Goal: Transaction & Acquisition: Book appointment/travel/reservation

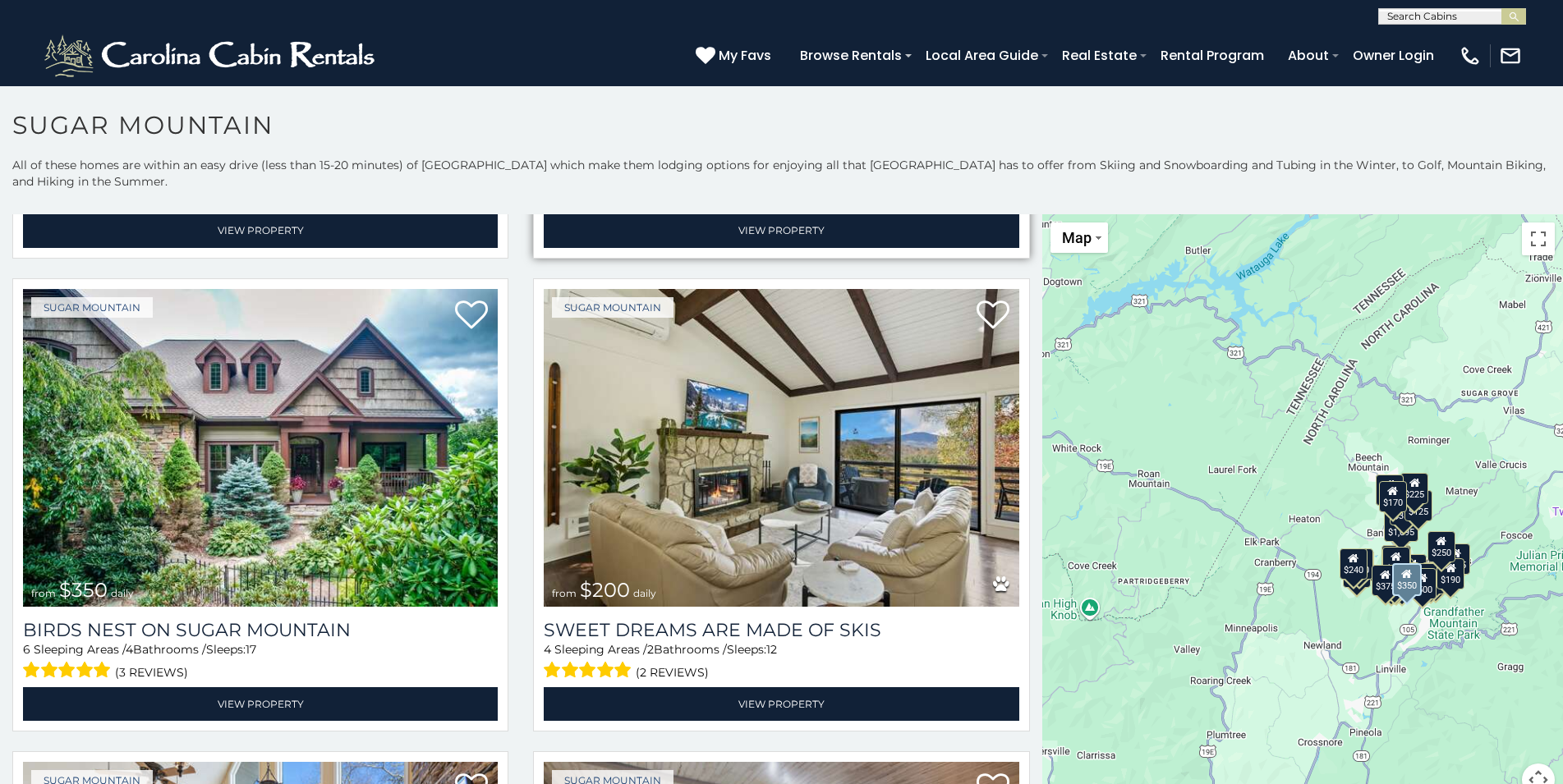
scroll to position [532, 0]
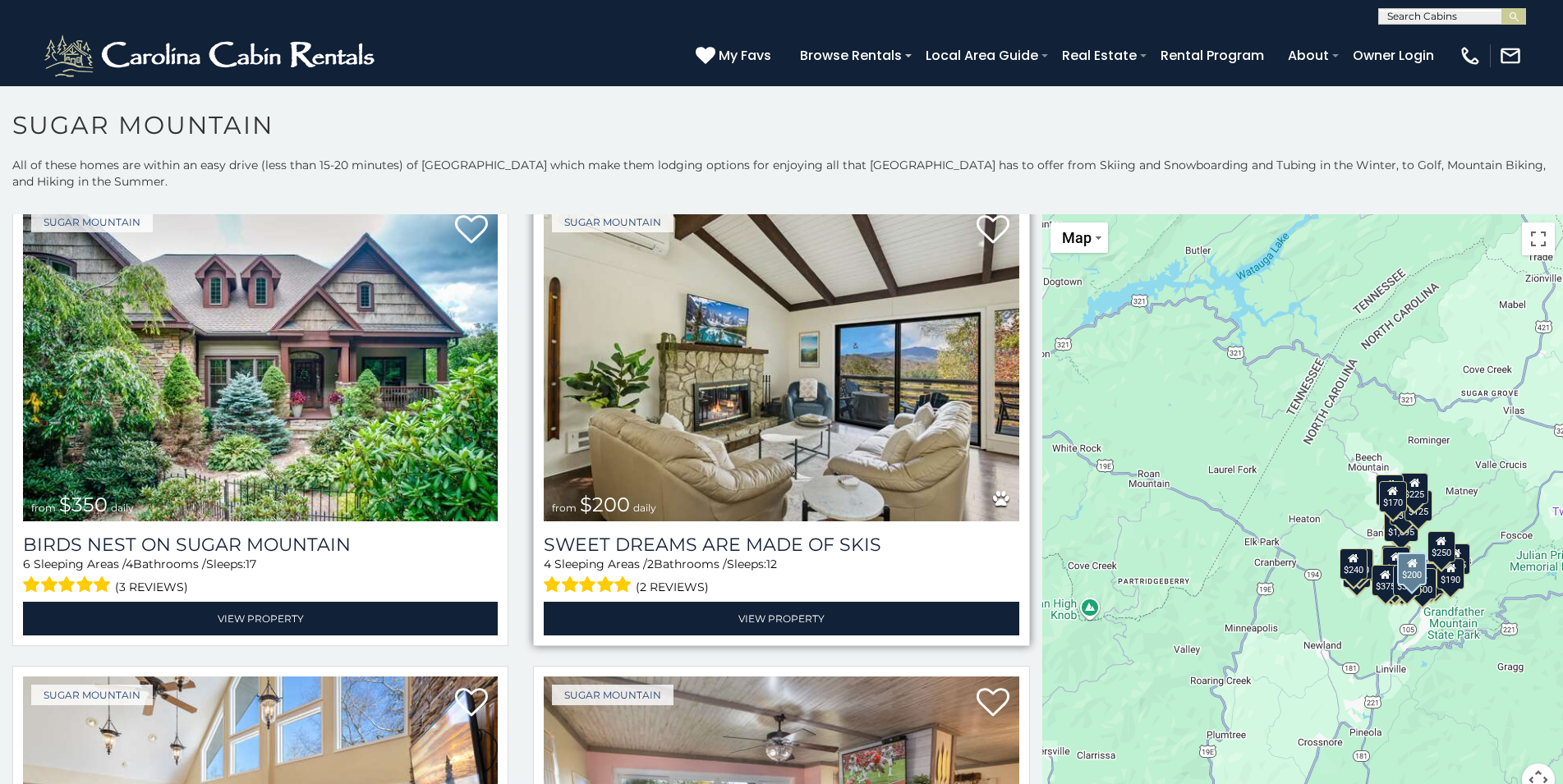
click at [779, 421] on img at bounding box center [781, 362] width 475 height 318
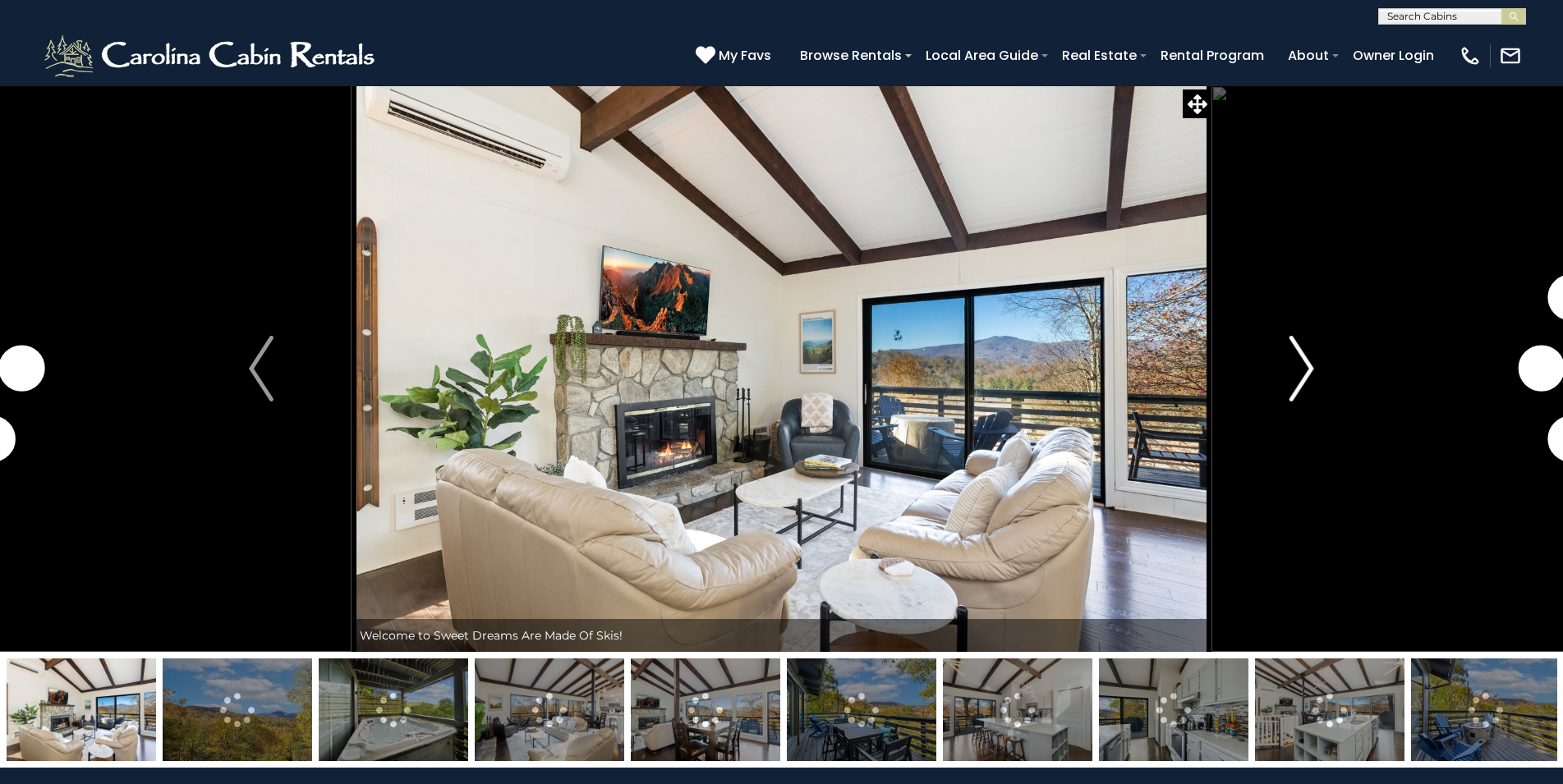
click at [1297, 375] on img "Next" at bounding box center [1302, 368] width 25 height 65
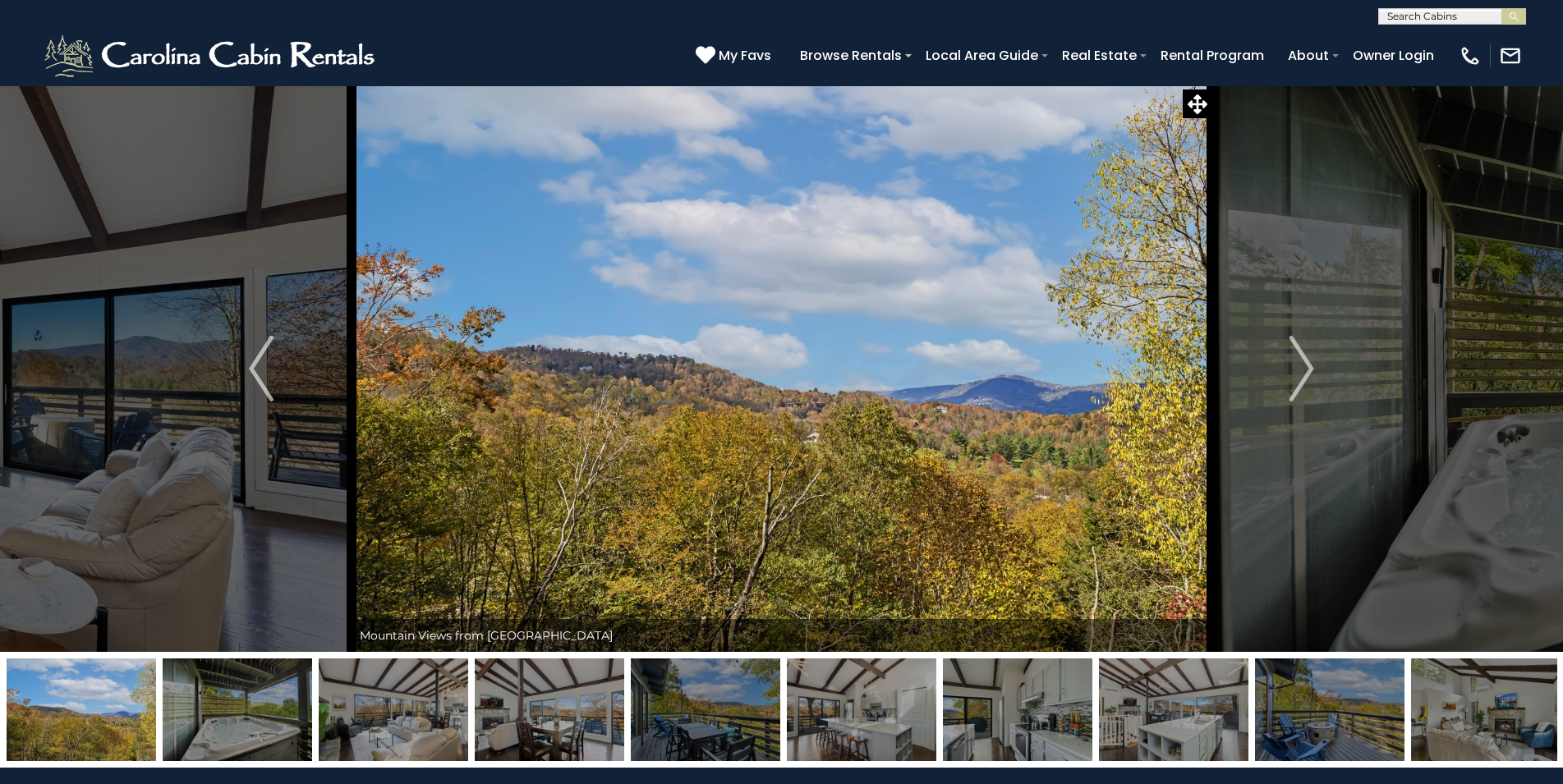
click at [254, 720] on img at bounding box center [237, 709] width 150 height 102
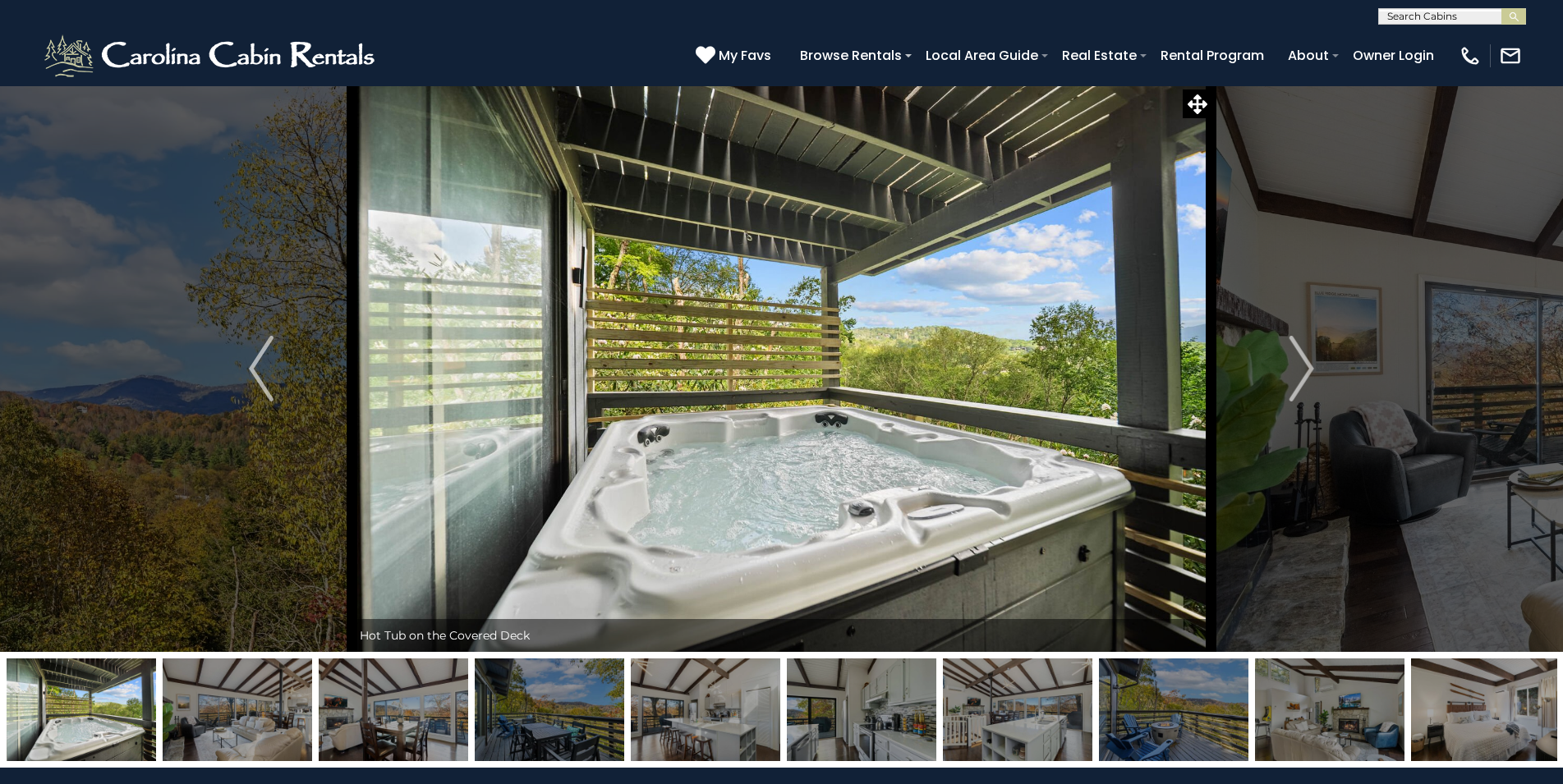
click at [544, 698] on img at bounding box center [550, 709] width 150 height 102
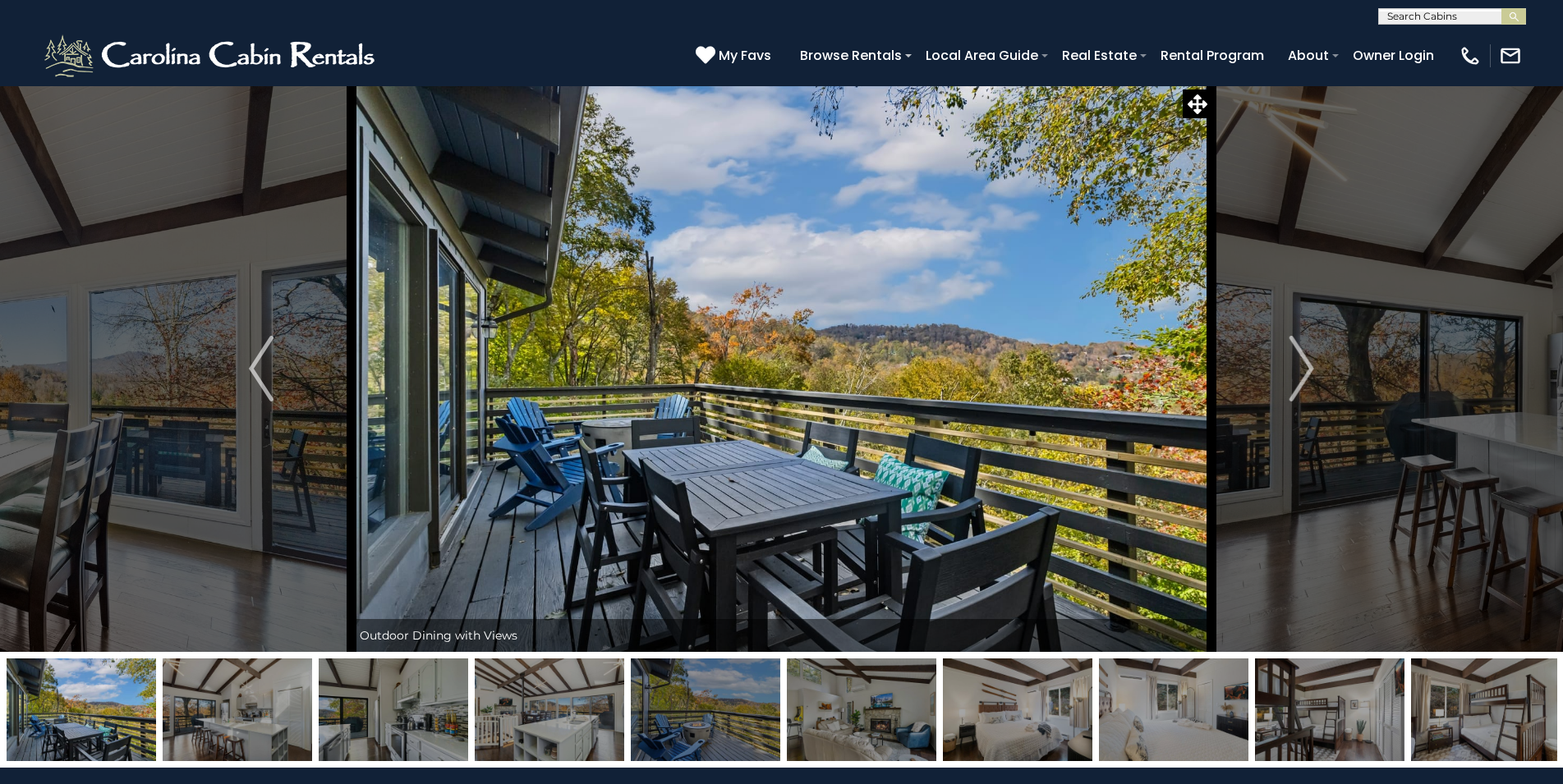
click at [748, 715] on img at bounding box center [706, 709] width 150 height 102
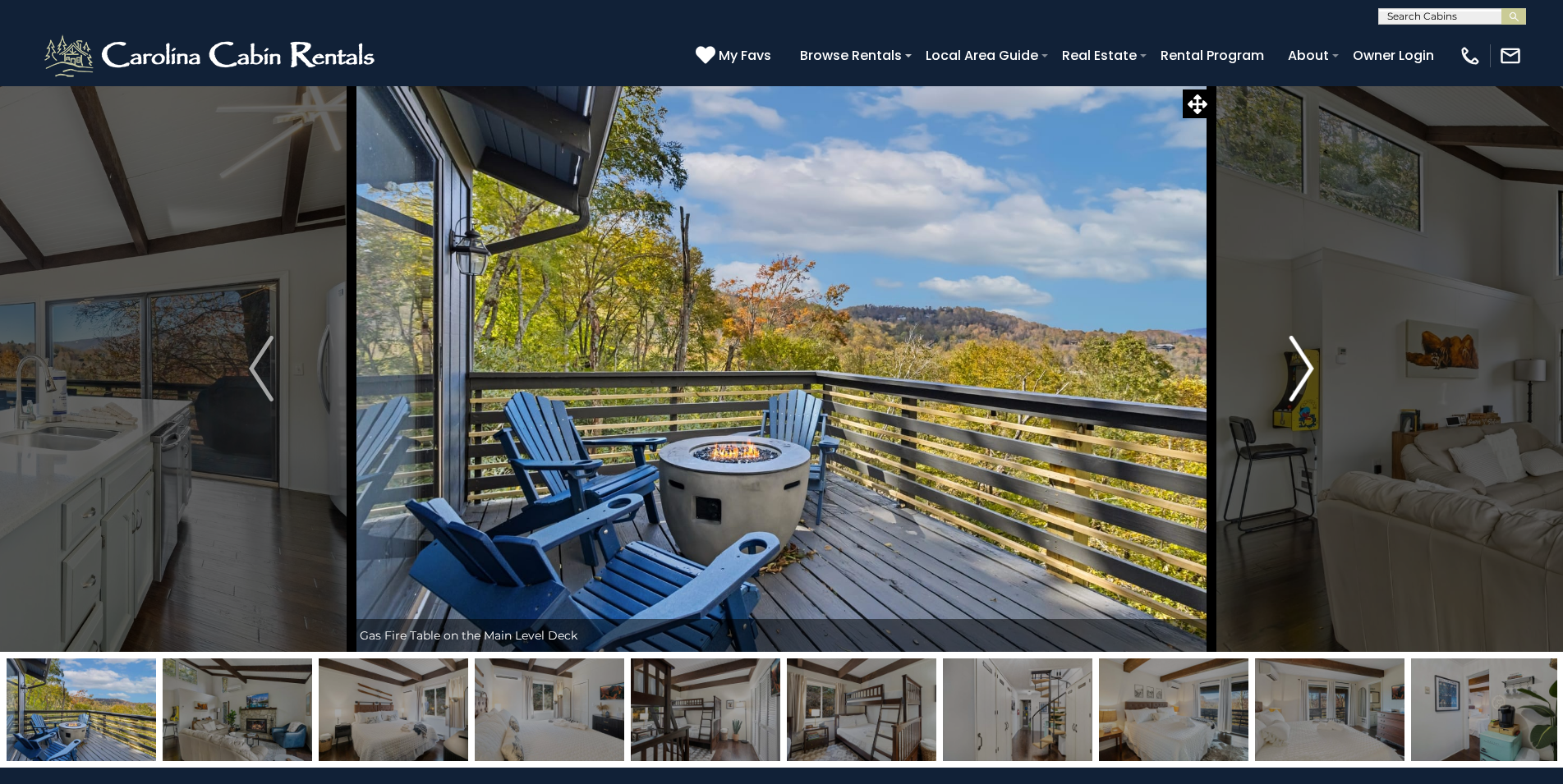
click at [1306, 392] on img "Next" at bounding box center [1302, 368] width 25 height 65
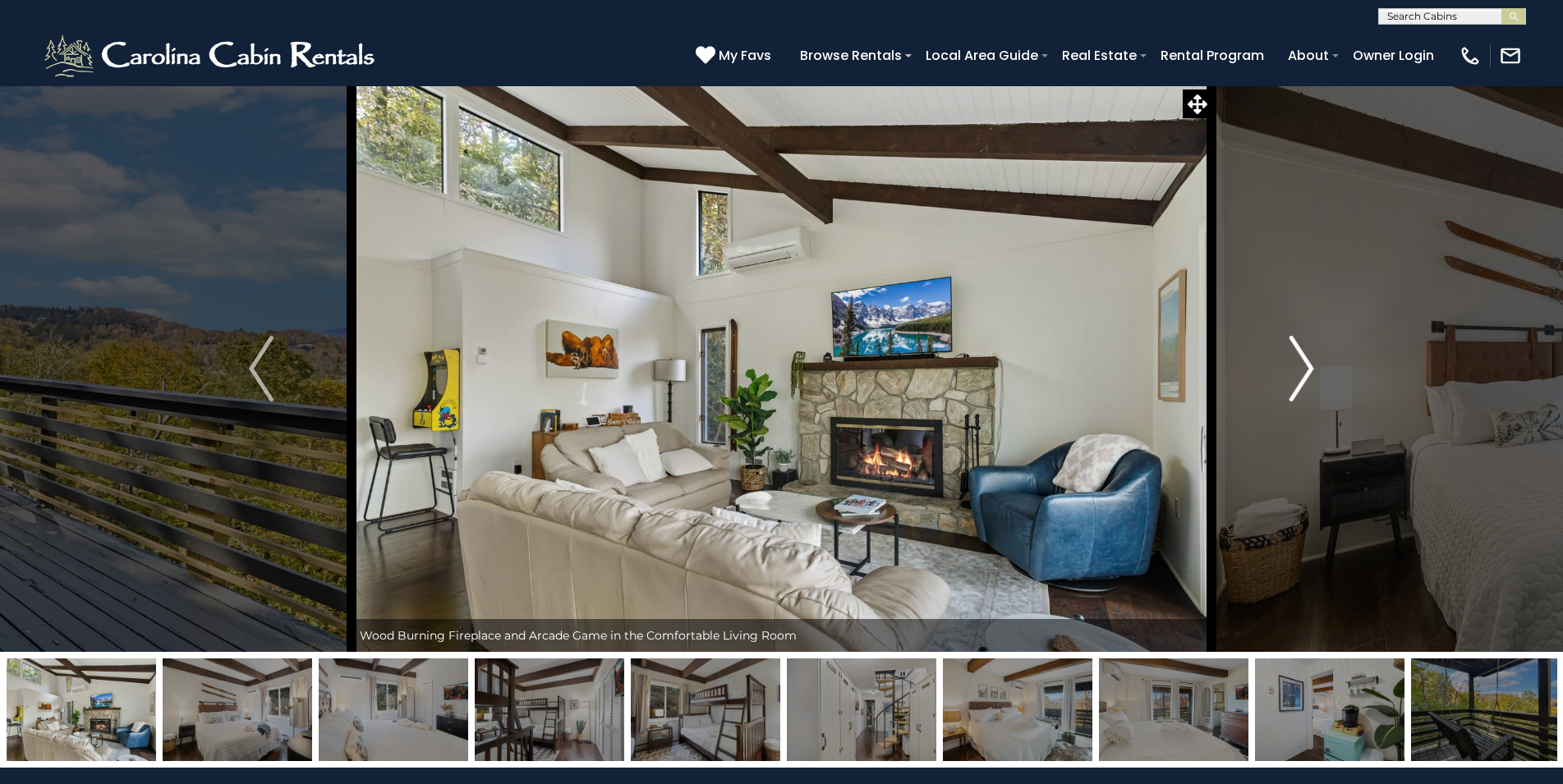
click at [1306, 392] on img "Next" at bounding box center [1302, 368] width 25 height 65
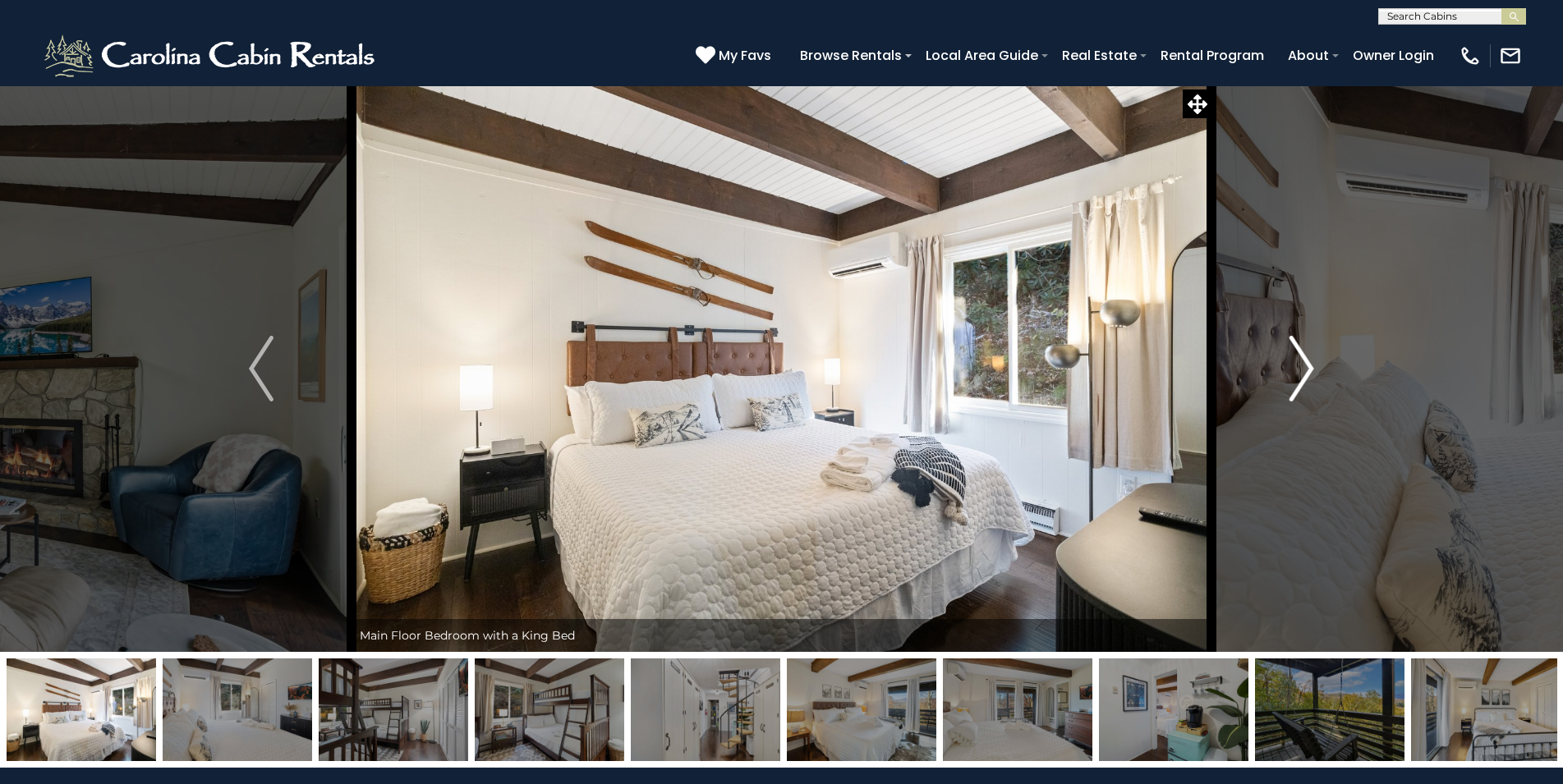
click at [1306, 392] on img "Next" at bounding box center [1302, 368] width 25 height 65
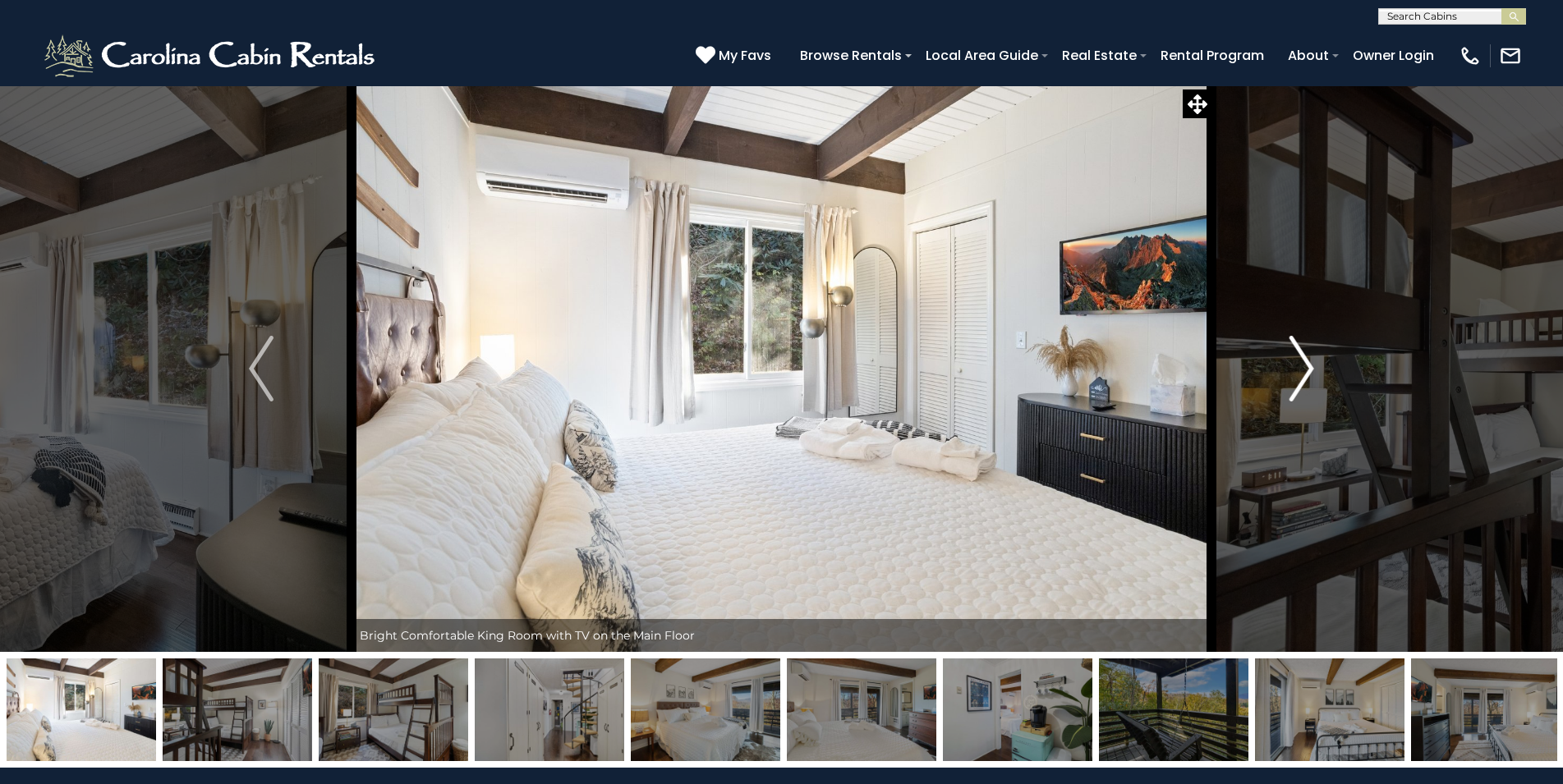
click at [1306, 392] on img "Next" at bounding box center [1302, 368] width 25 height 65
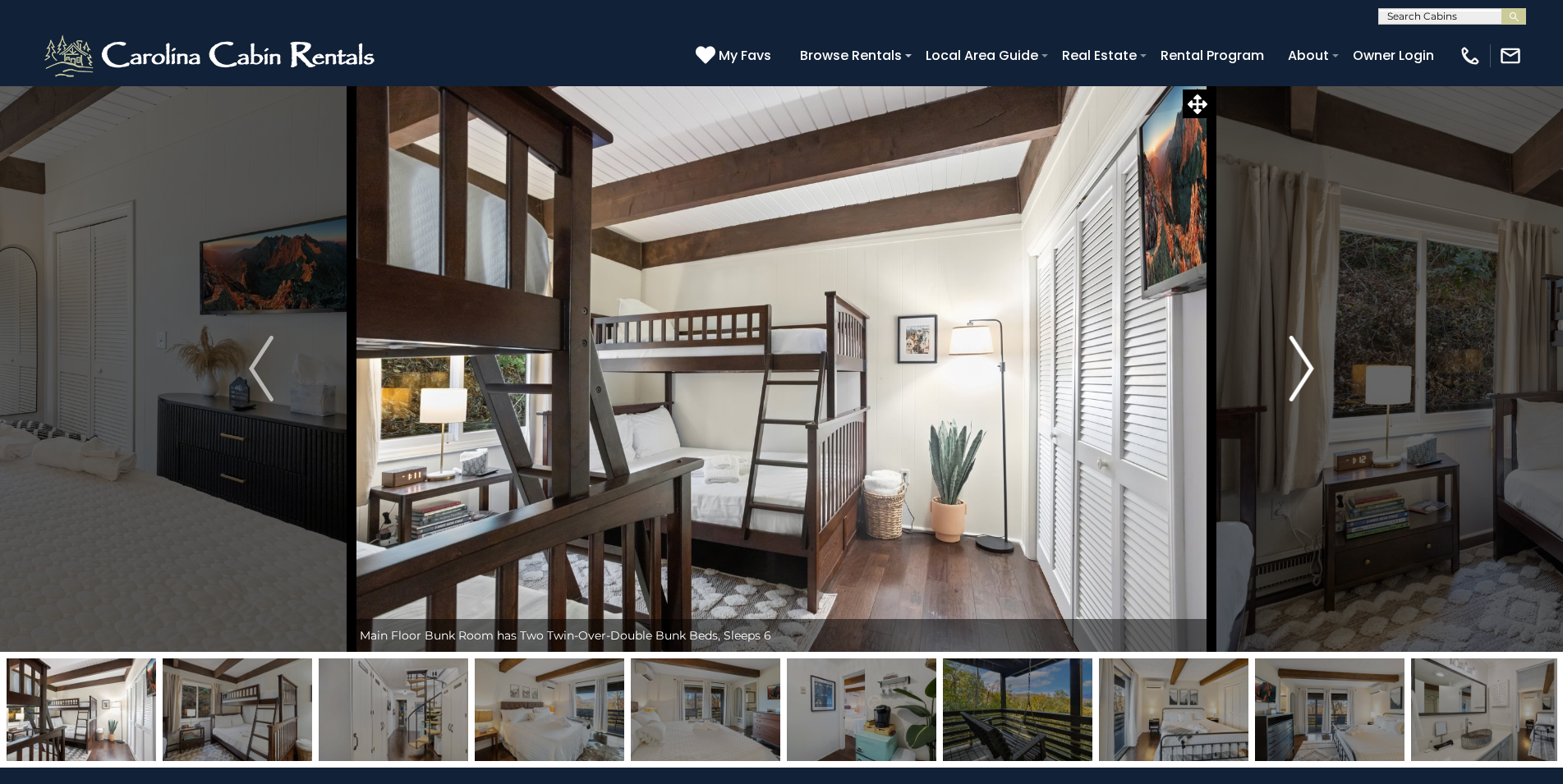
click at [1304, 399] on img "Next" at bounding box center [1302, 368] width 25 height 65
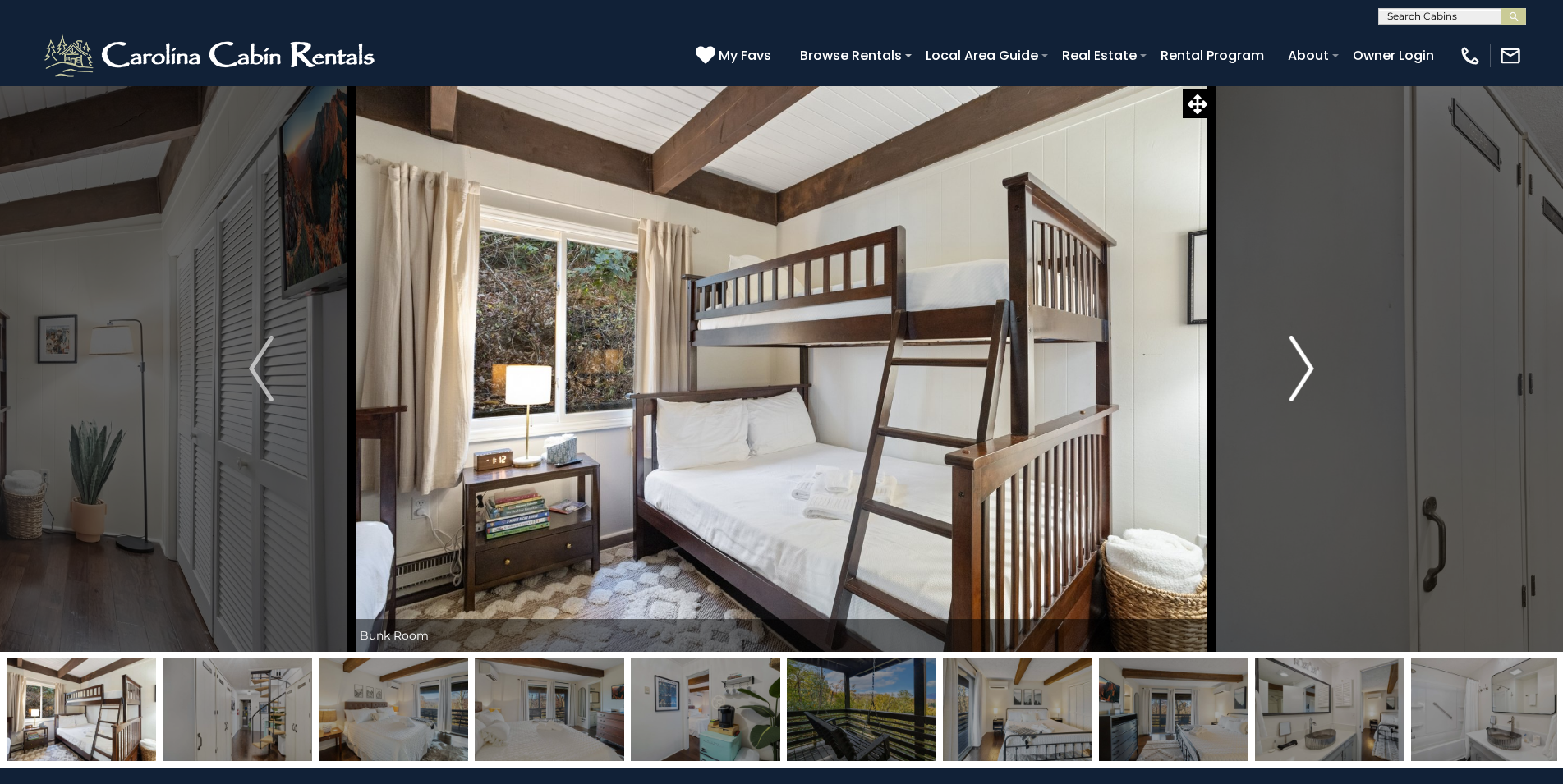
click at [1304, 399] on img "Next" at bounding box center [1302, 368] width 25 height 65
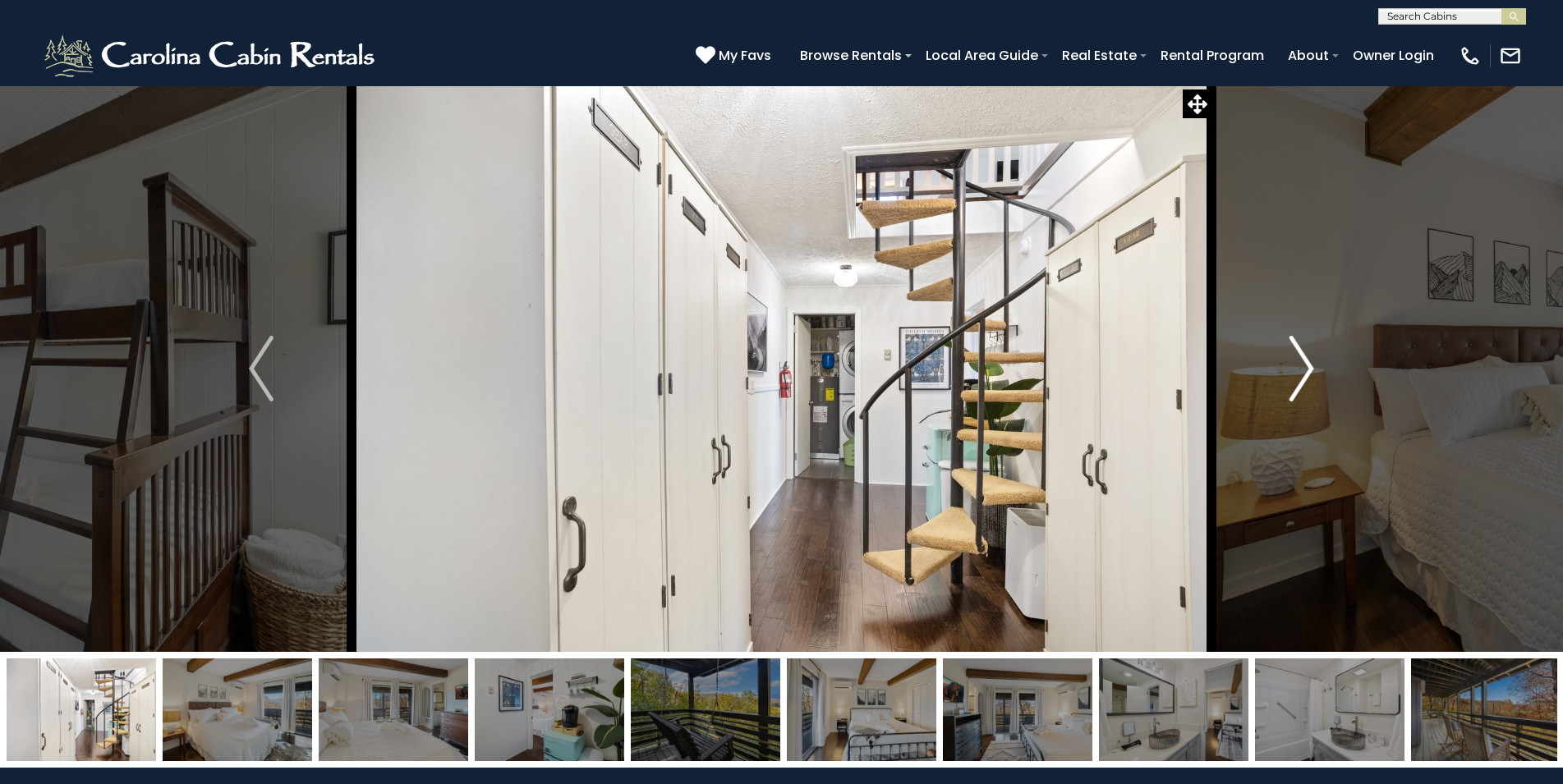
click at [1304, 399] on img "Next" at bounding box center [1302, 368] width 25 height 65
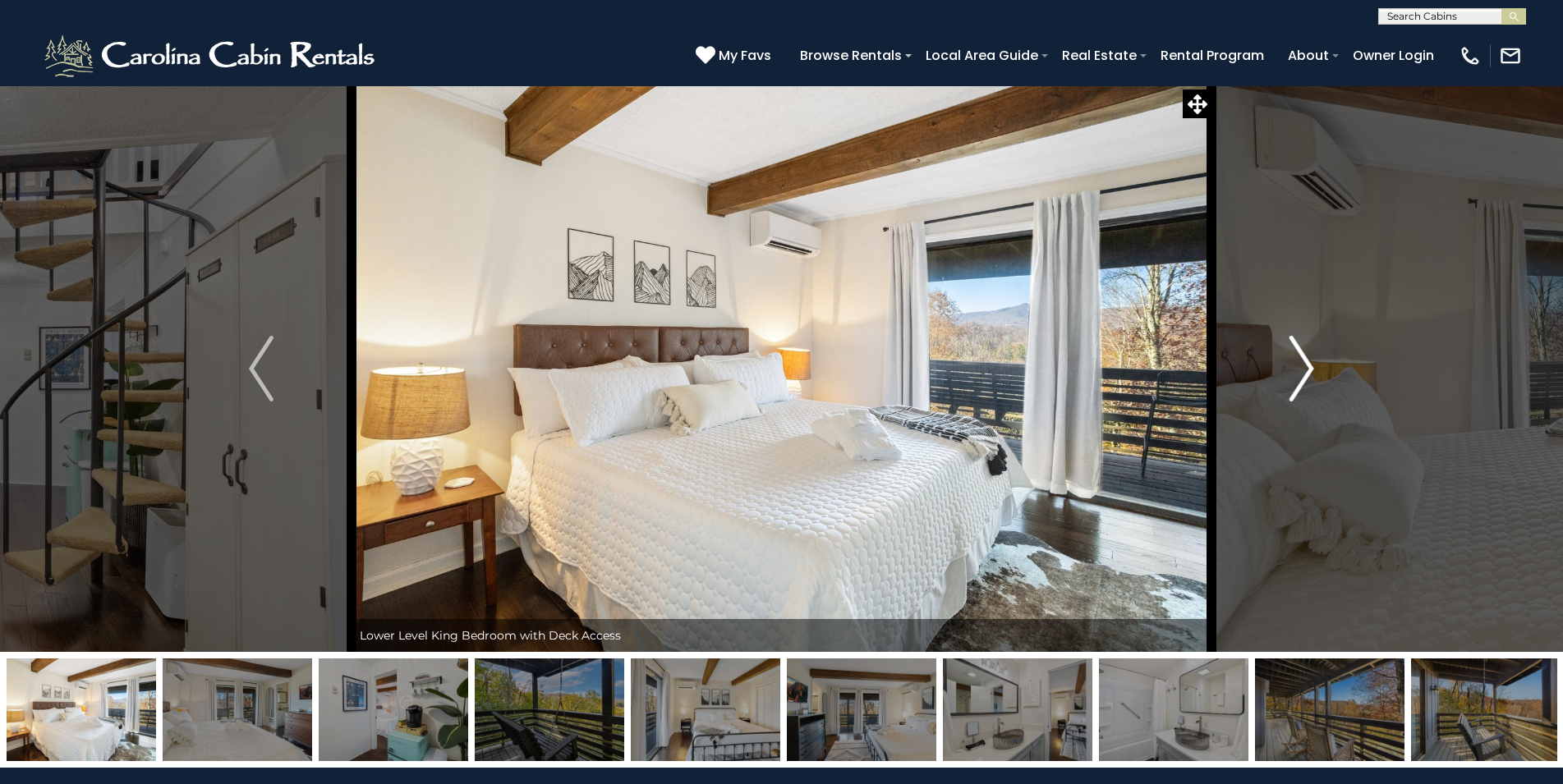
click at [1304, 399] on img "Next" at bounding box center [1302, 368] width 25 height 65
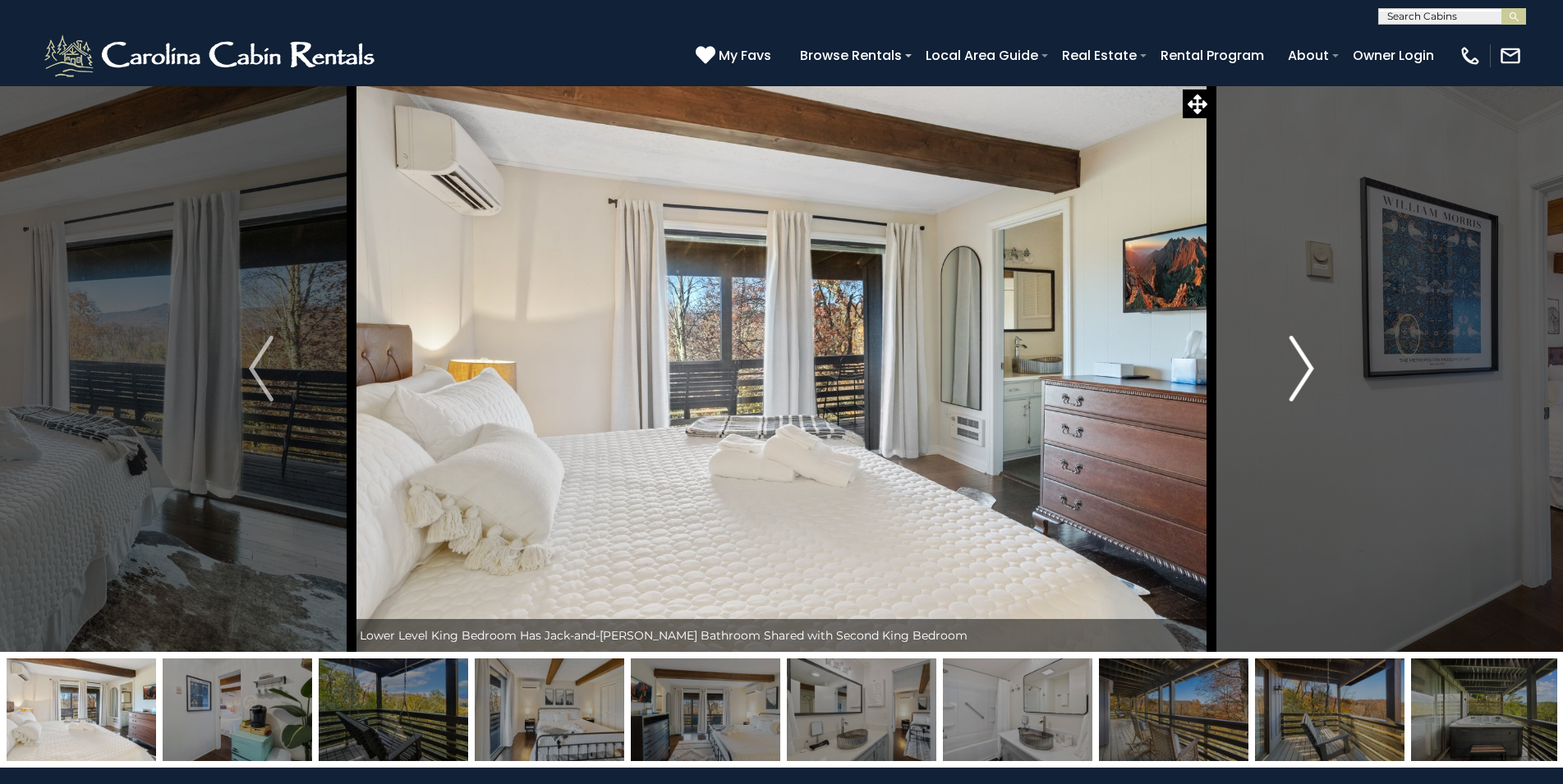
click at [1304, 399] on img "Next" at bounding box center [1302, 368] width 25 height 65
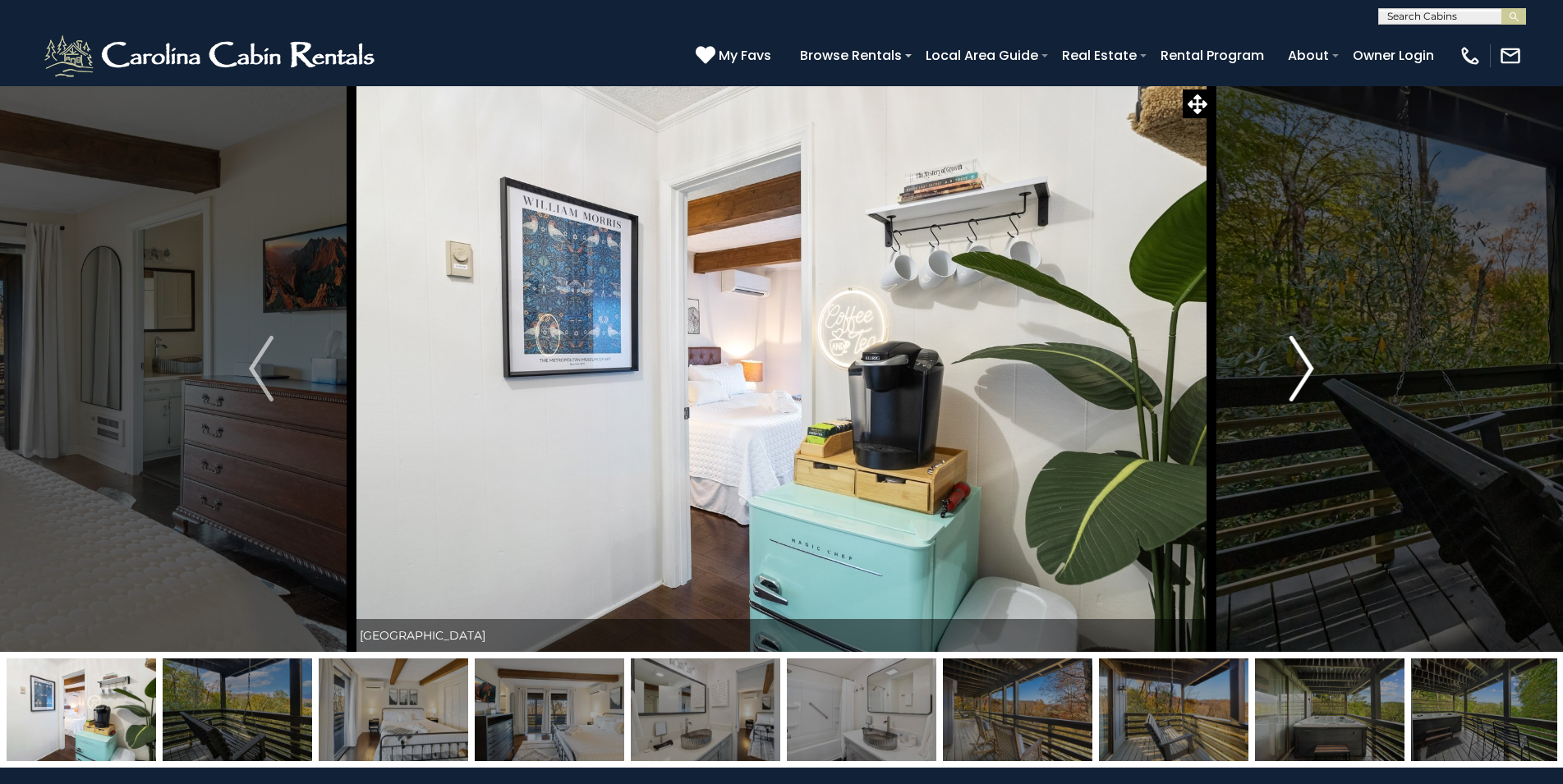
click at [1304, 399] on img "Next" at bounding box center [1302, 368] width 25 height 65
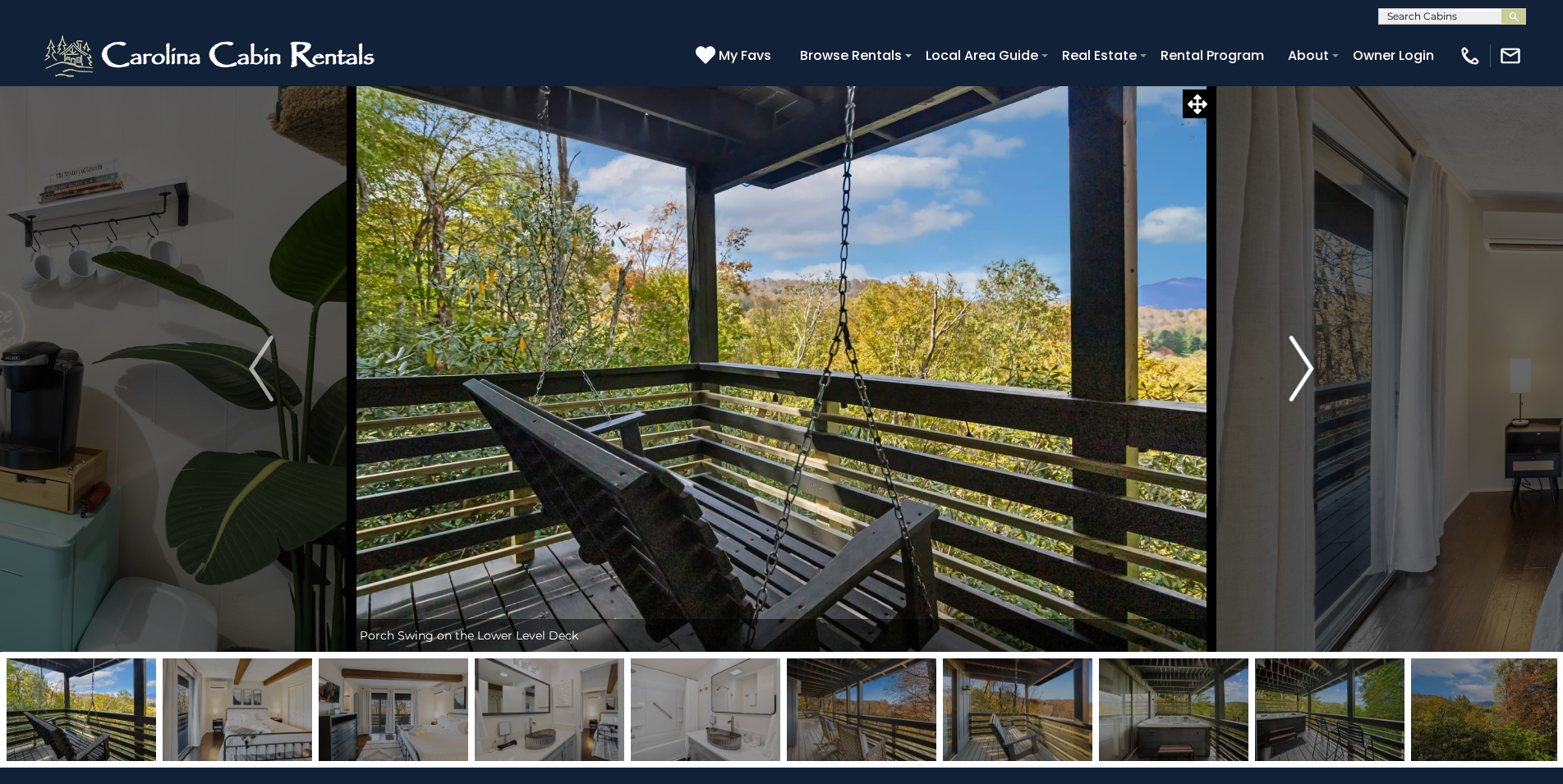
click at [1304, 399] on img "Next" at bounding box center [1302, 368] width 25 height 65
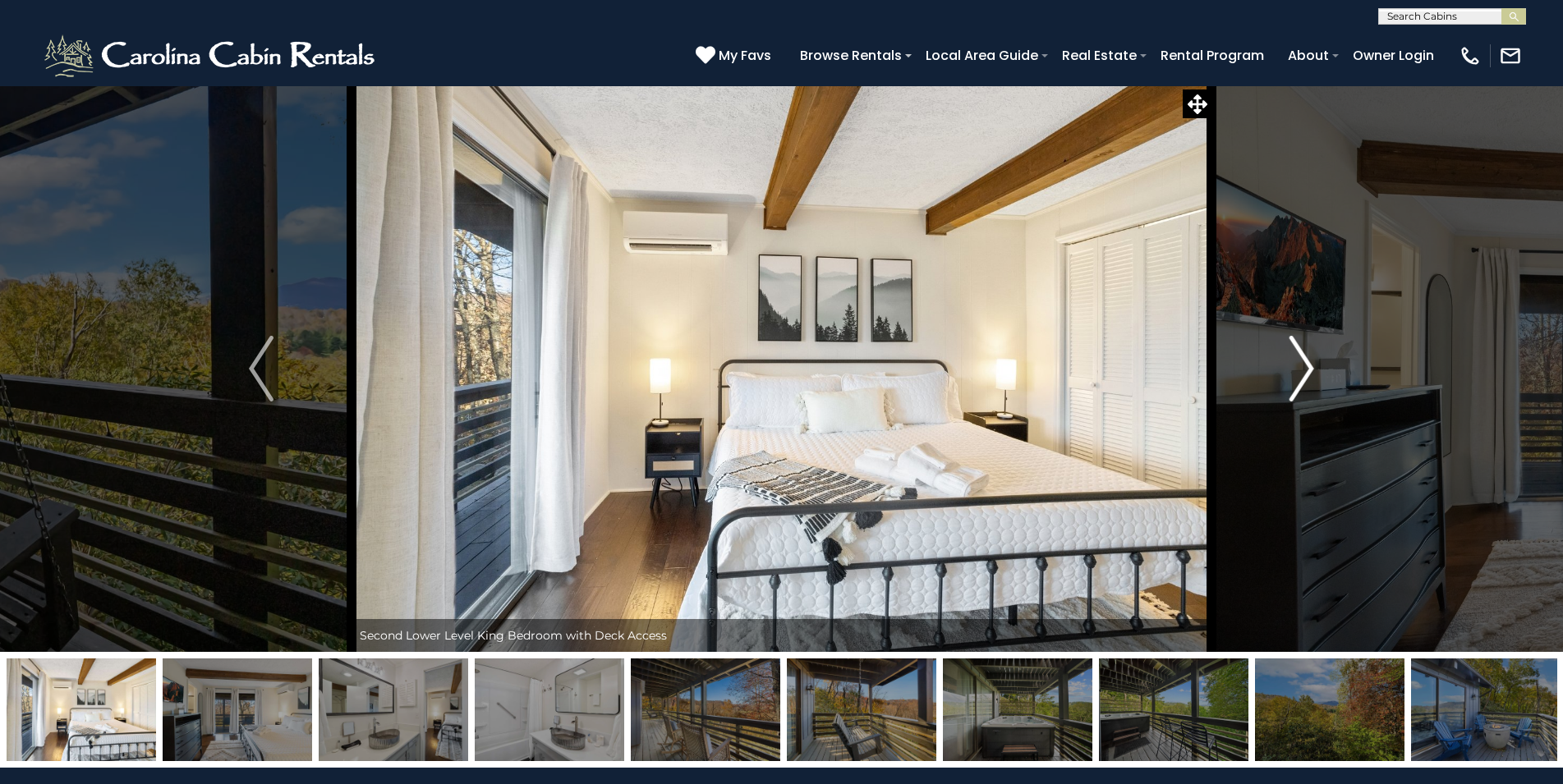
click at [1304, 399] on img "Next" at bounding box center [1302, 368] width 25 height 65
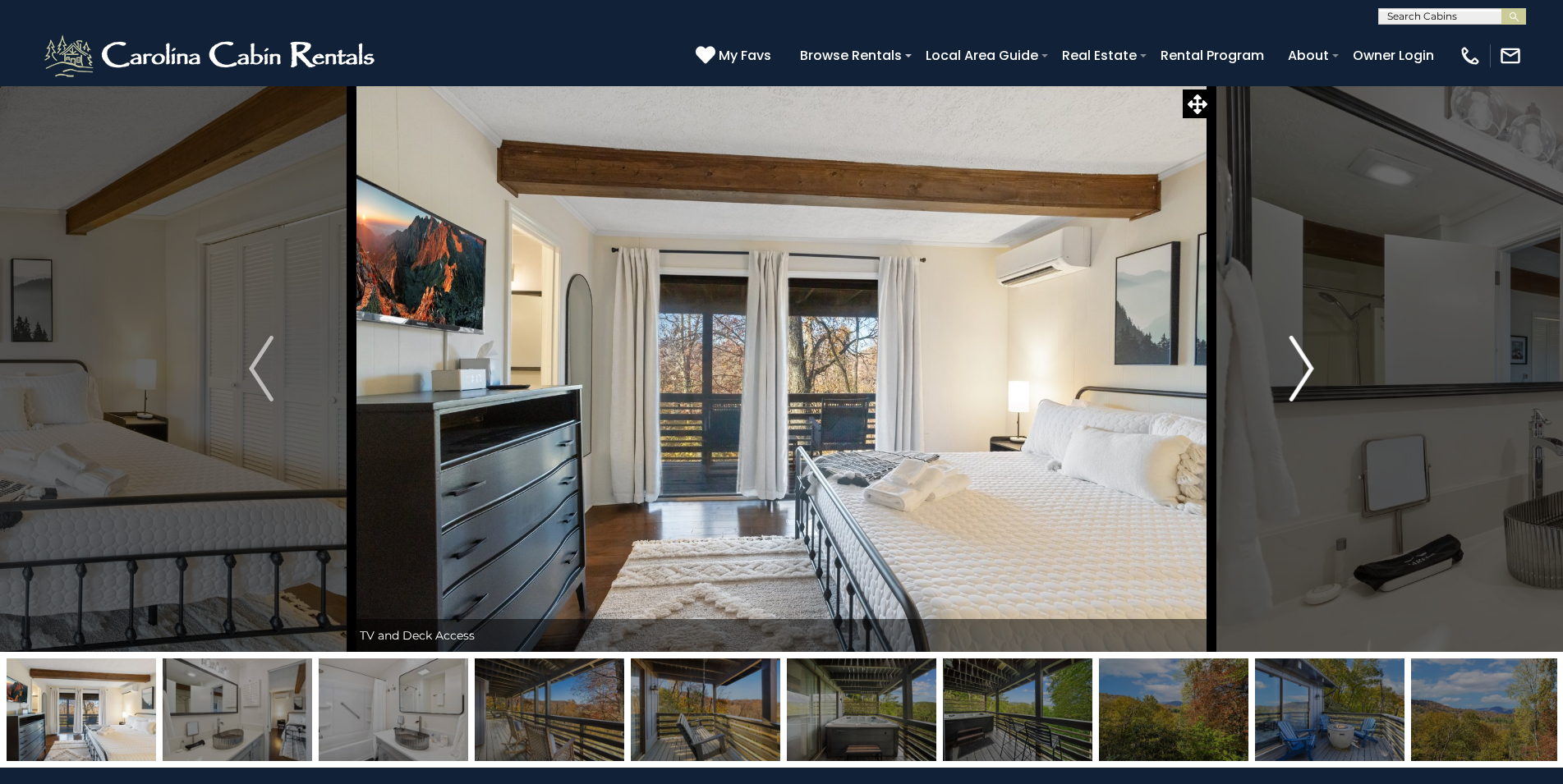
click at [1304, 399] on img "Next" at bounding box center [1302, 368] width 25 height 65
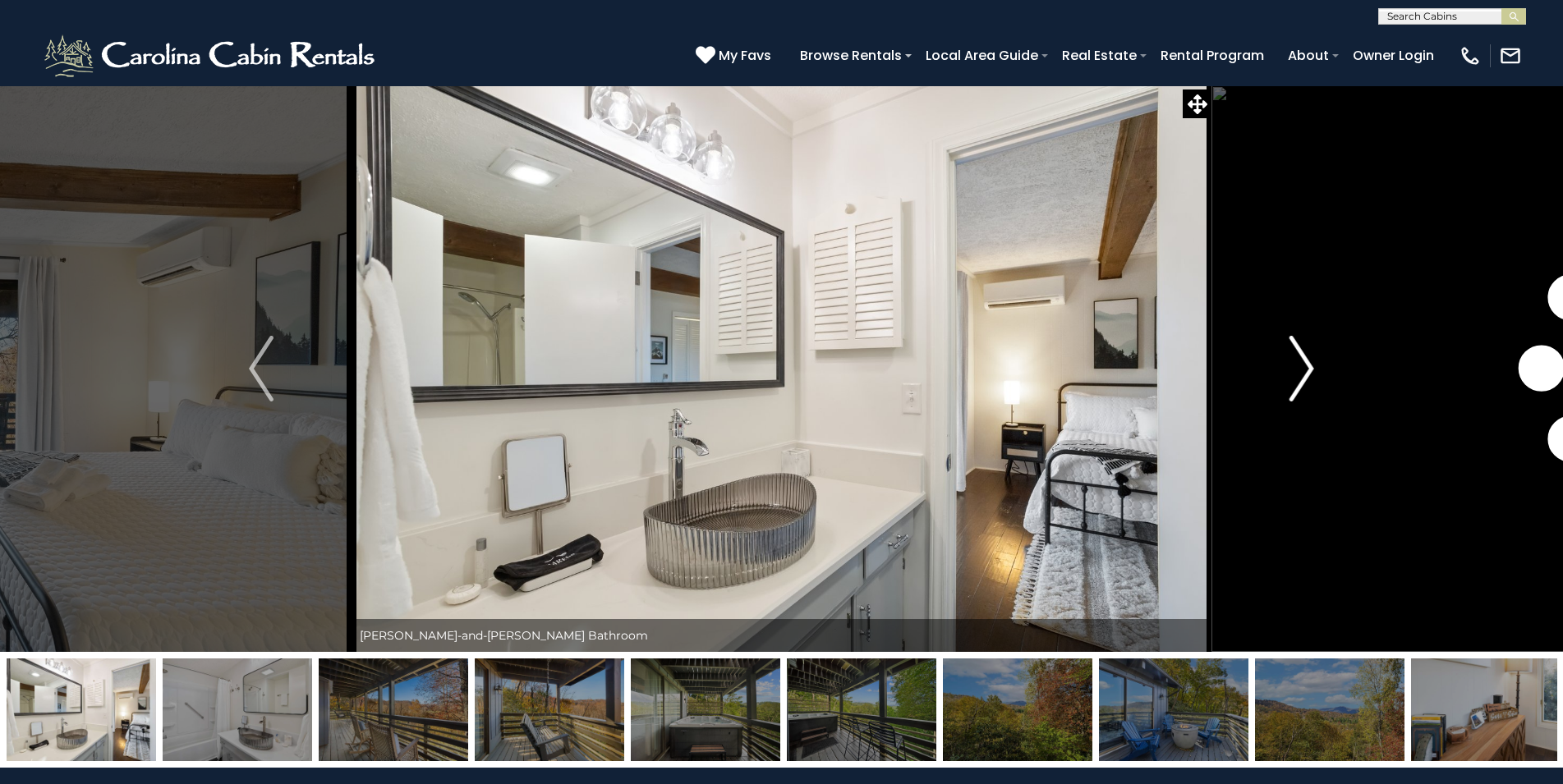
click at [1304, 399] on img "Next" at bounding box center [1302, 368] width 25 height 65
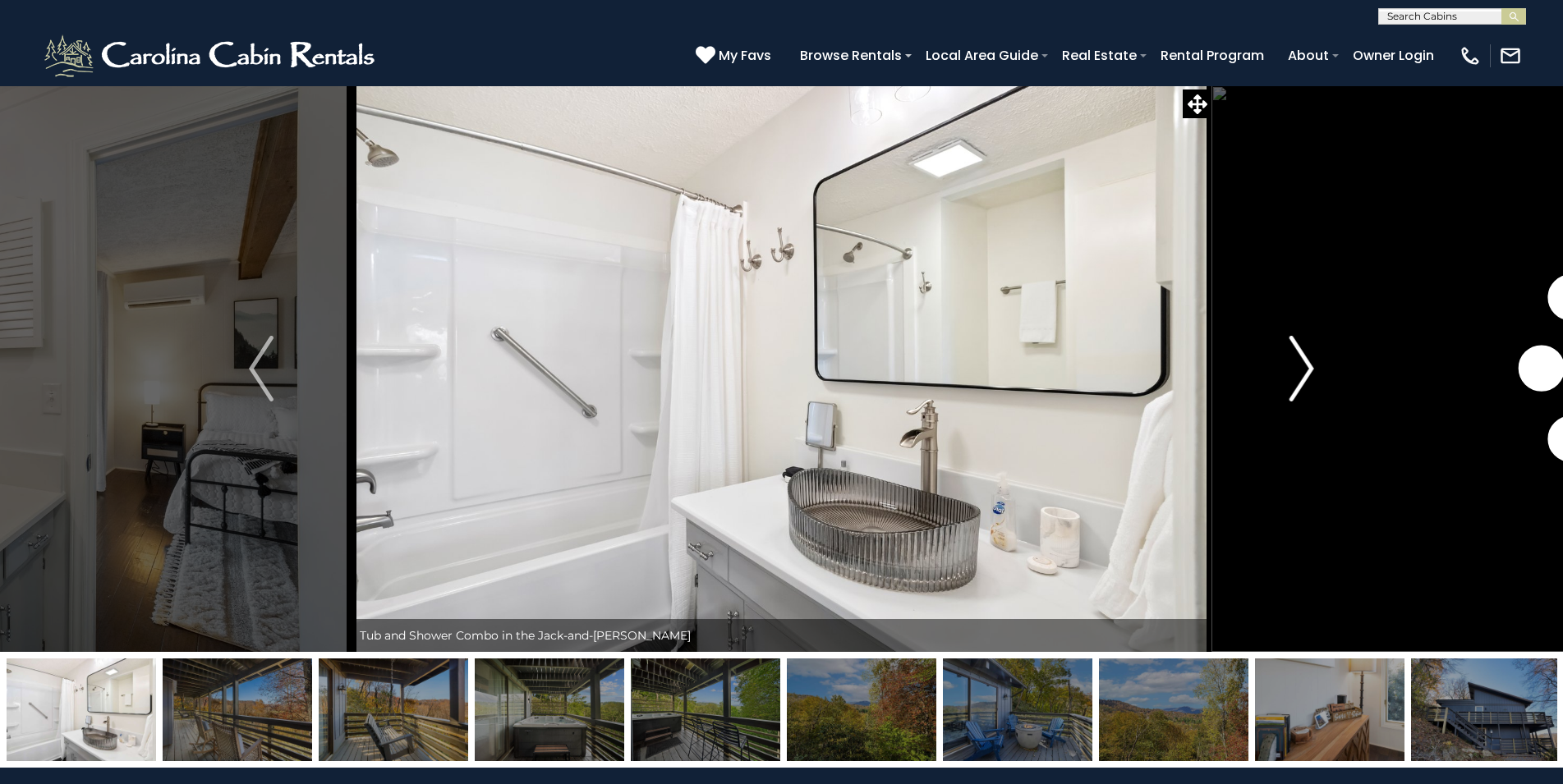
click at [1304, 399] on img "Next" at bounding box center [1302, 368] width 25 height 65
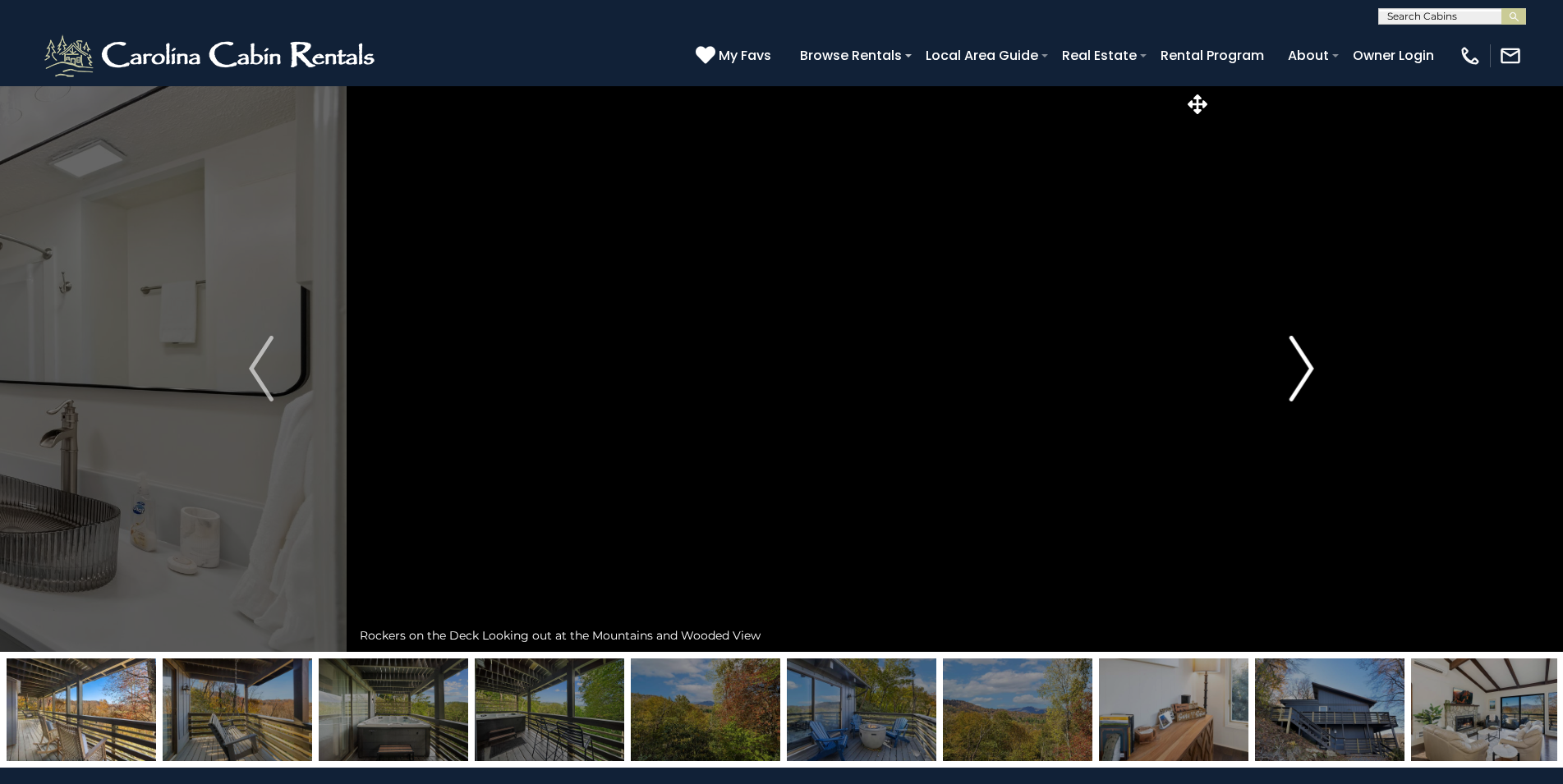
click at [1304, 399] on img "Next" at bounding box center [1302, 368] width 25 height 65
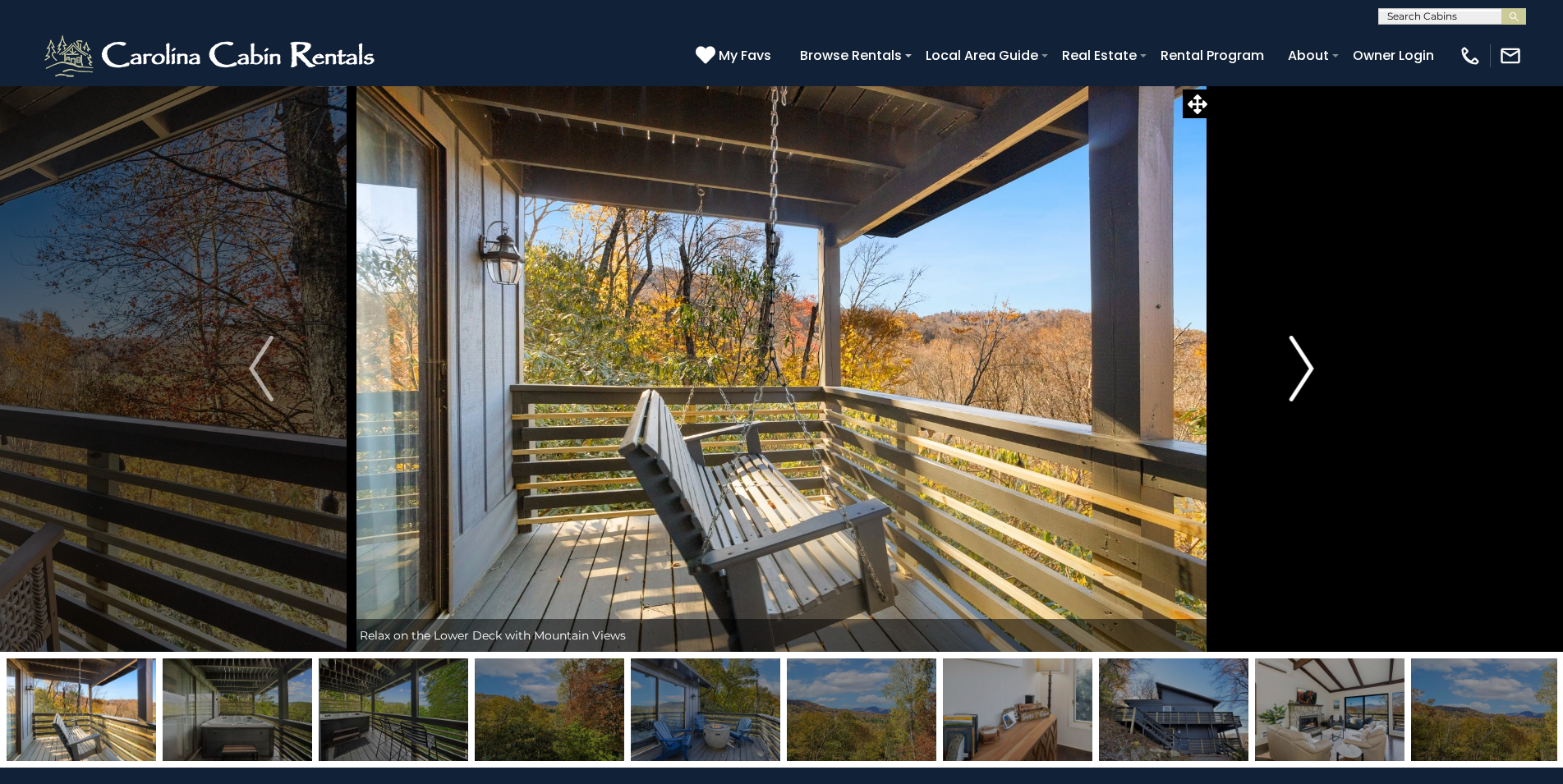
click at [1304, 399] on img "Next" at bounding box center [1302, 368] width 25 height 65
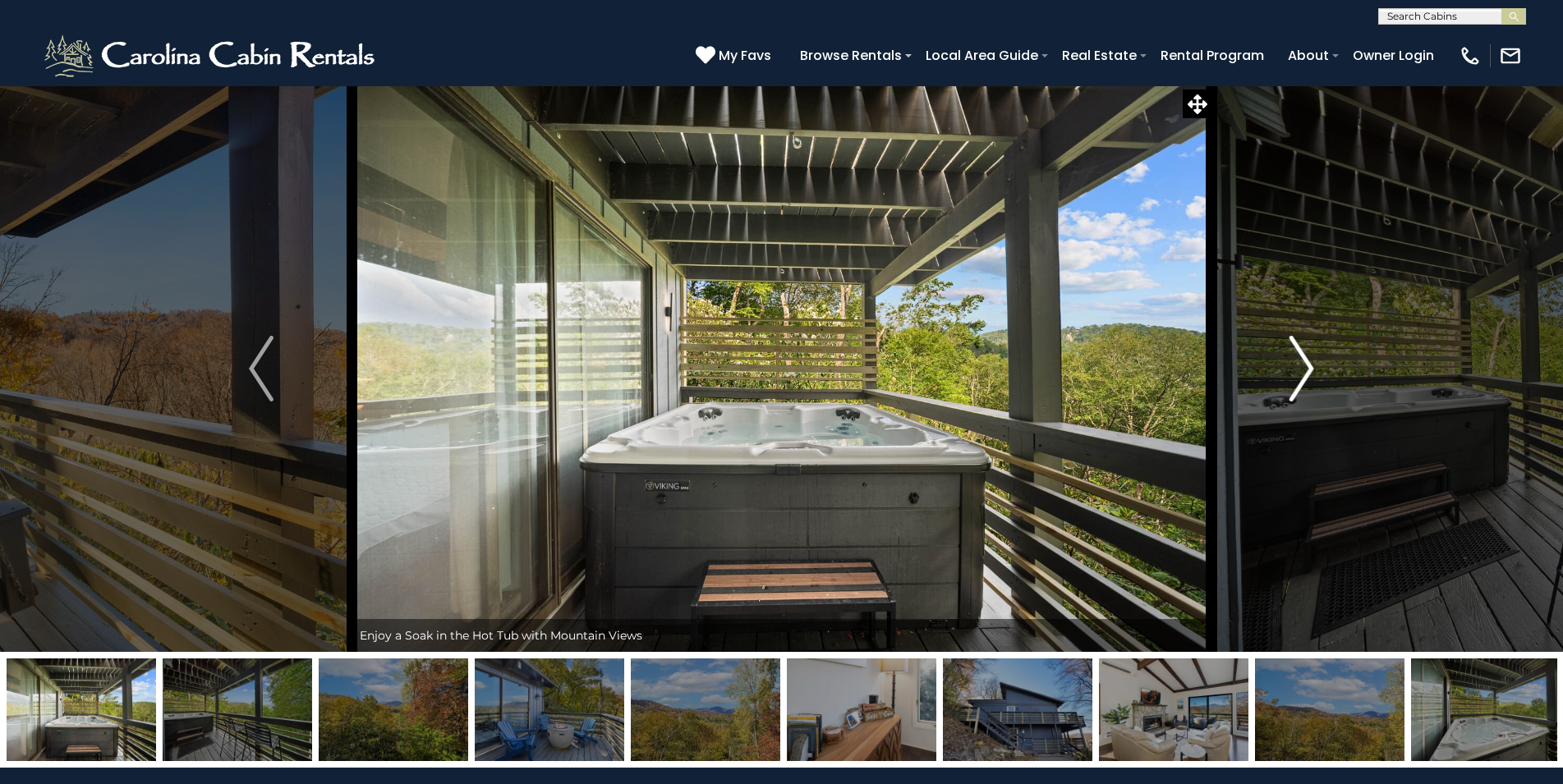
click at [1304, 399] on img "Next" at bounding box center [1302, 368] width 25 height 65
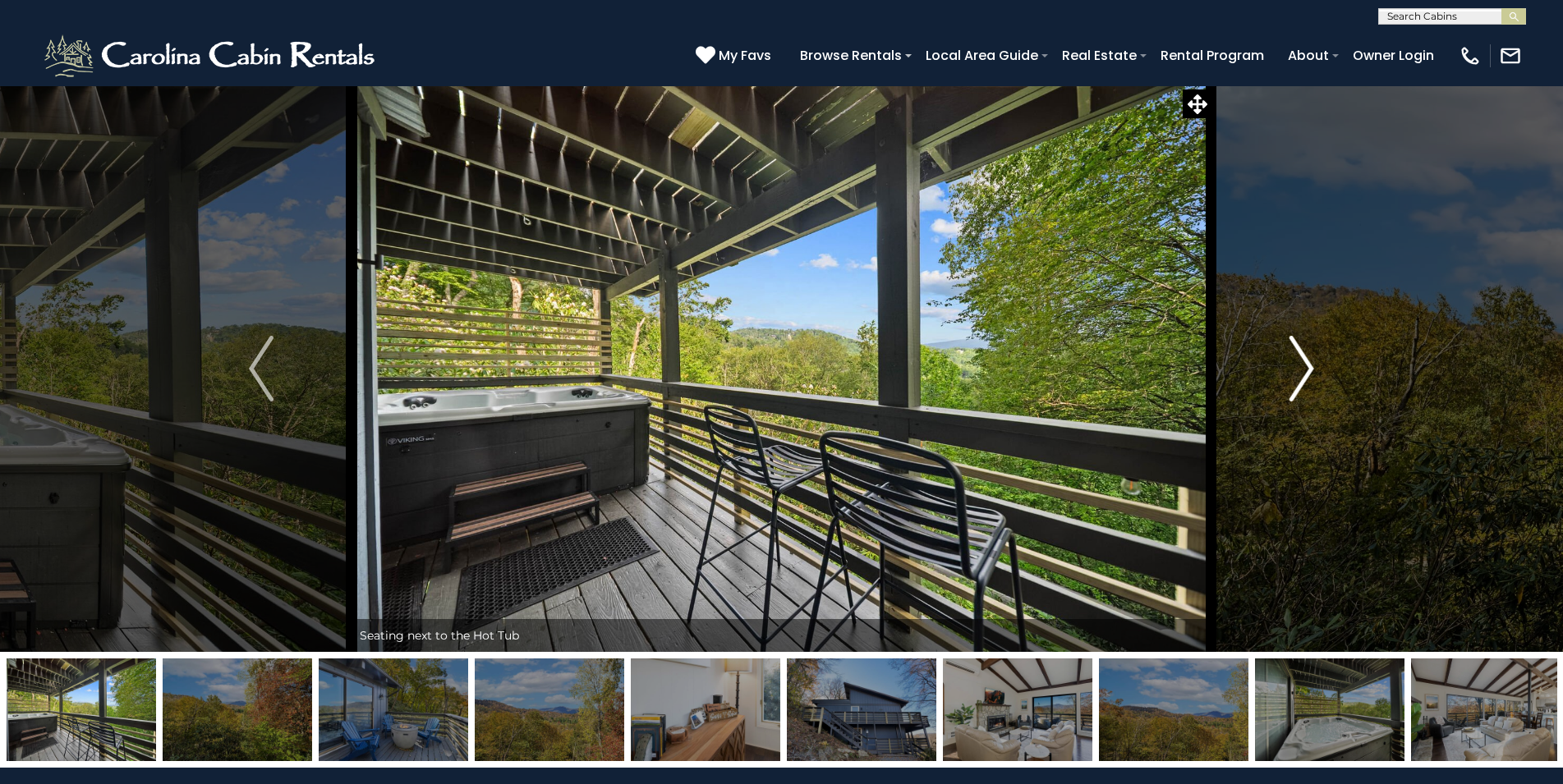
click at [1304, 399] on img "Next" at bounding box center [1302, 368] width 25 height 65
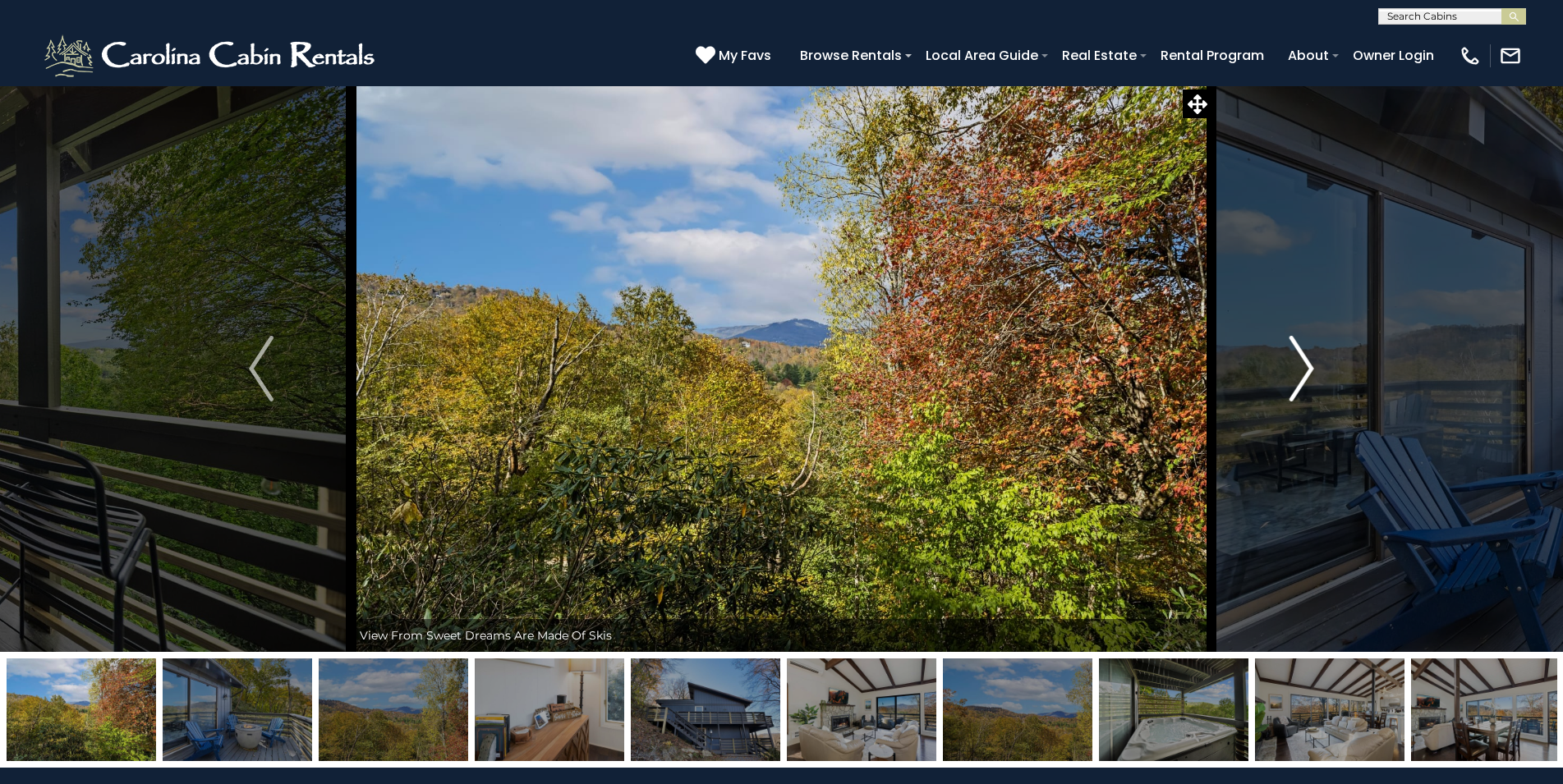
click at [1304, 399] on img "Next" at bounding box center [1302, 368] width 25 height 65
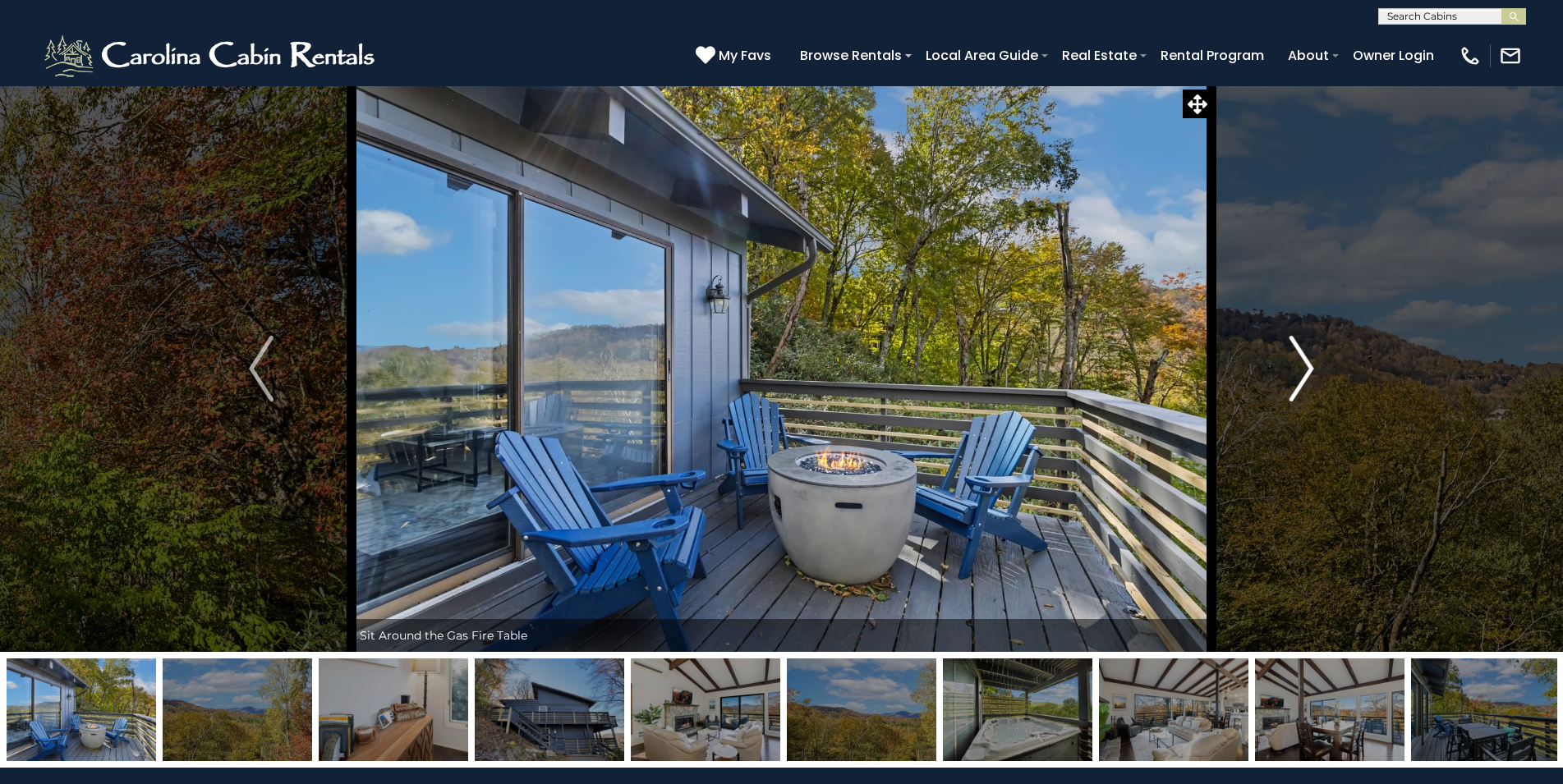
click at [1304, 399] on img "Next" at bounding box center [1302, 368] width 25 height 65
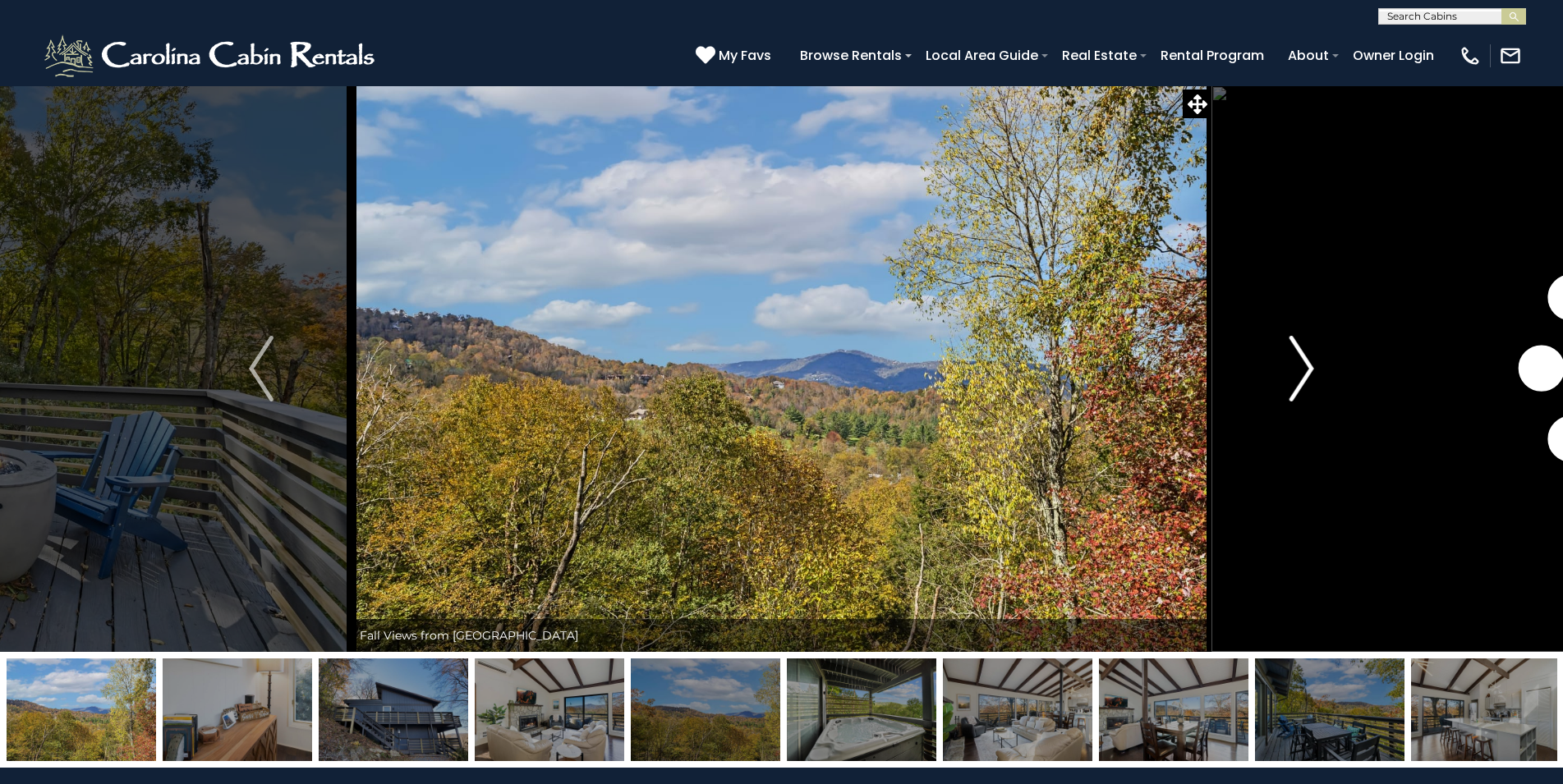
click at [1304, 399] on img "Next" at bounding box center [1302, 368] width 25 height 65
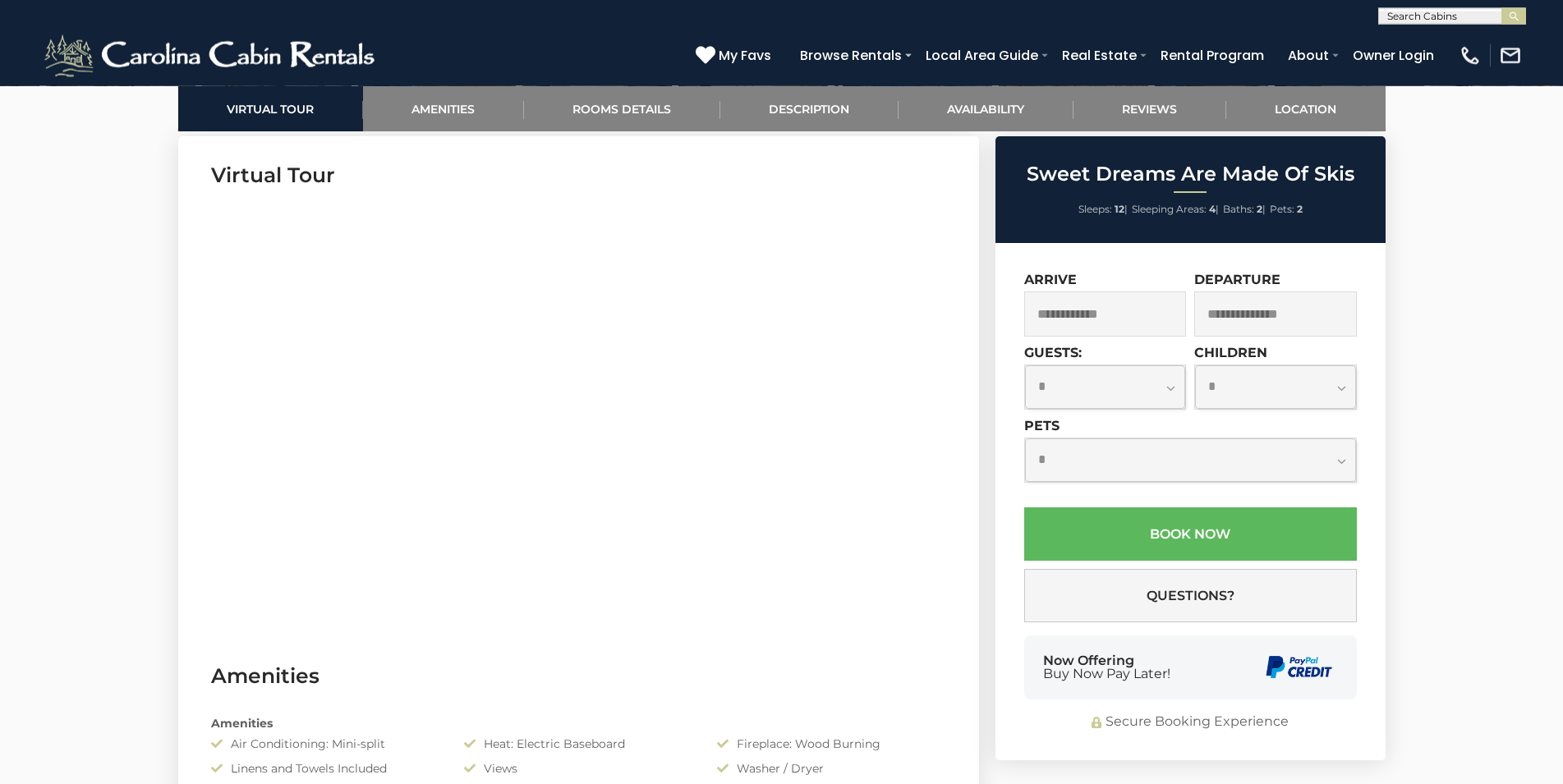
scroll to position [837, 0]
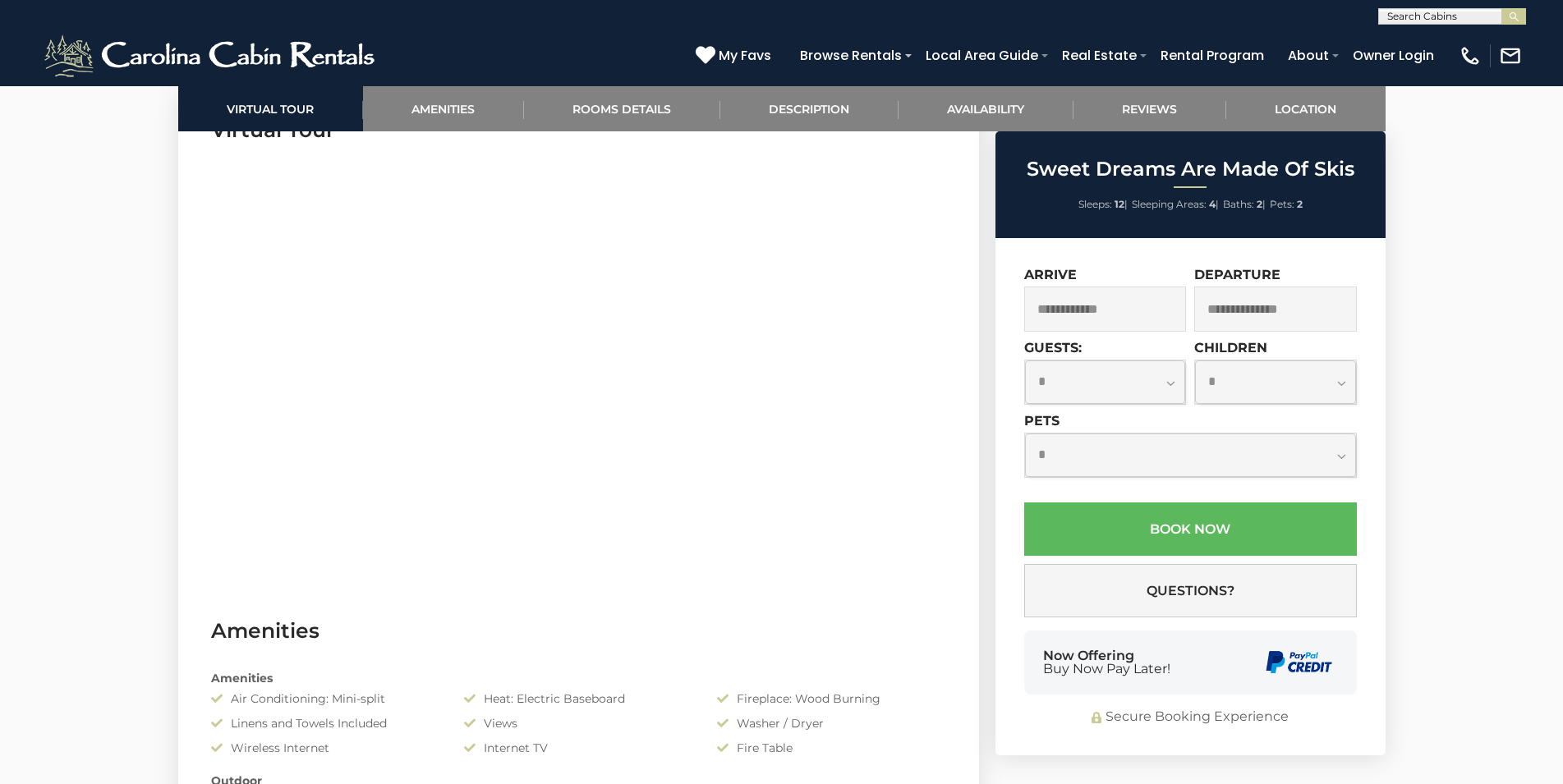
click at [1114, 319] on input "text" at bounding box center [1105, 309] width 162 height 46
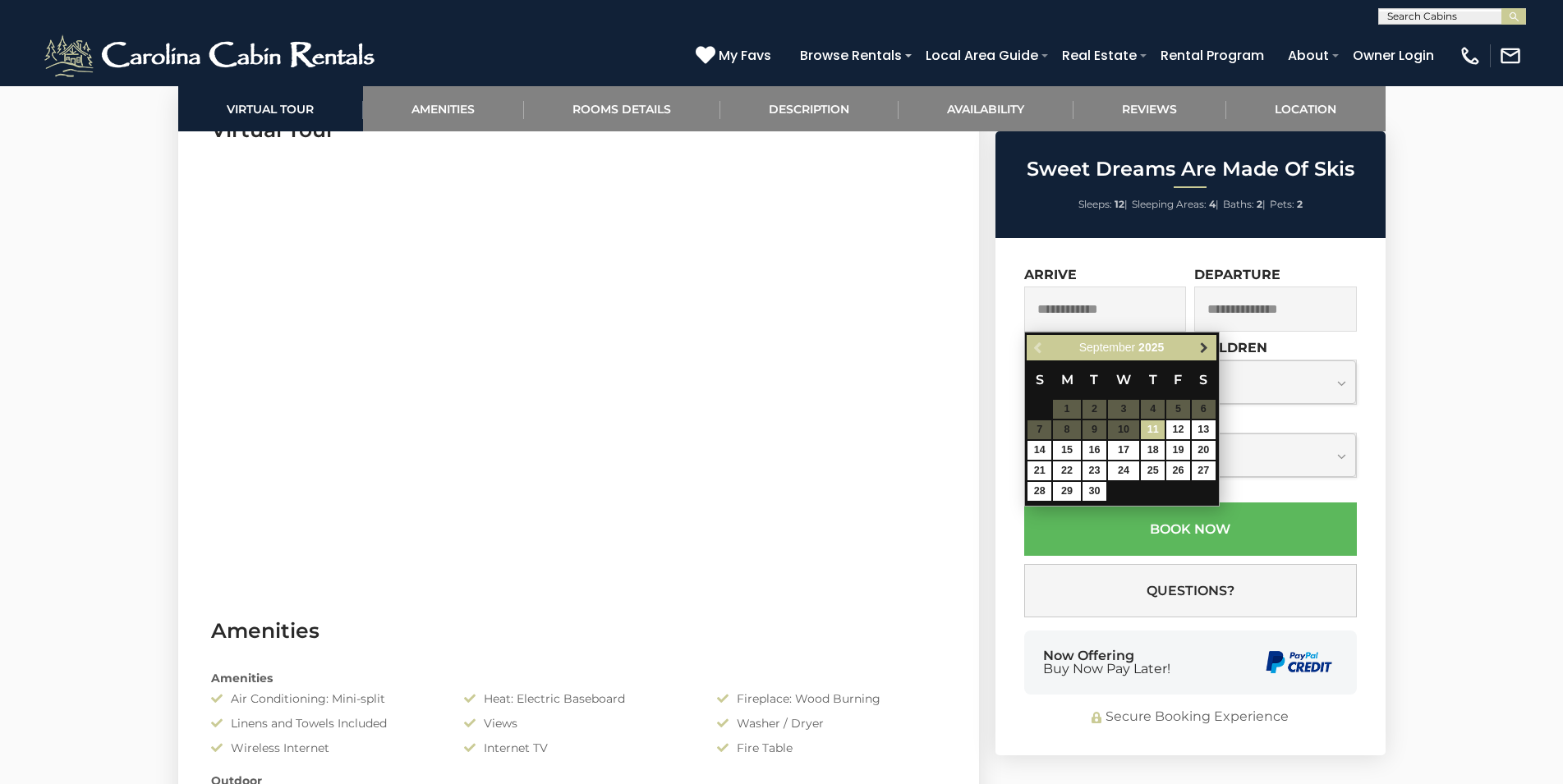
click at [1197, 350] on link "Next" at bounding box center [1204, 348] width 21 height 21
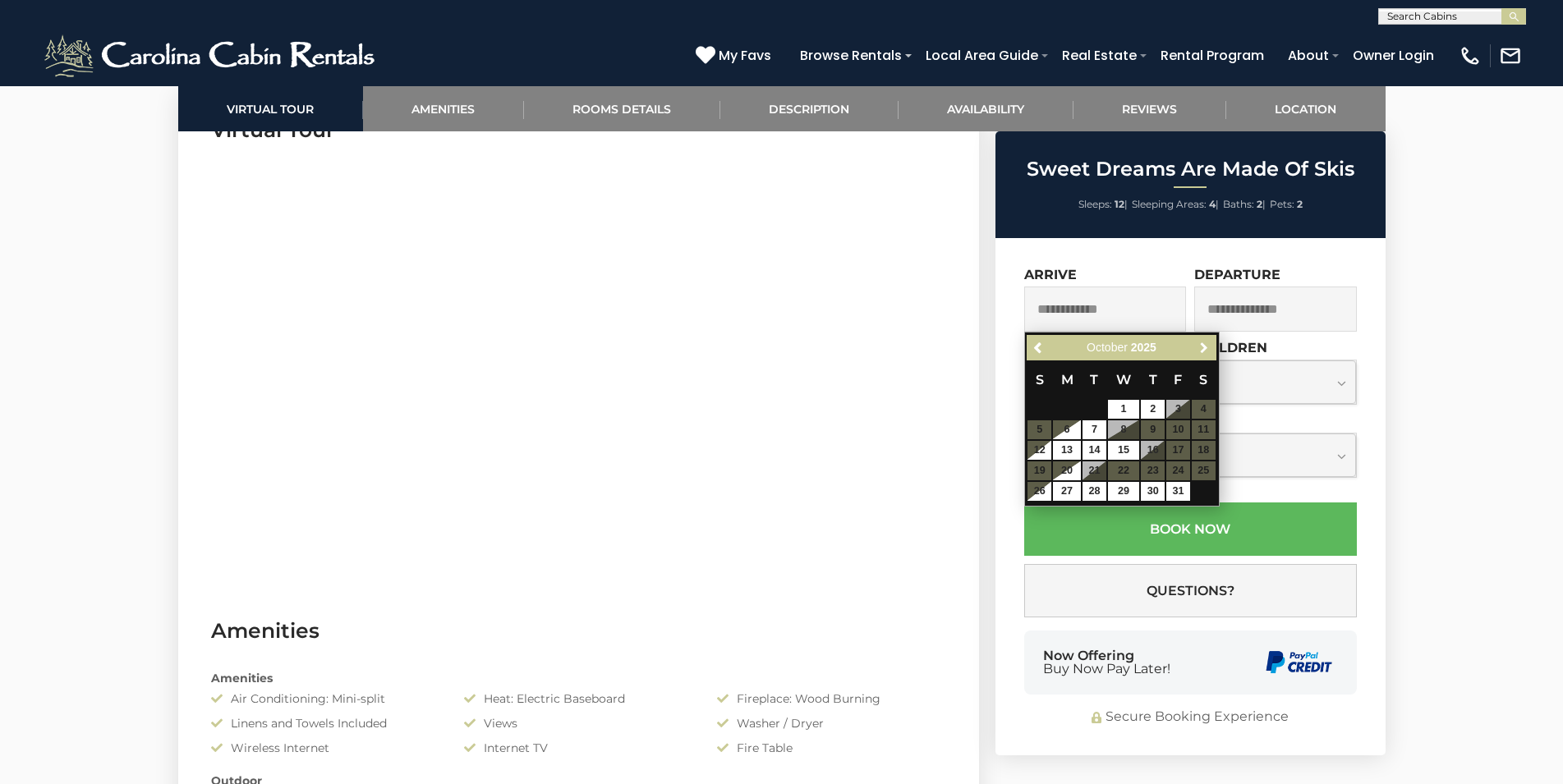
click at [1197, 350] on link "Next" at bounding box center [1204, 348] width 21 height 21
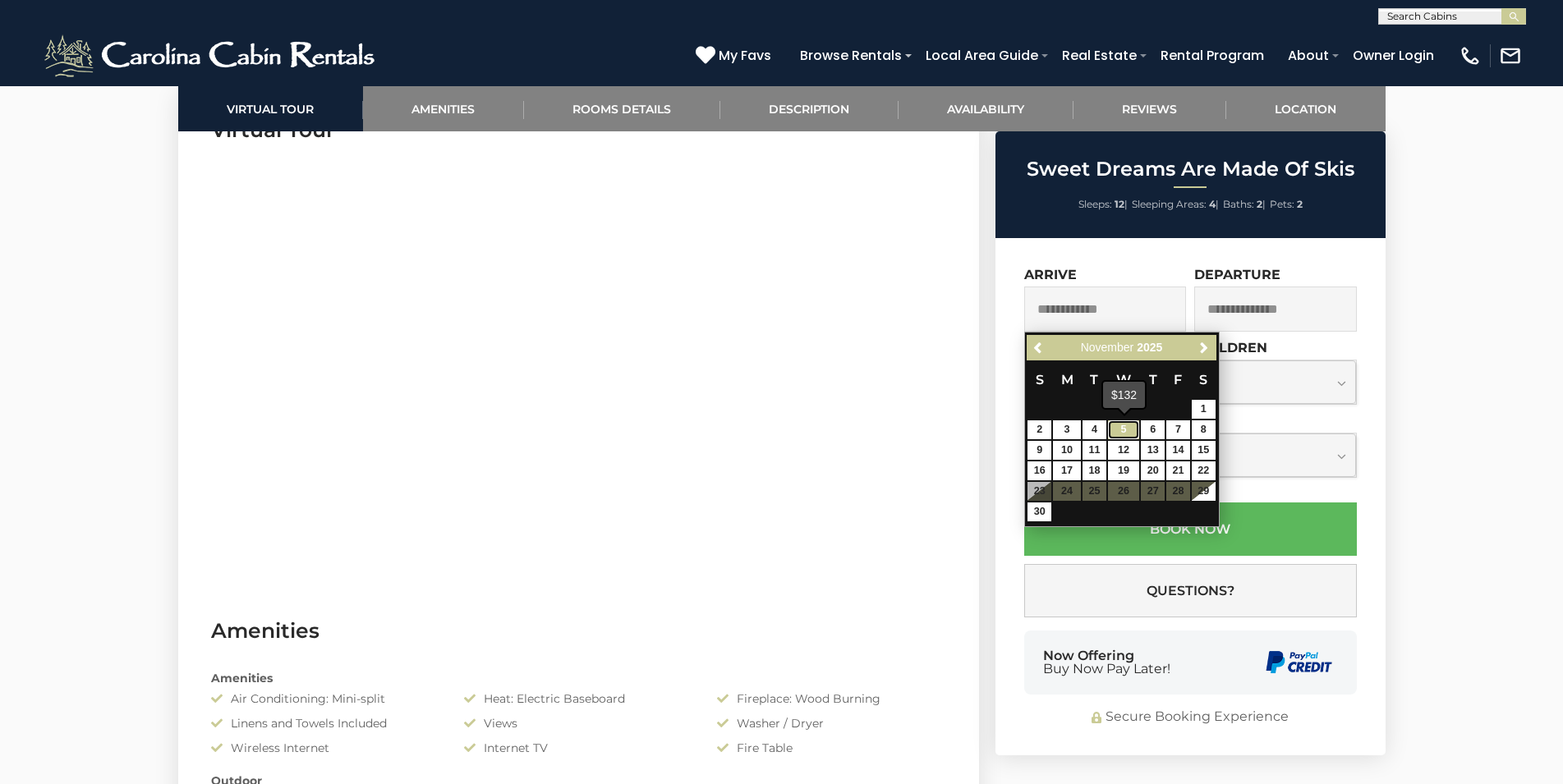
click at [1131, 426] on link "5" at bounding box center [1123, 429] width 31 height 19
type input "**********"
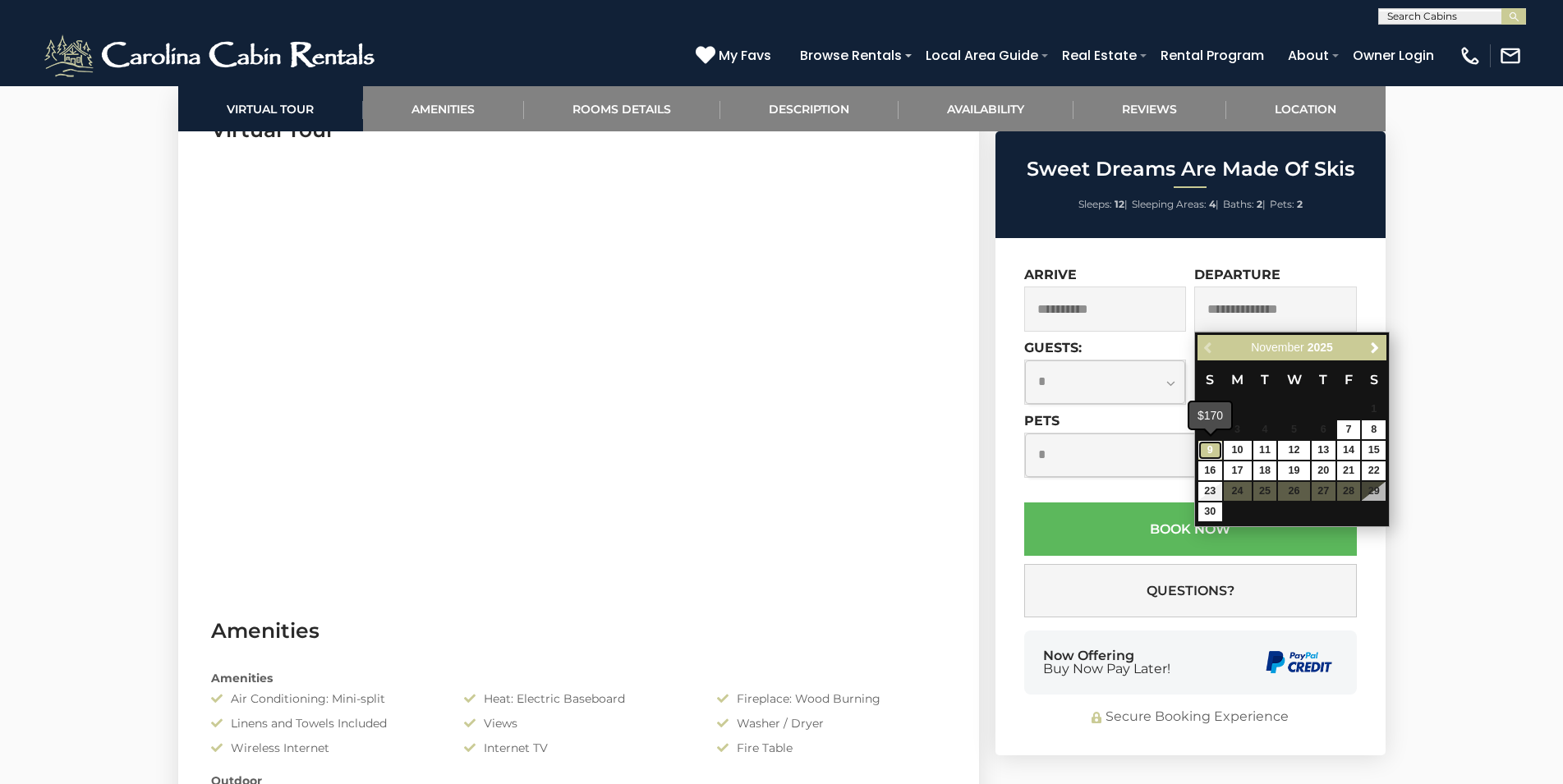
click at [1209, 452] on link "9" at bounding box center [1209, 450] width 24 height 19
type input "**********"
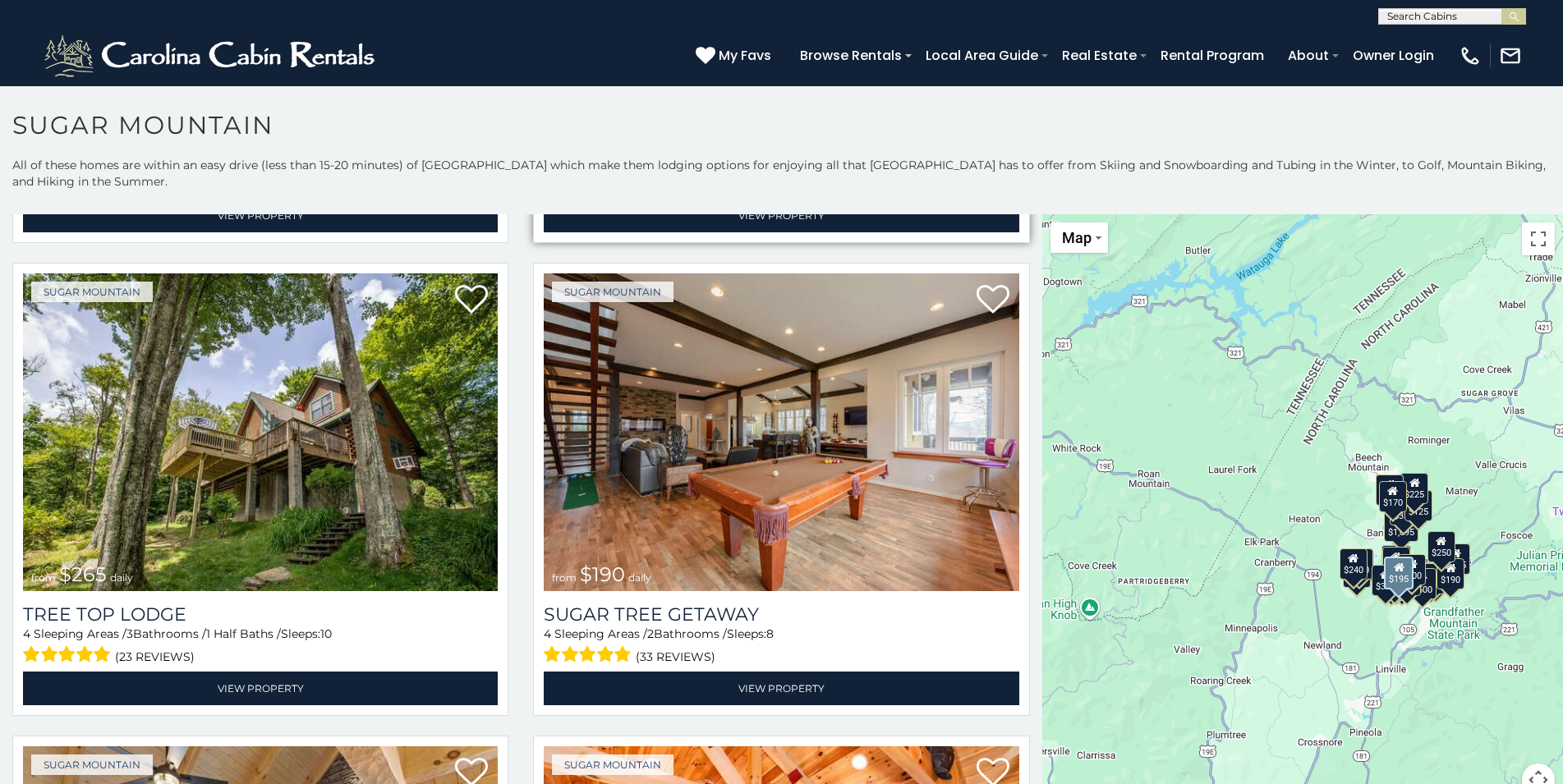
scroll to position [1418, 0]
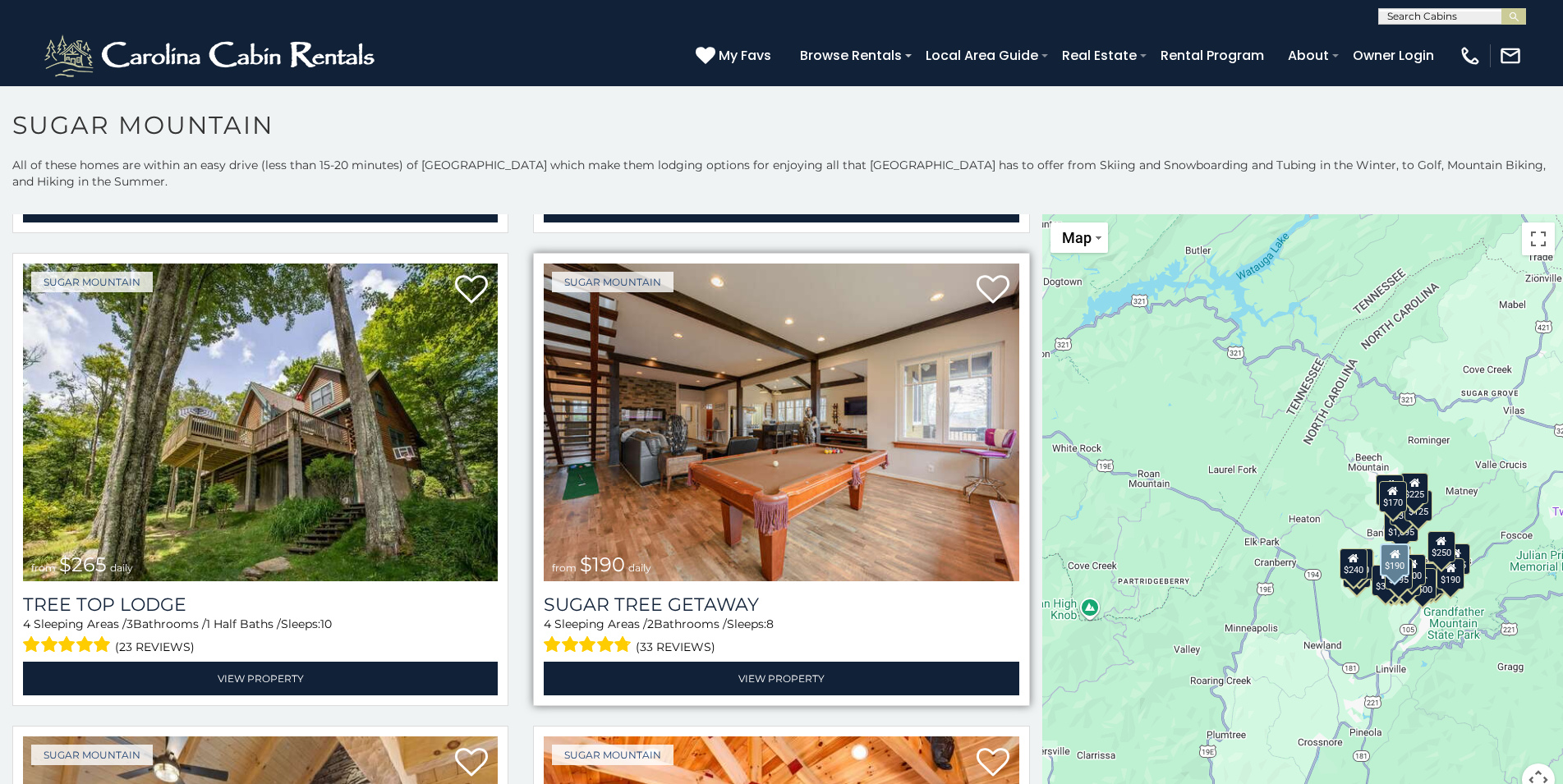
click at [775, 397] on img at bounding box center [781, 422] width 475 height 318
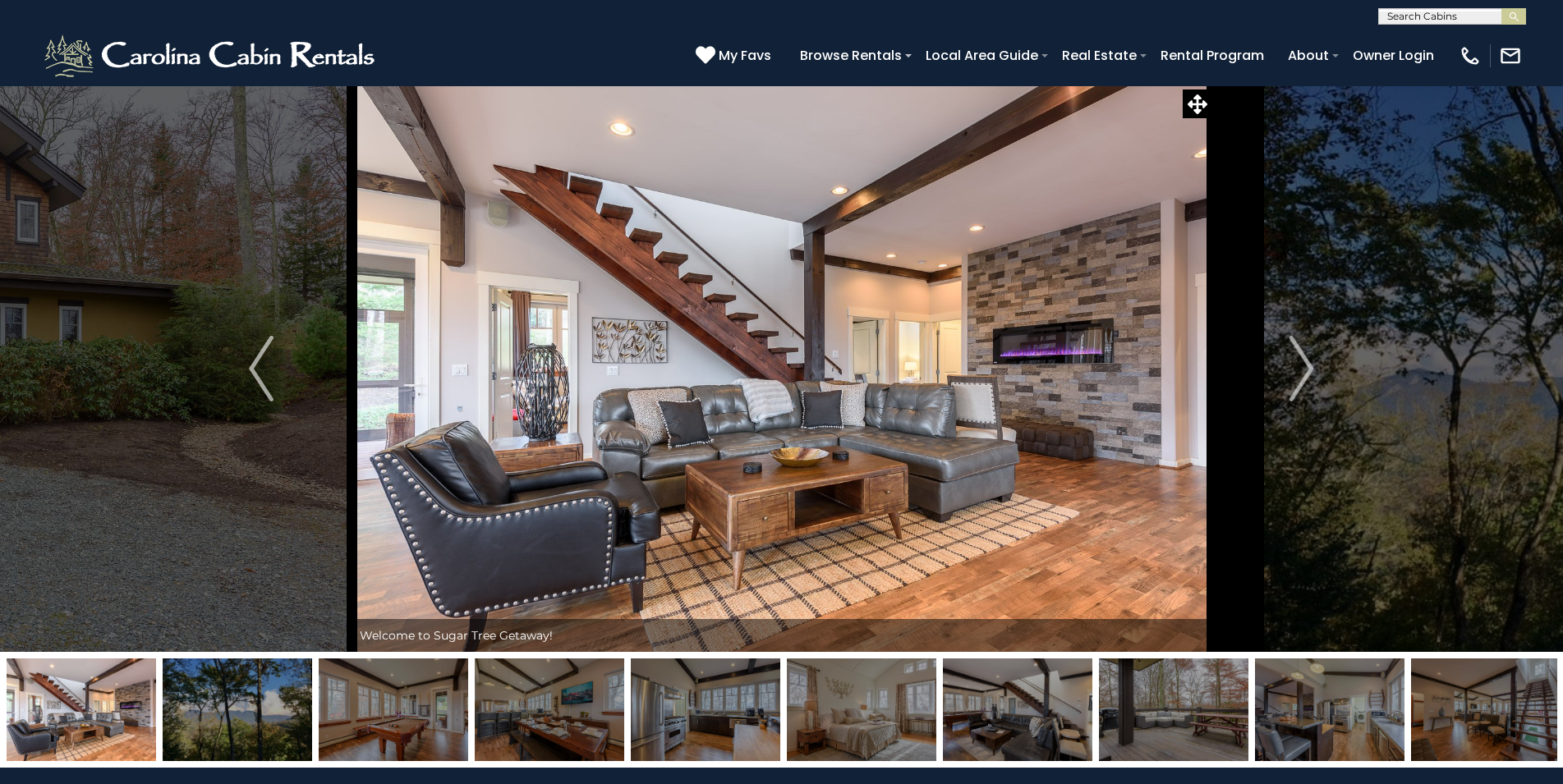
click at [1464, 721] on img at bounding box center [1486, 709] width 150 height 102
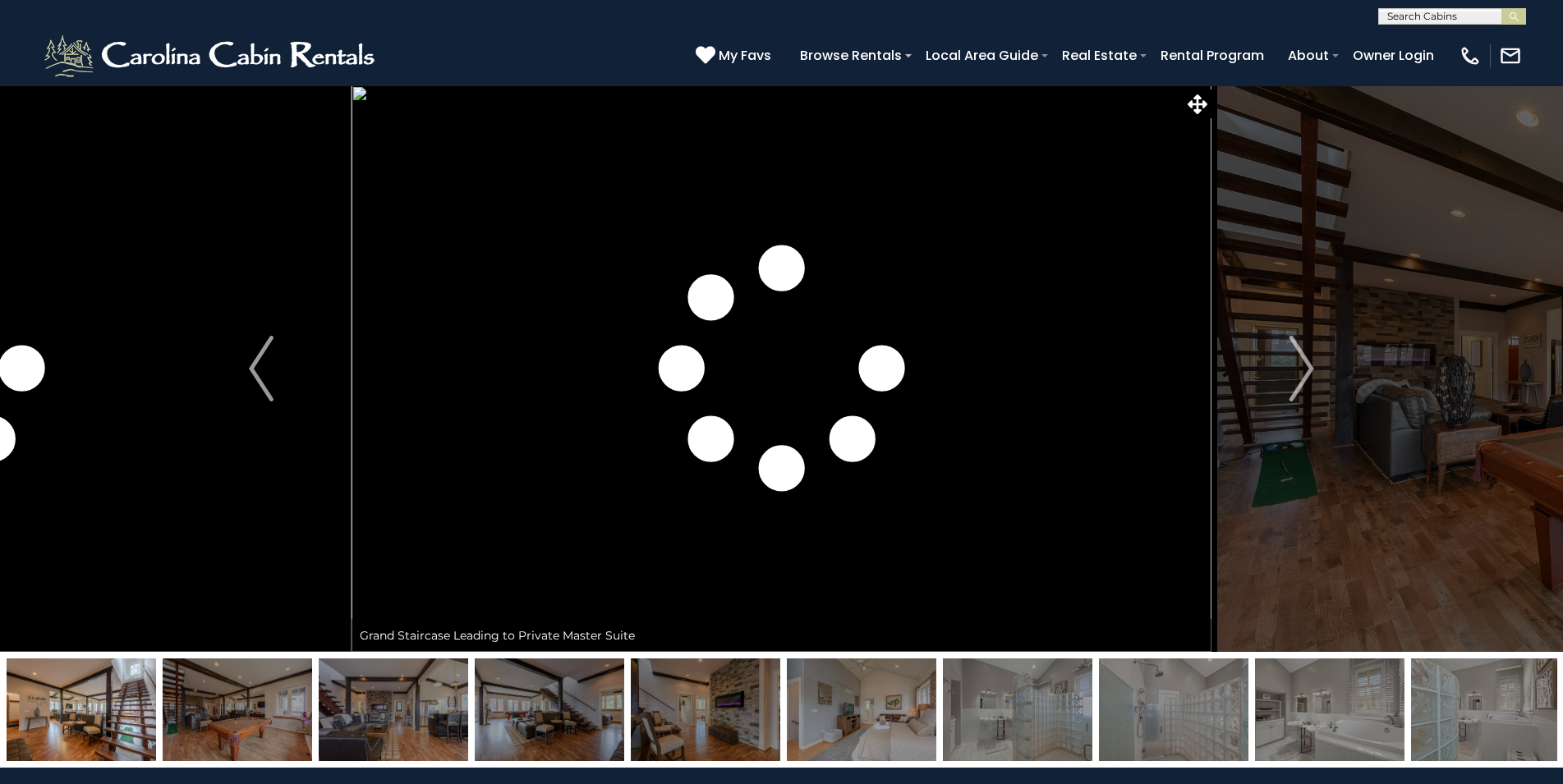
click at [1452, 720] on img at bounding box center [1486, 709] width 150 height 102
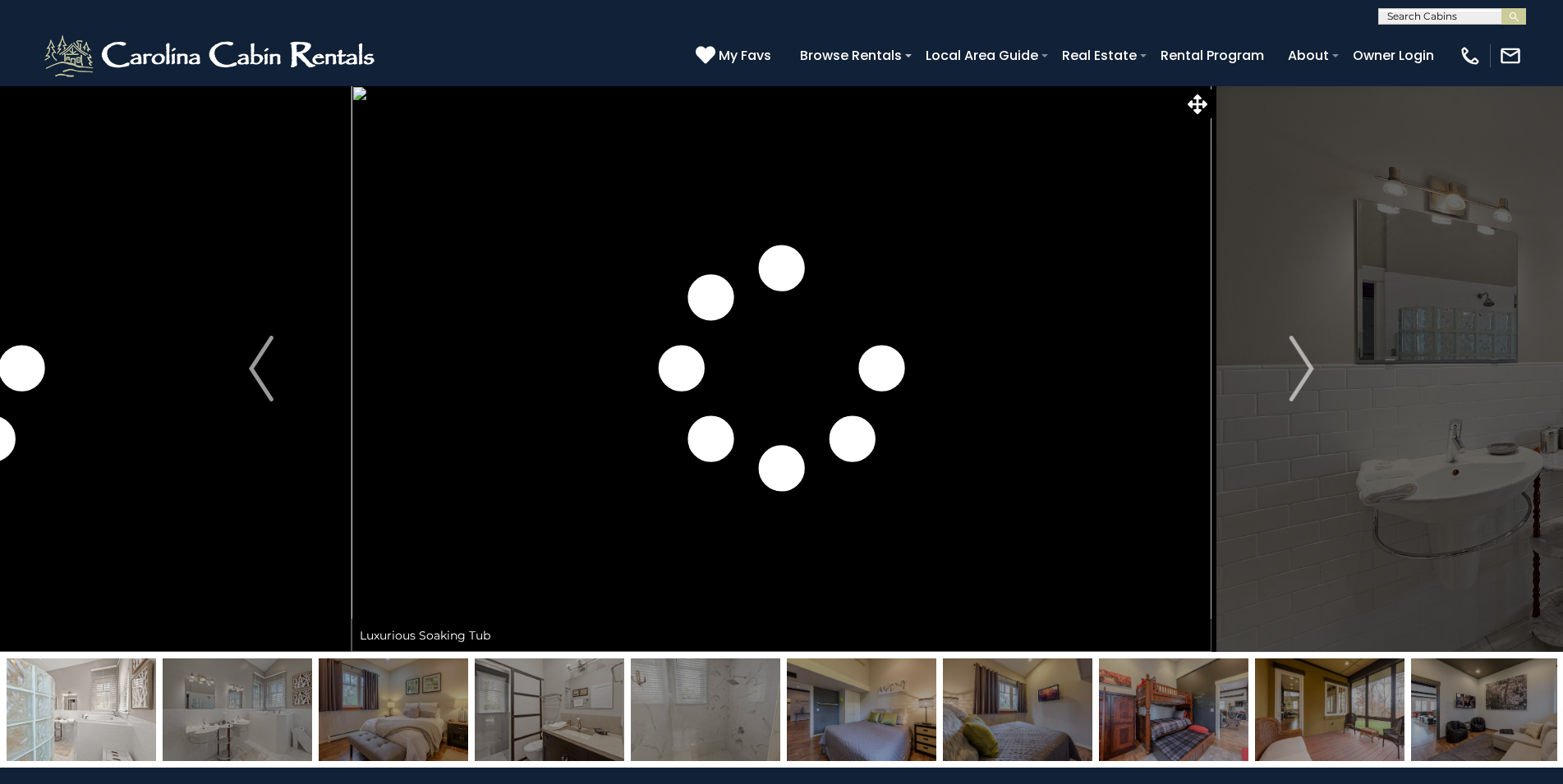
click at [1453, 729] on img at bounding box center [1486, 709] width 150 height 102
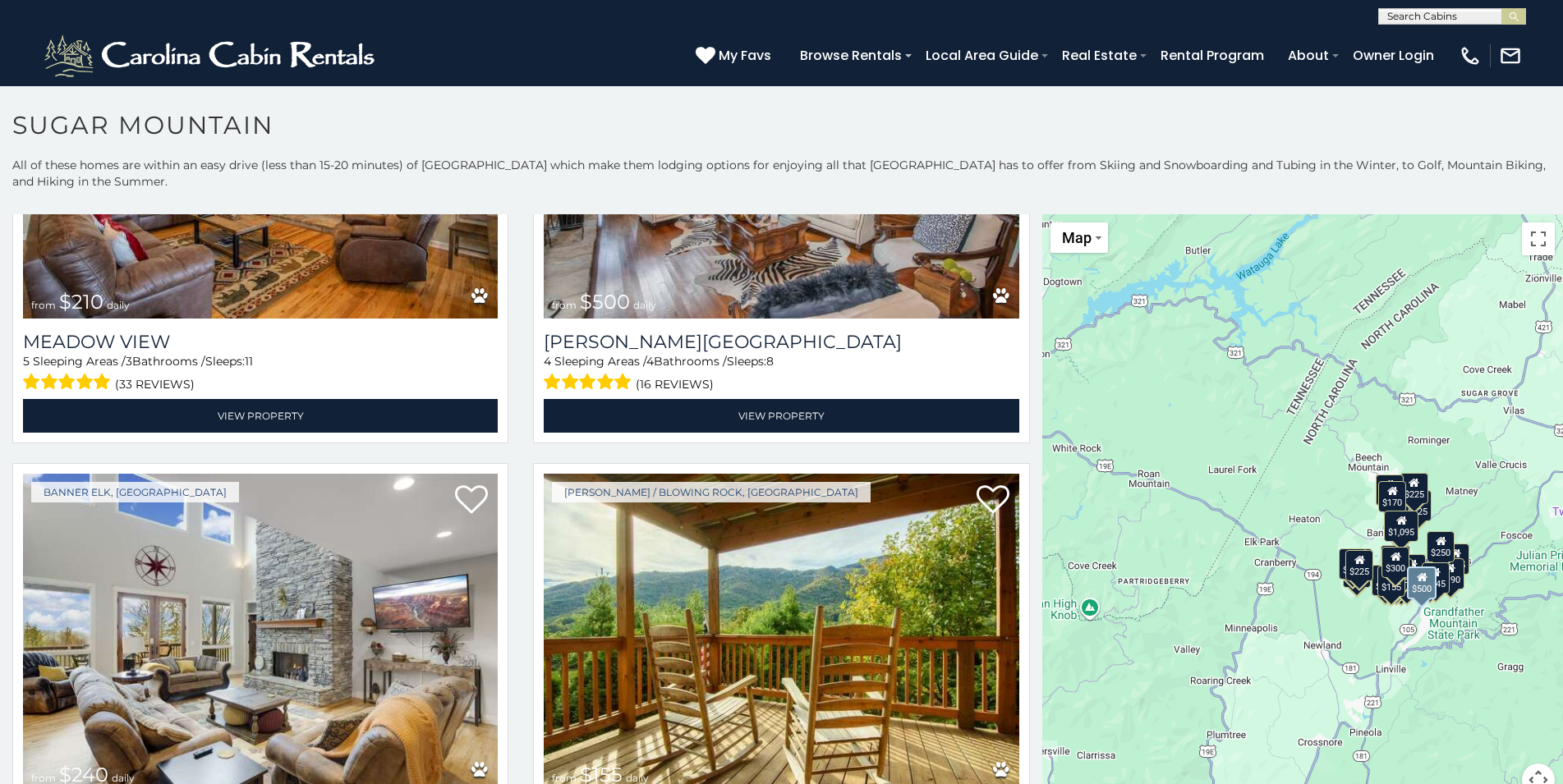
scroll to position [4610, 0]
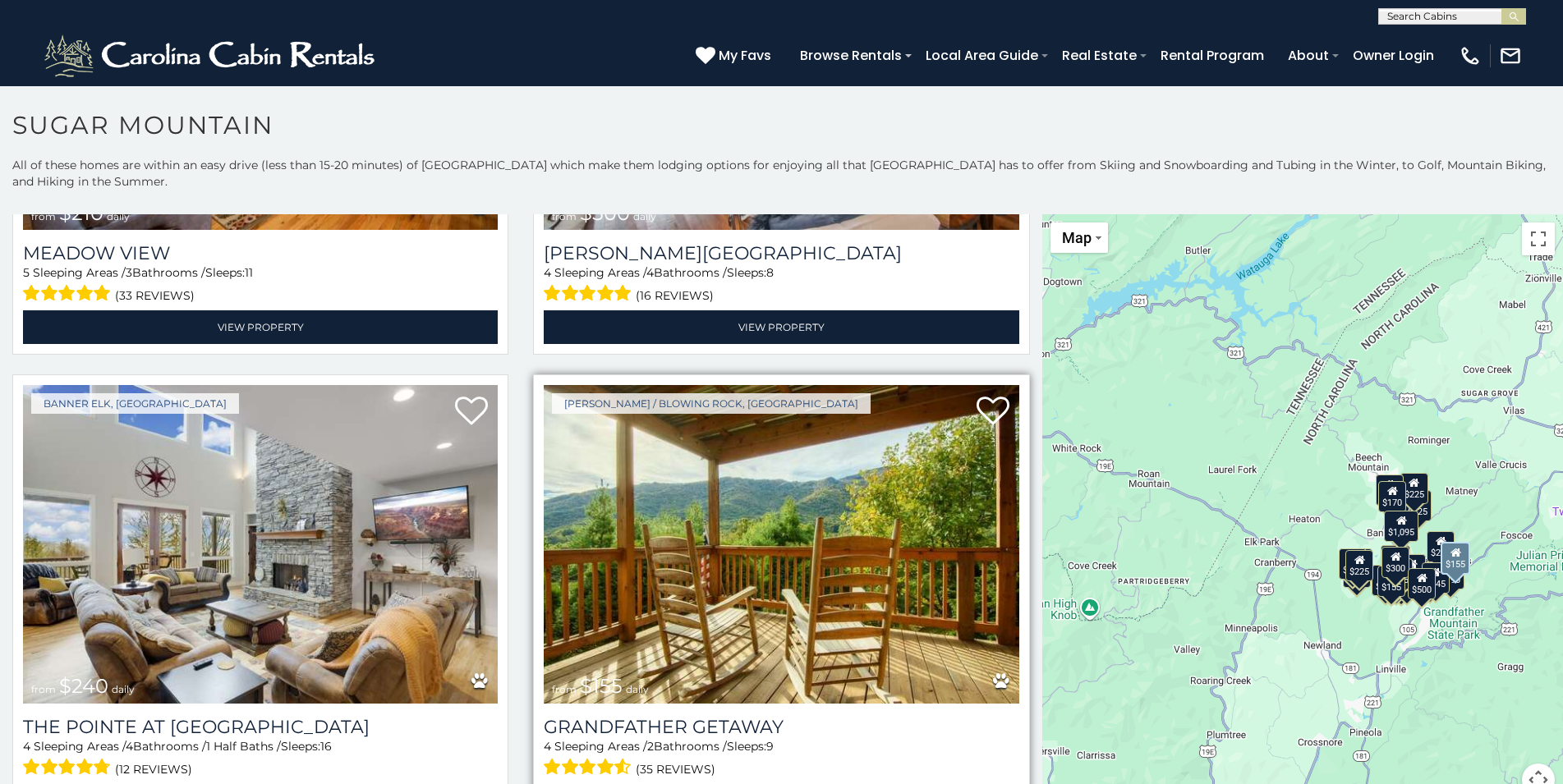
click at [726, 582] on img at bounding box center [781, 543] width 475 height 318
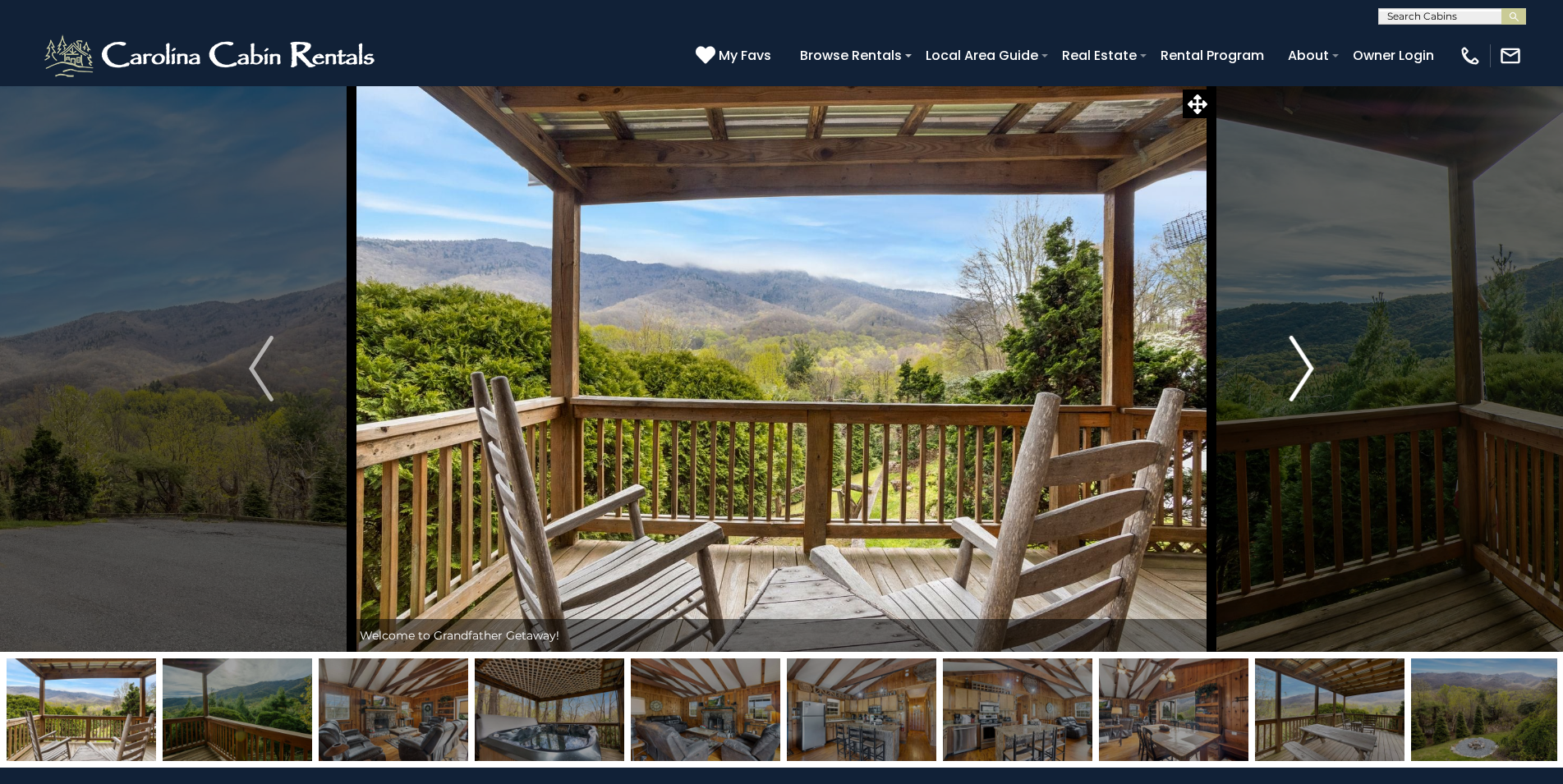
click at [1302, 374] on img "Next" at bounding box center [1302, 368] width 25 height 65
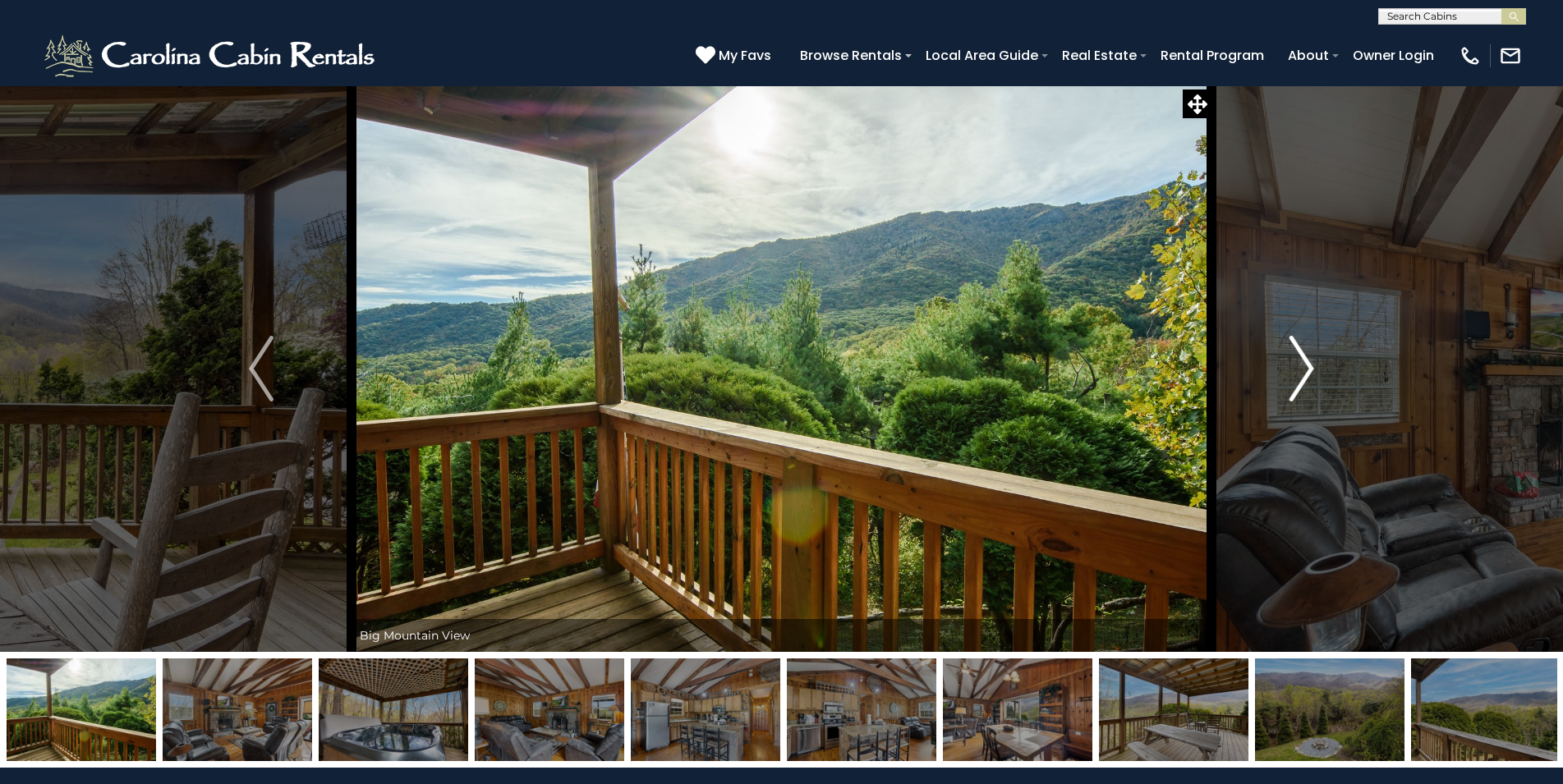
click at [1302, 374] on img "Next" at bounding box center [1302, 368] width 25 height 65
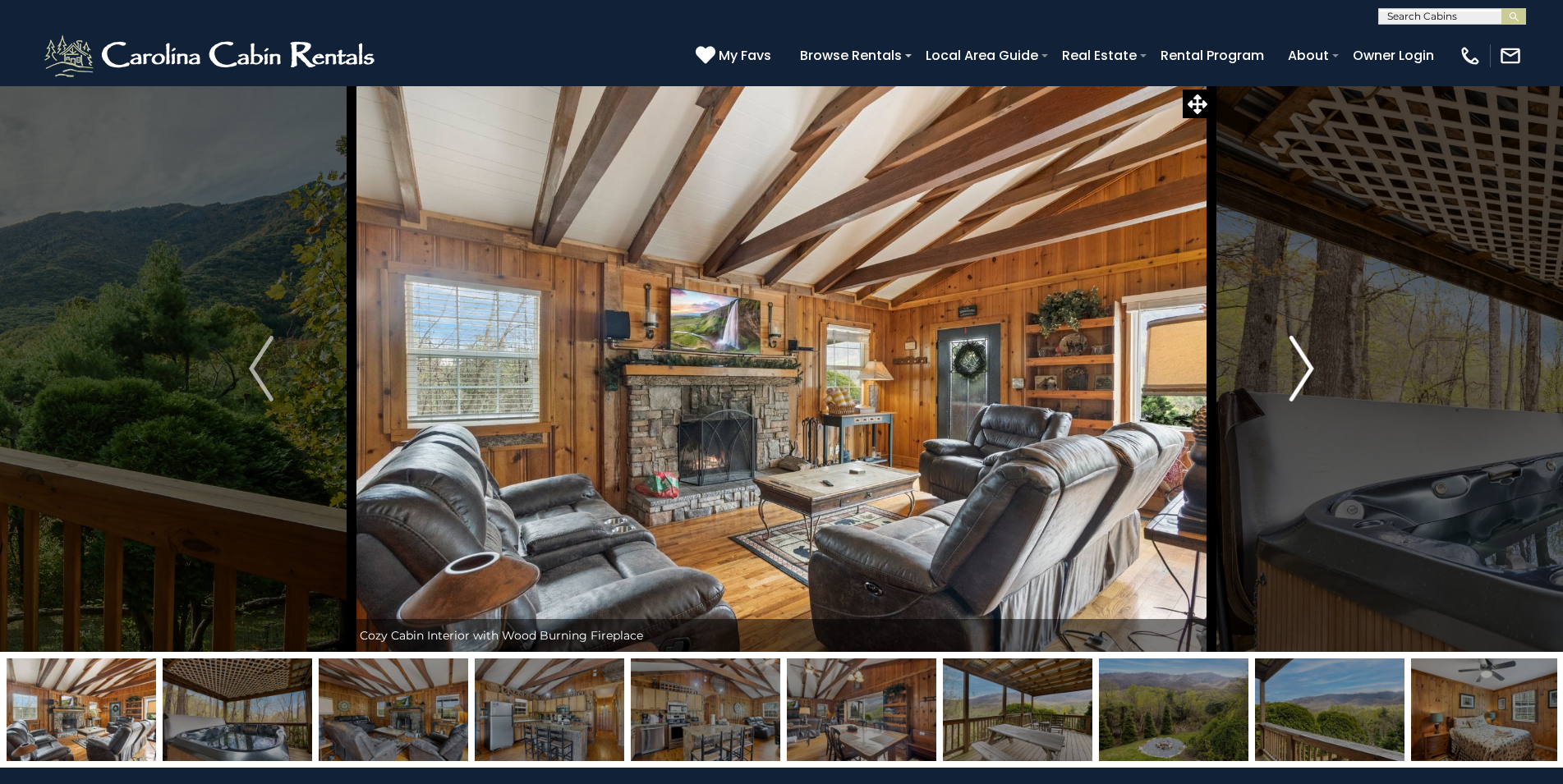
click at [1302, 374] on img "Next" at bounding box center [1302, 368] width 25 height 65
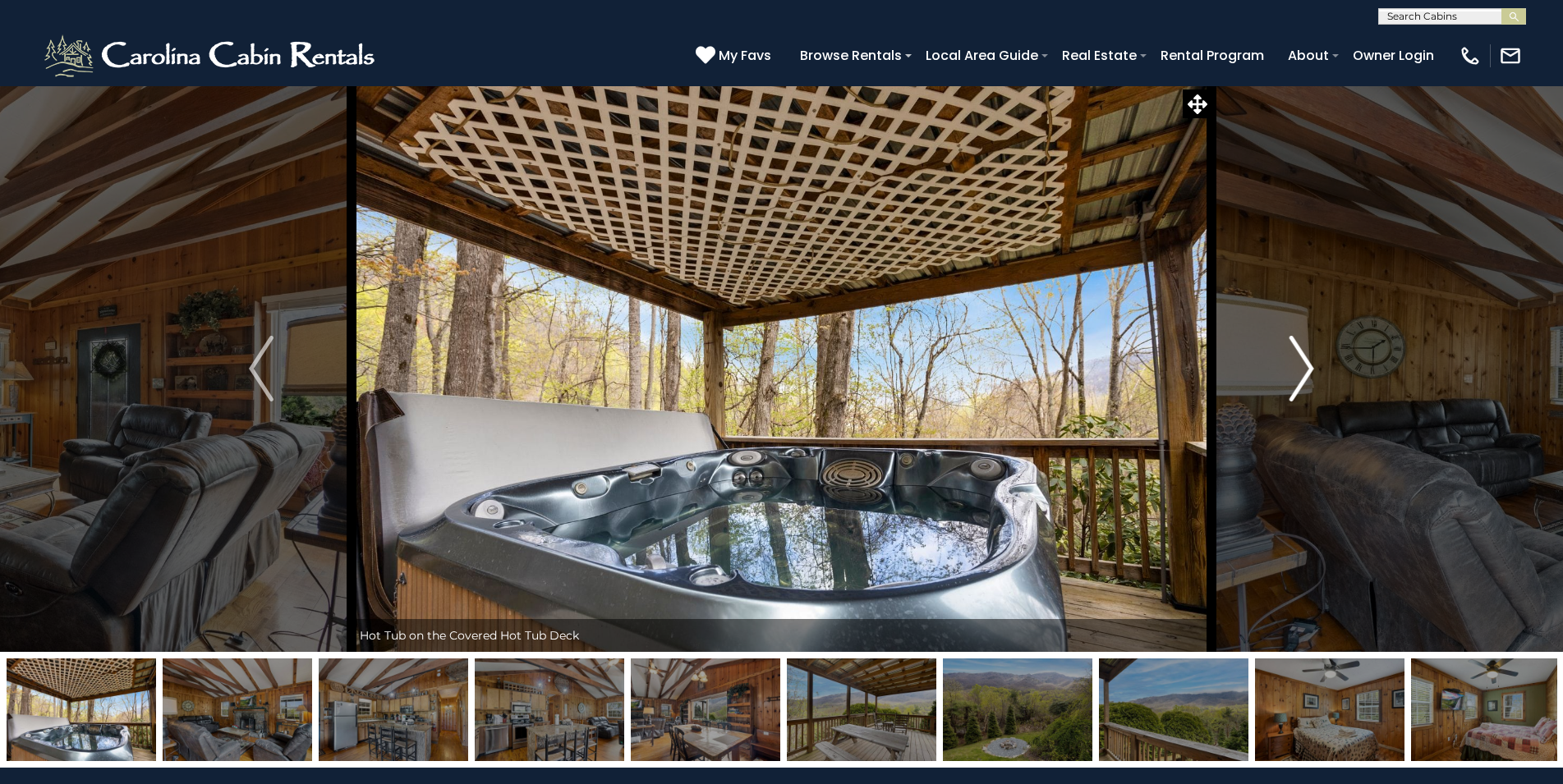
click at [1302, 374] on img "Next" at bounding box center [1302, 368] width 25 height 65
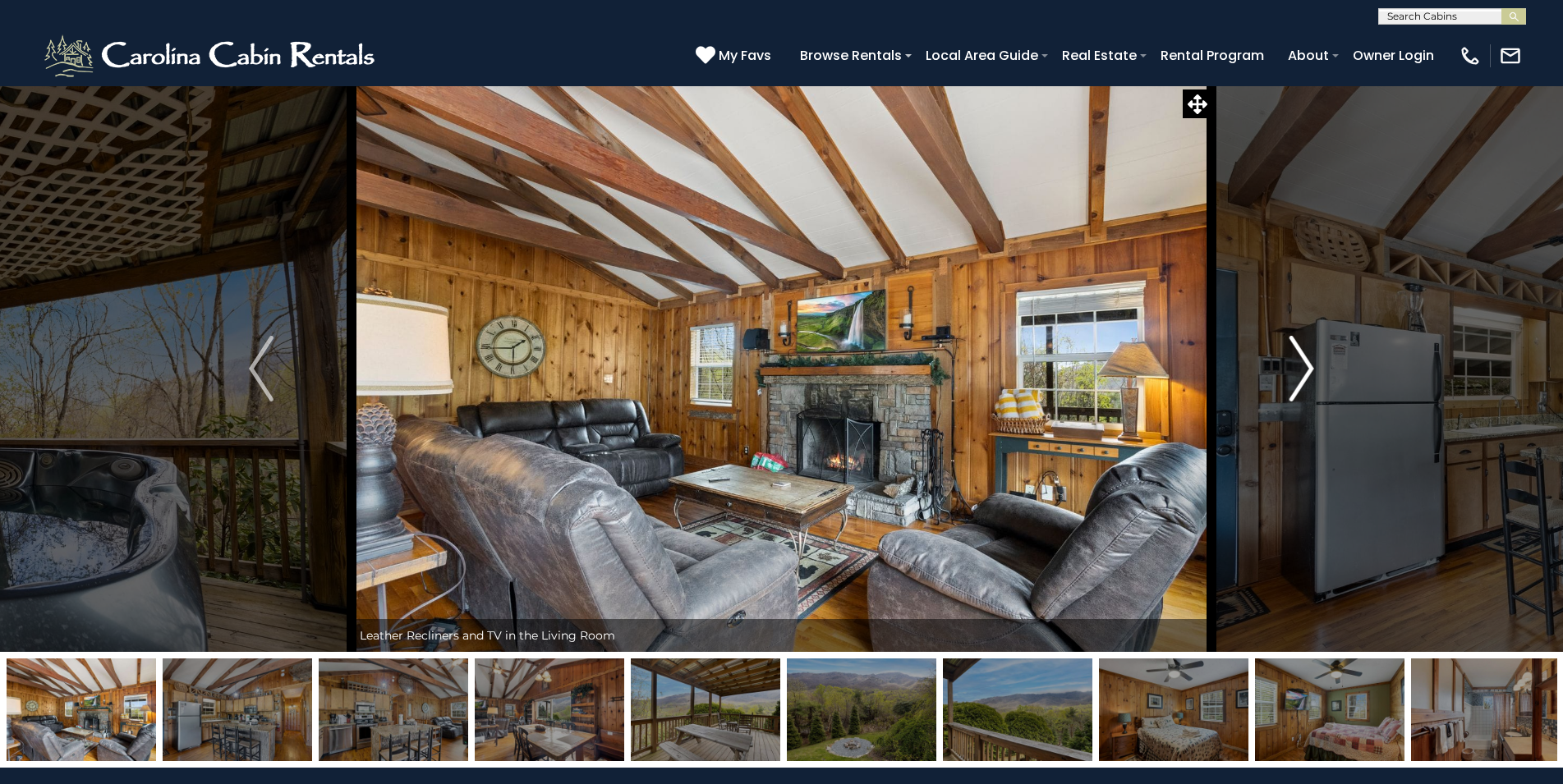
click at [1302, 374] on img "Next" at bounding box center [1302, 368] width 25 height 65
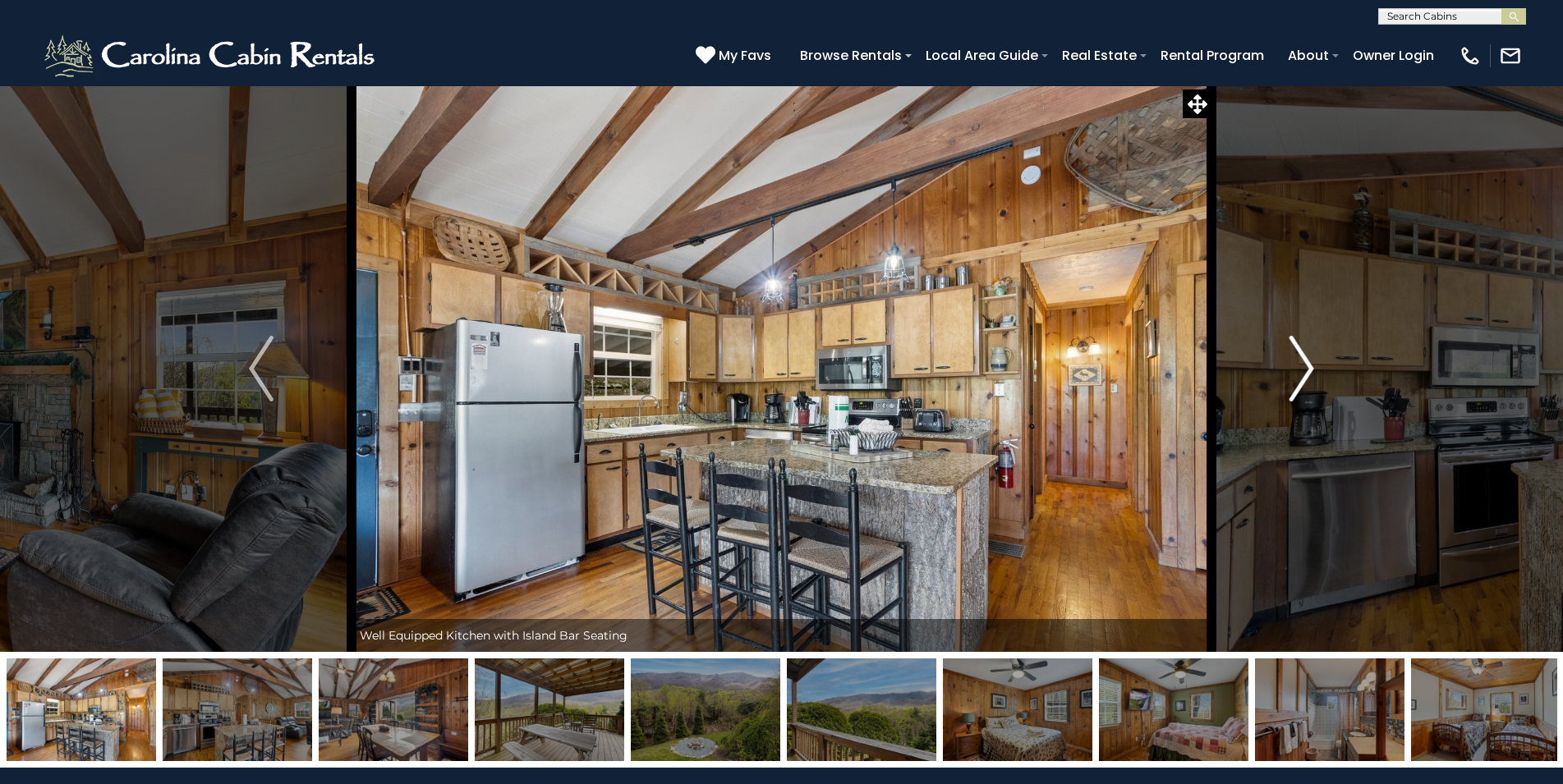
click at [1302, 374] on img "Next" at bounding box center [1302, 368] width 25 height 65
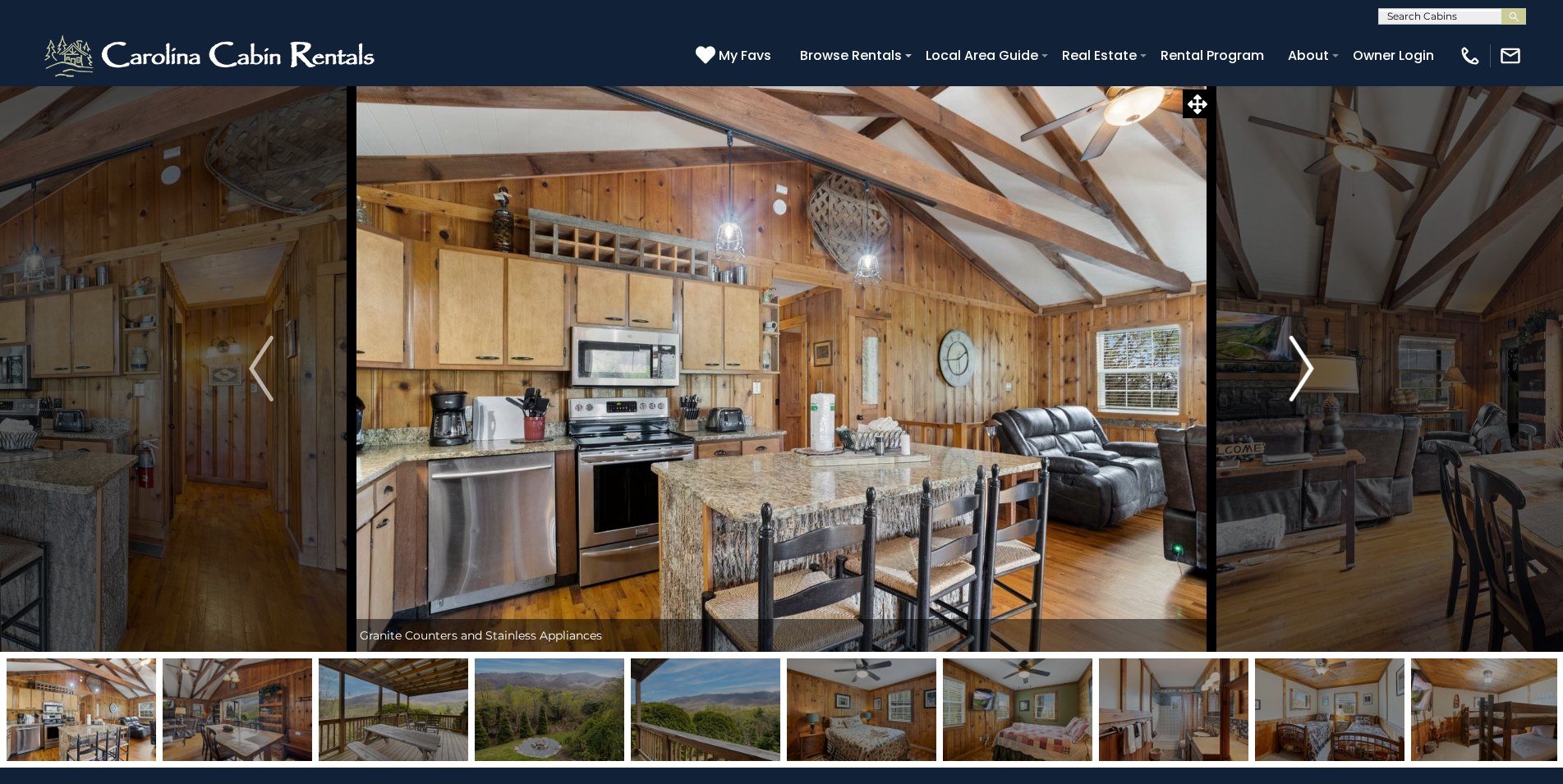
click at [1302, 374] on img "Next" at bounding box center [1302, 368] width 25 height 65
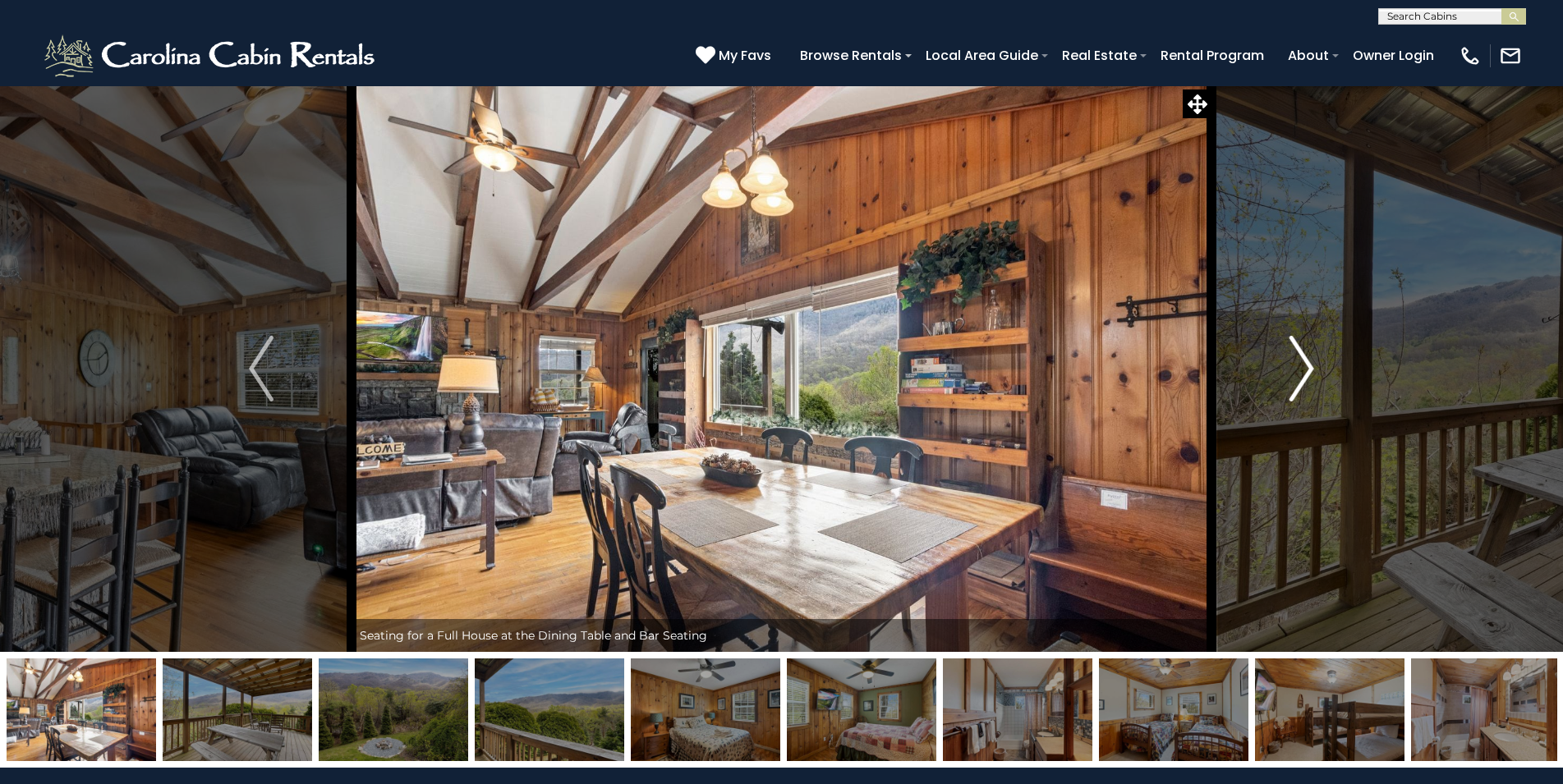
click at [1302, 374] on img "Next" at bounding box center [1302, 368] width 25 height 65
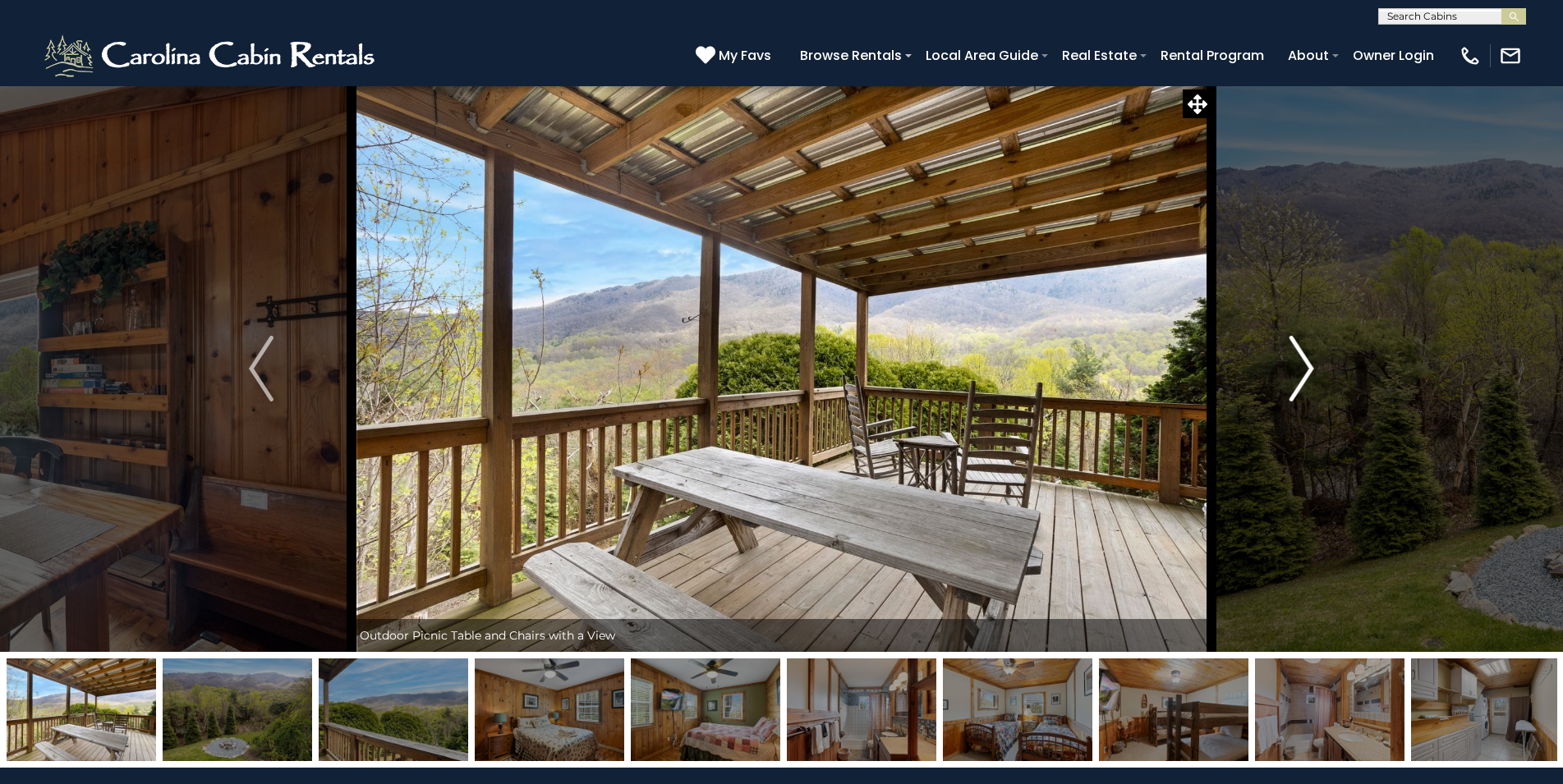
click at [1302, 374] on img "Next" at bounding box center [1302, 368] width 25 height 65
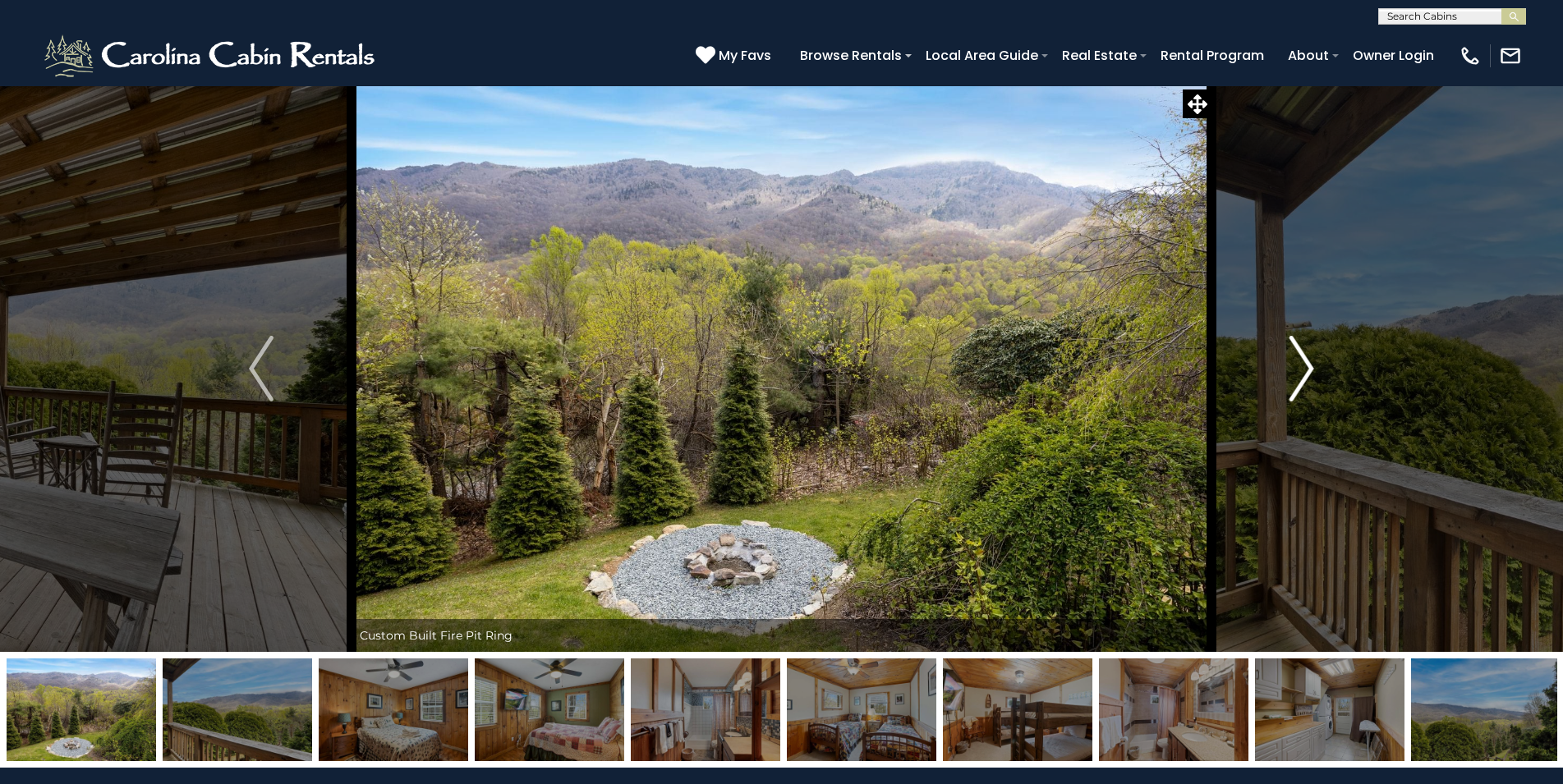
click at [1302, 374] on img "Next" at bounding box center [1302, 368] width 25 height 65
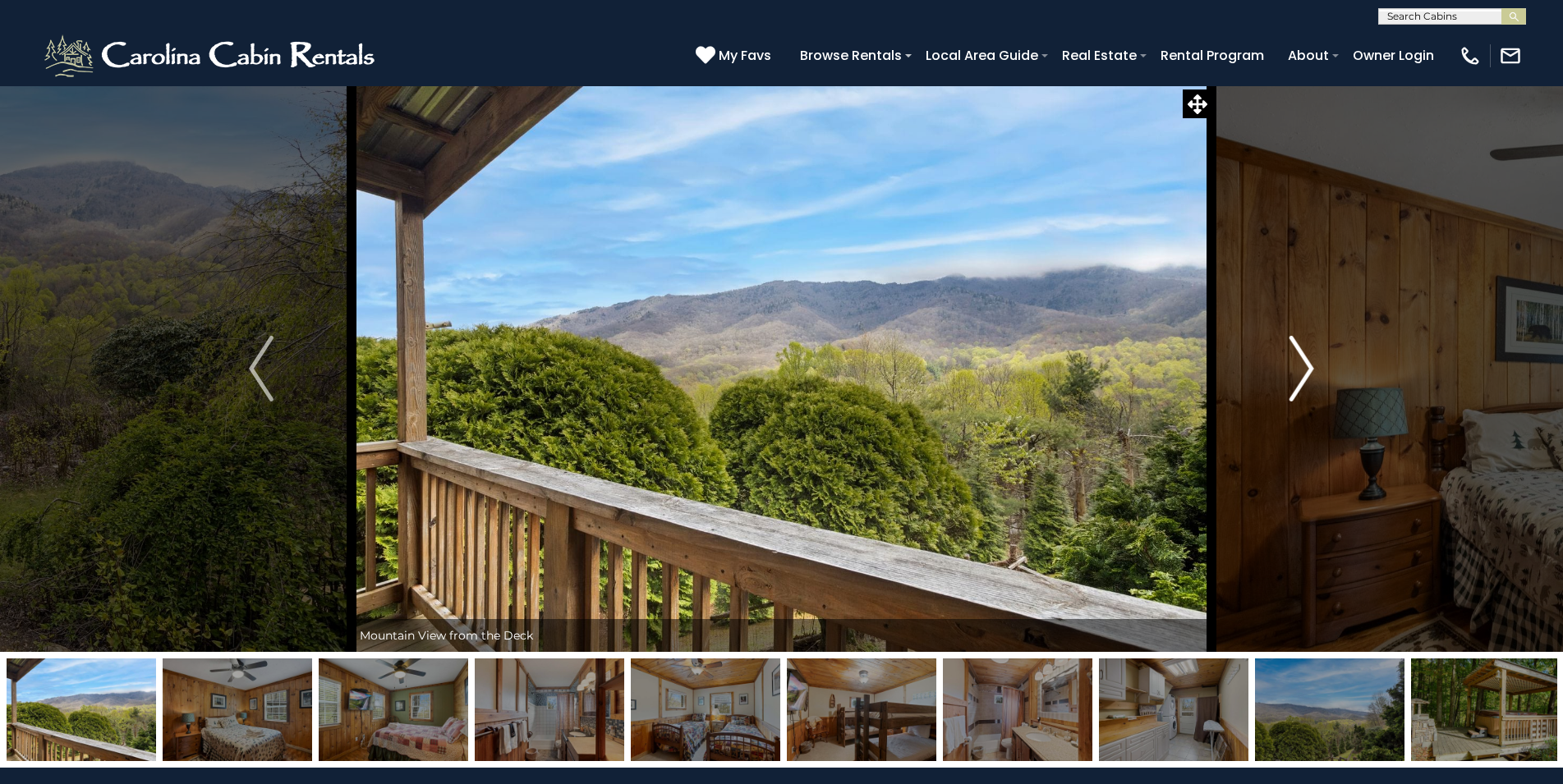
click at [1302, 374] on img "Next" at bounding box center [1302, 368] width 25 height 65
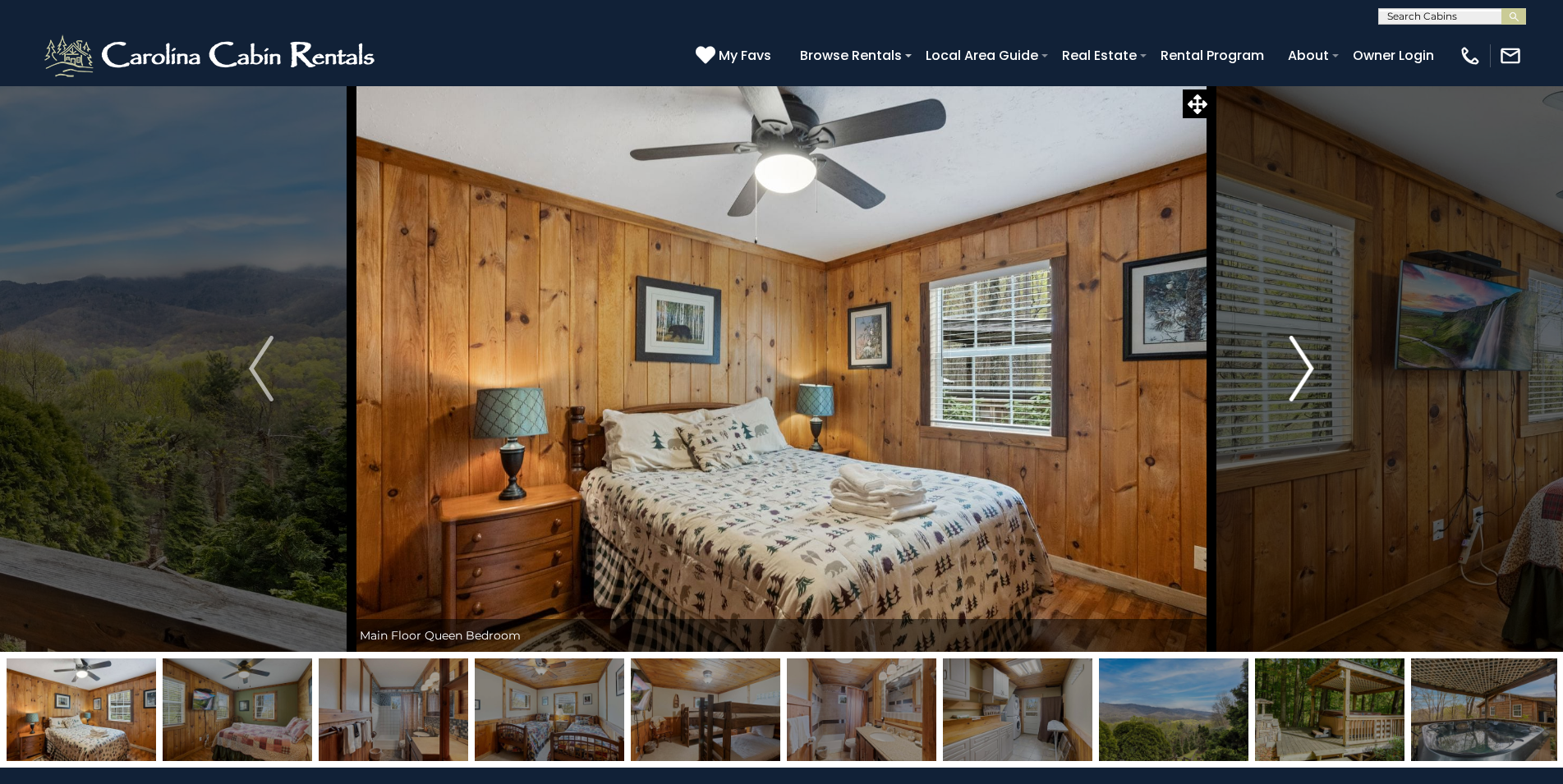
click at [1302, 374] on img "Next" at bounding box center [1302, 368] width 25 height 65
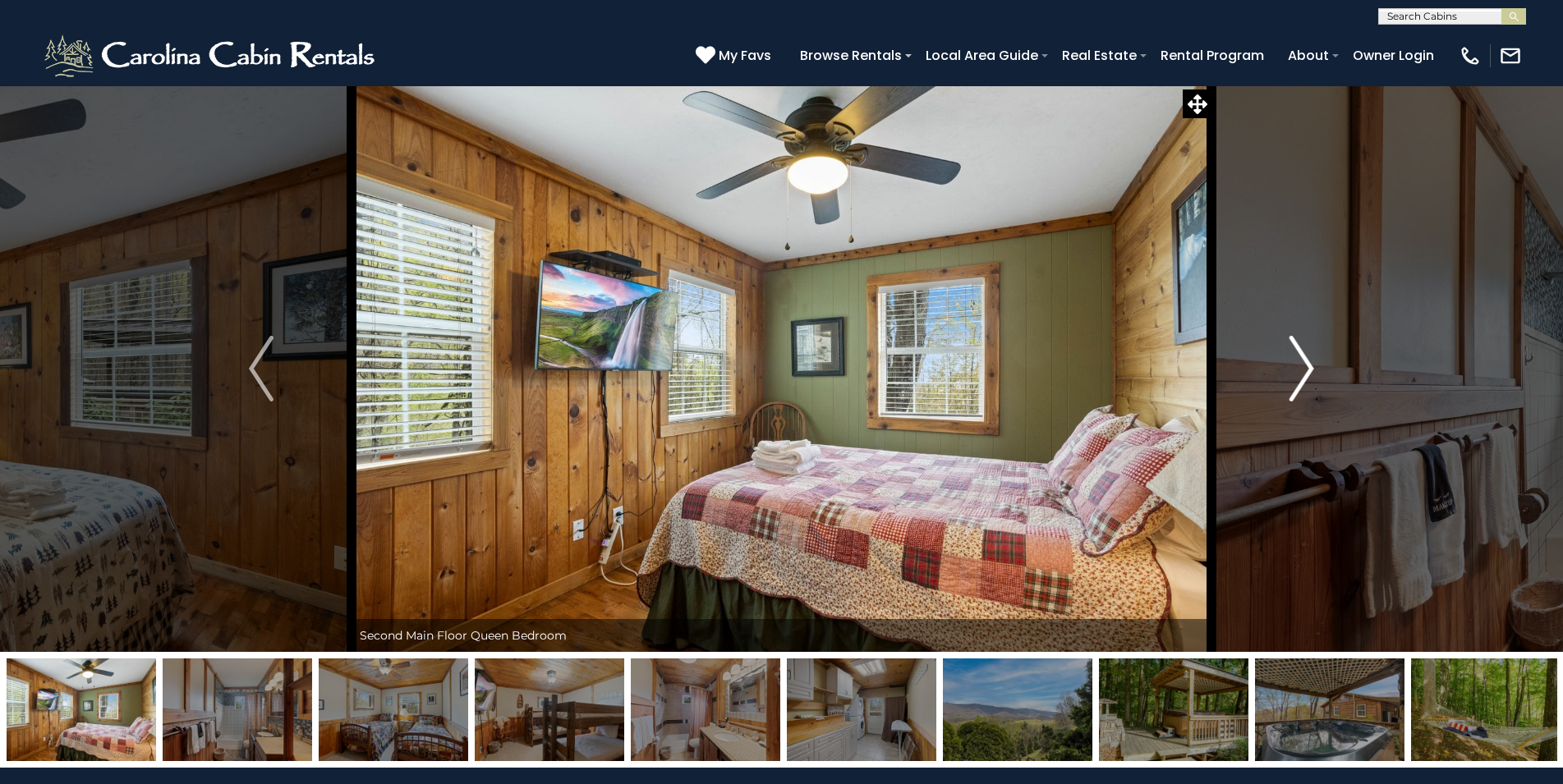
click at [1302, 374] on img "Next" at bounding box center [1302, 368] width 25 height 65
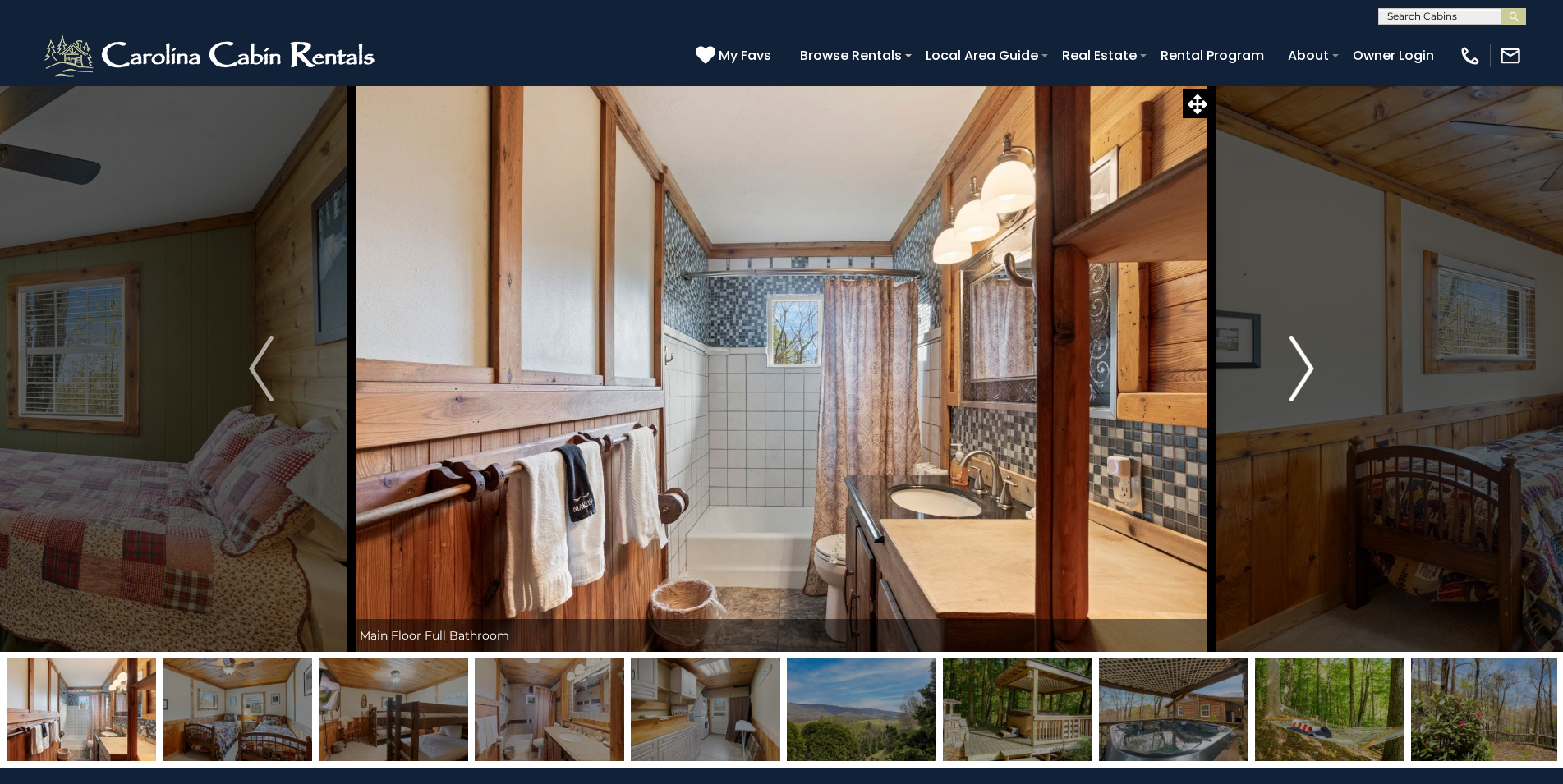
click at [1302, 374] on img "Next" at bounding box center [1302, 368] width 25 height 65
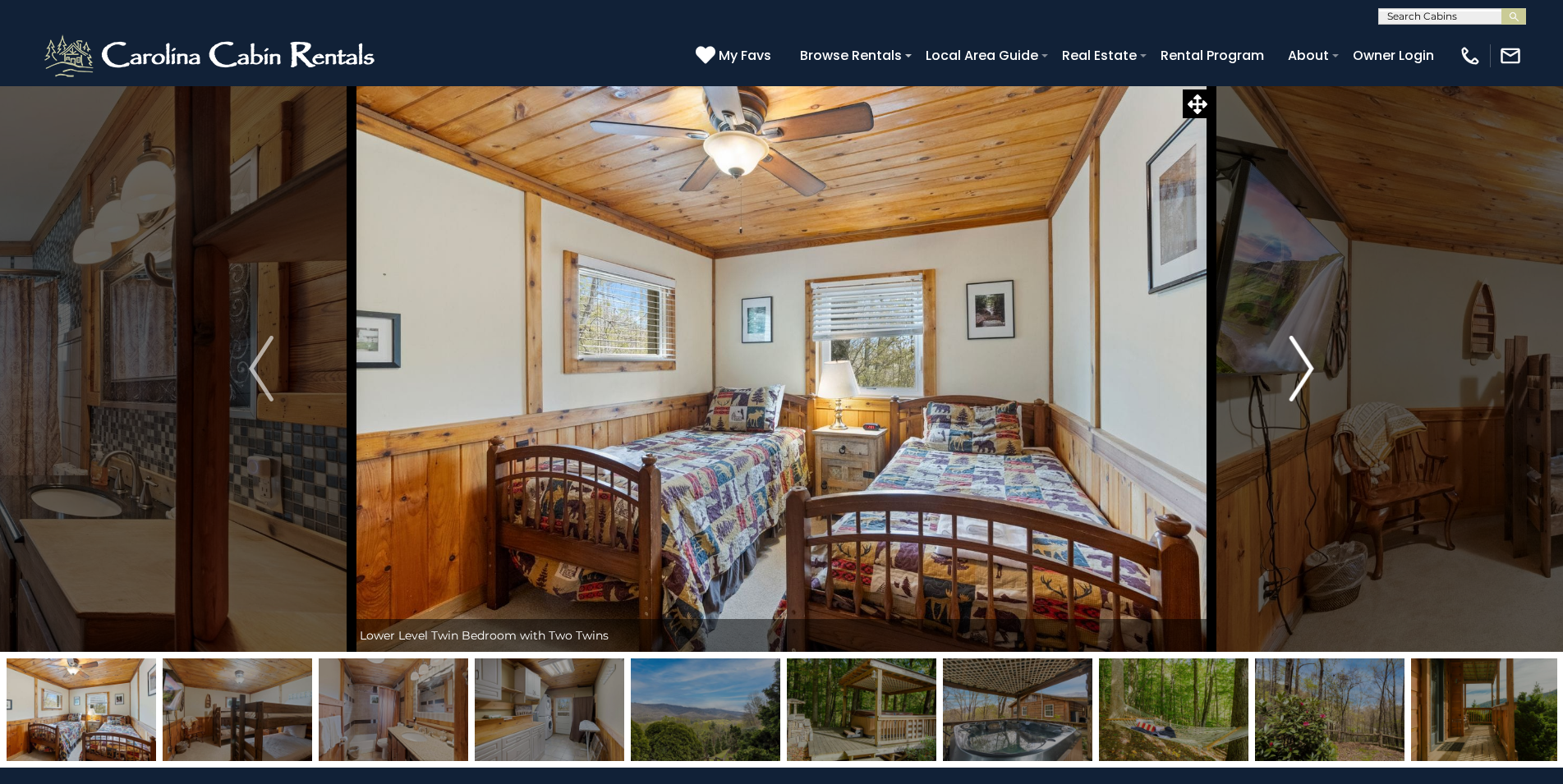
click at [1302, 374] on img "Next" at bounding box center [1302, 368] width 25 height 65
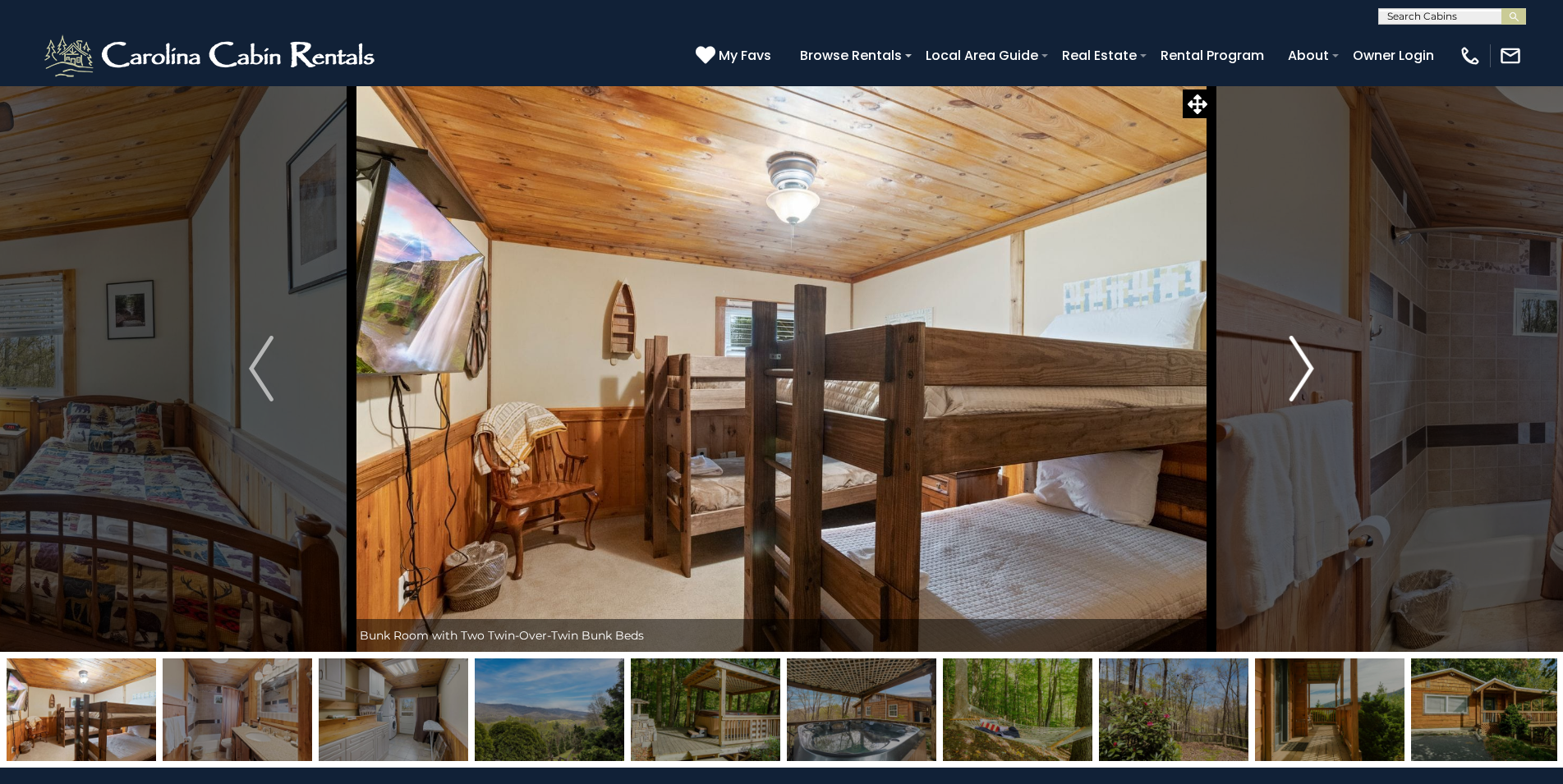
click at [1302, 374] on img "Next" at bounding box center [1302, 368] width 25 height 65
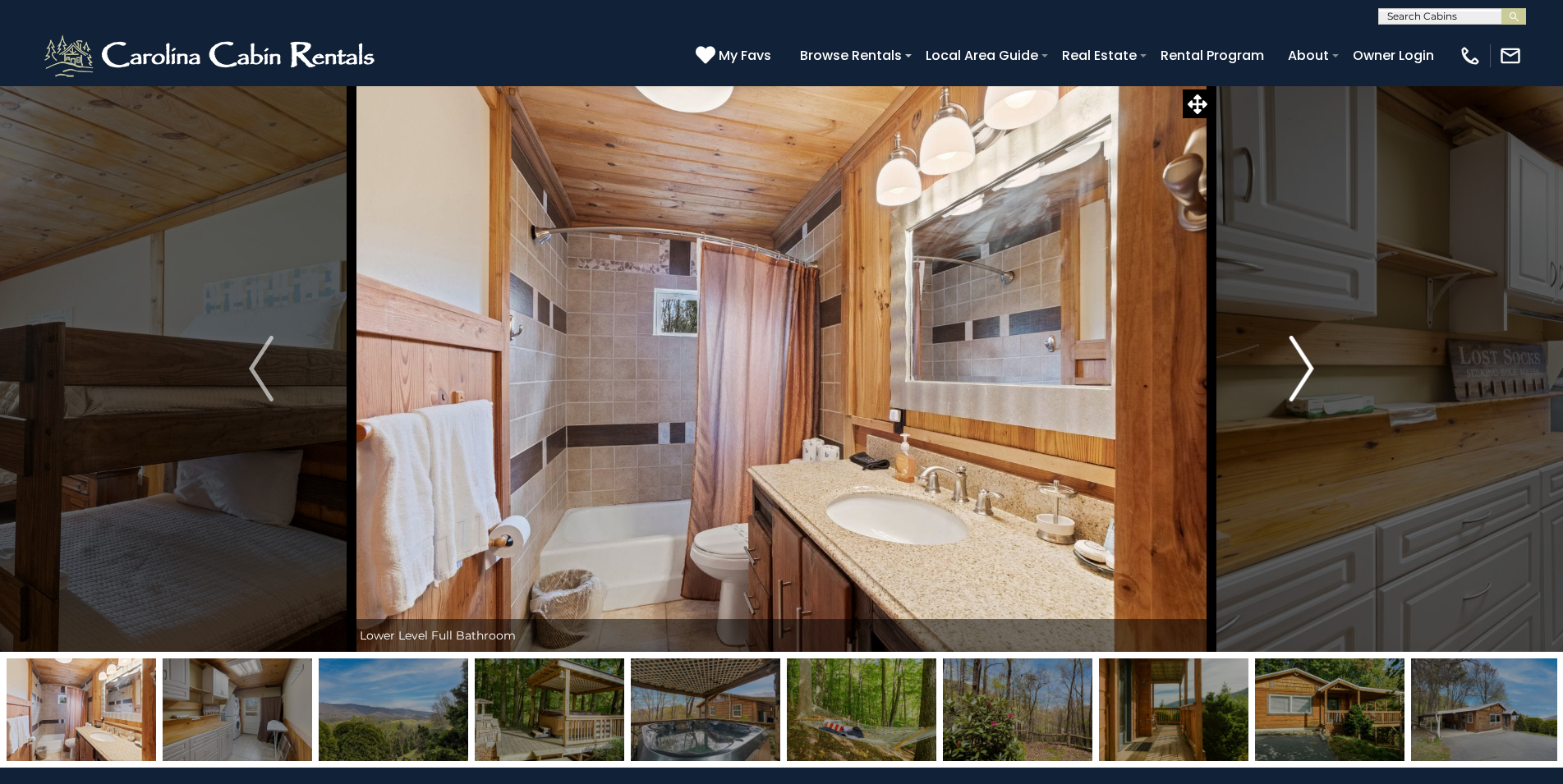
click at [1302, 374] on img "Next" at bounding box center [1302, 368] width 25 height 65
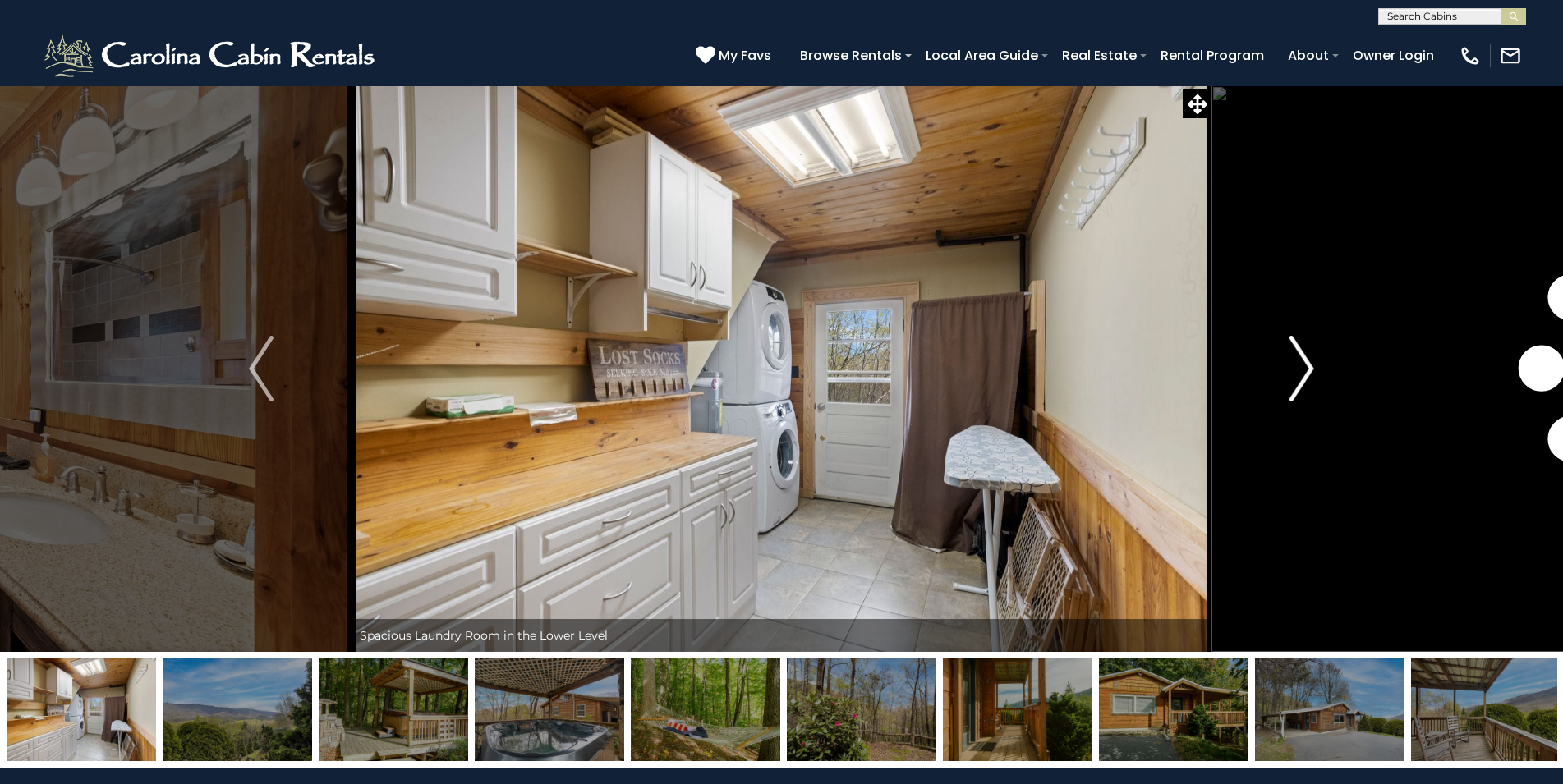
click at [1302, 374] on img "Next" at bounding box center [1302, 368] width 25 height 65
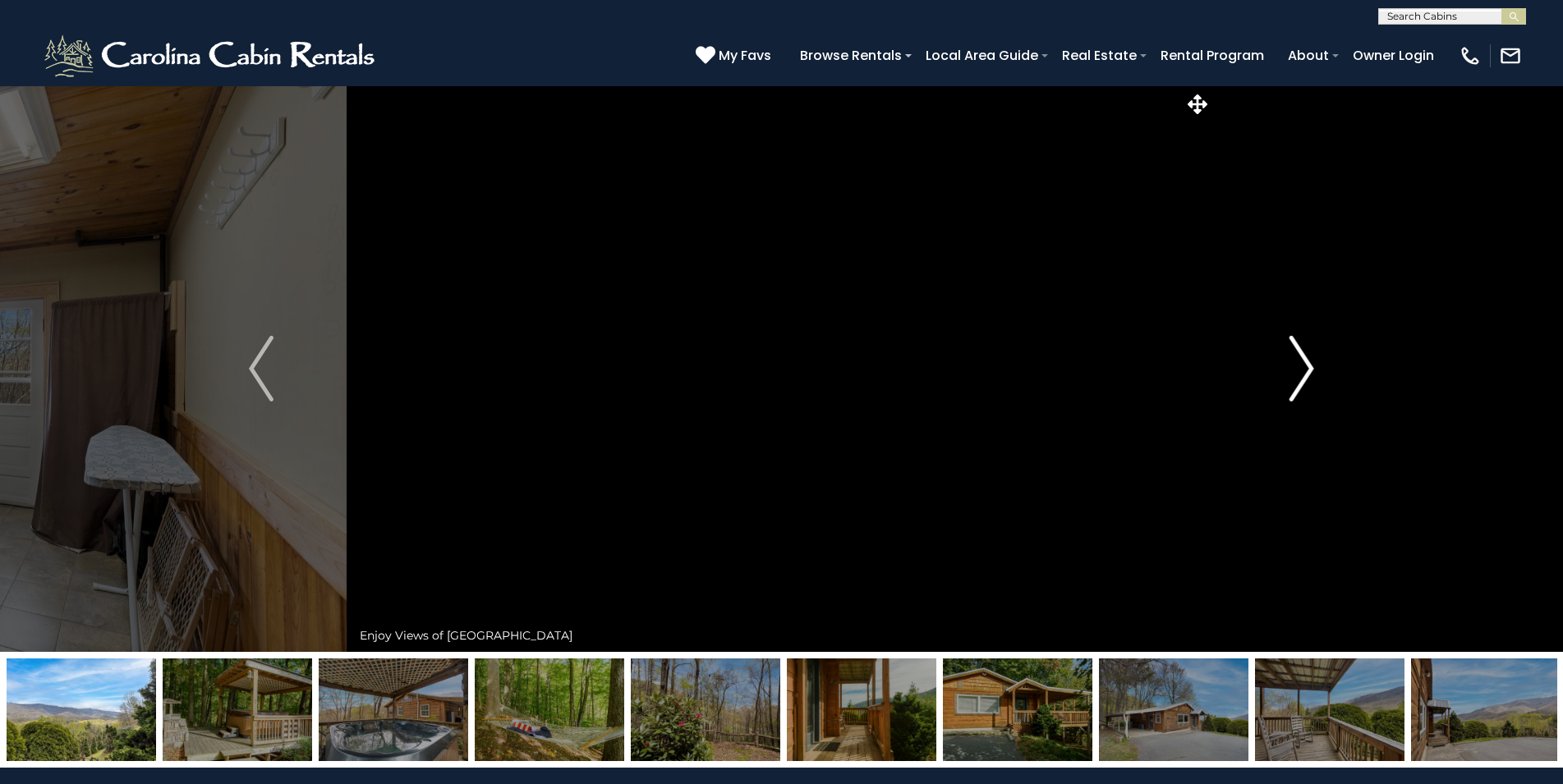
click at [1302, 374] on img "Next" at bounding box center [1302, 368] width 25 height 65
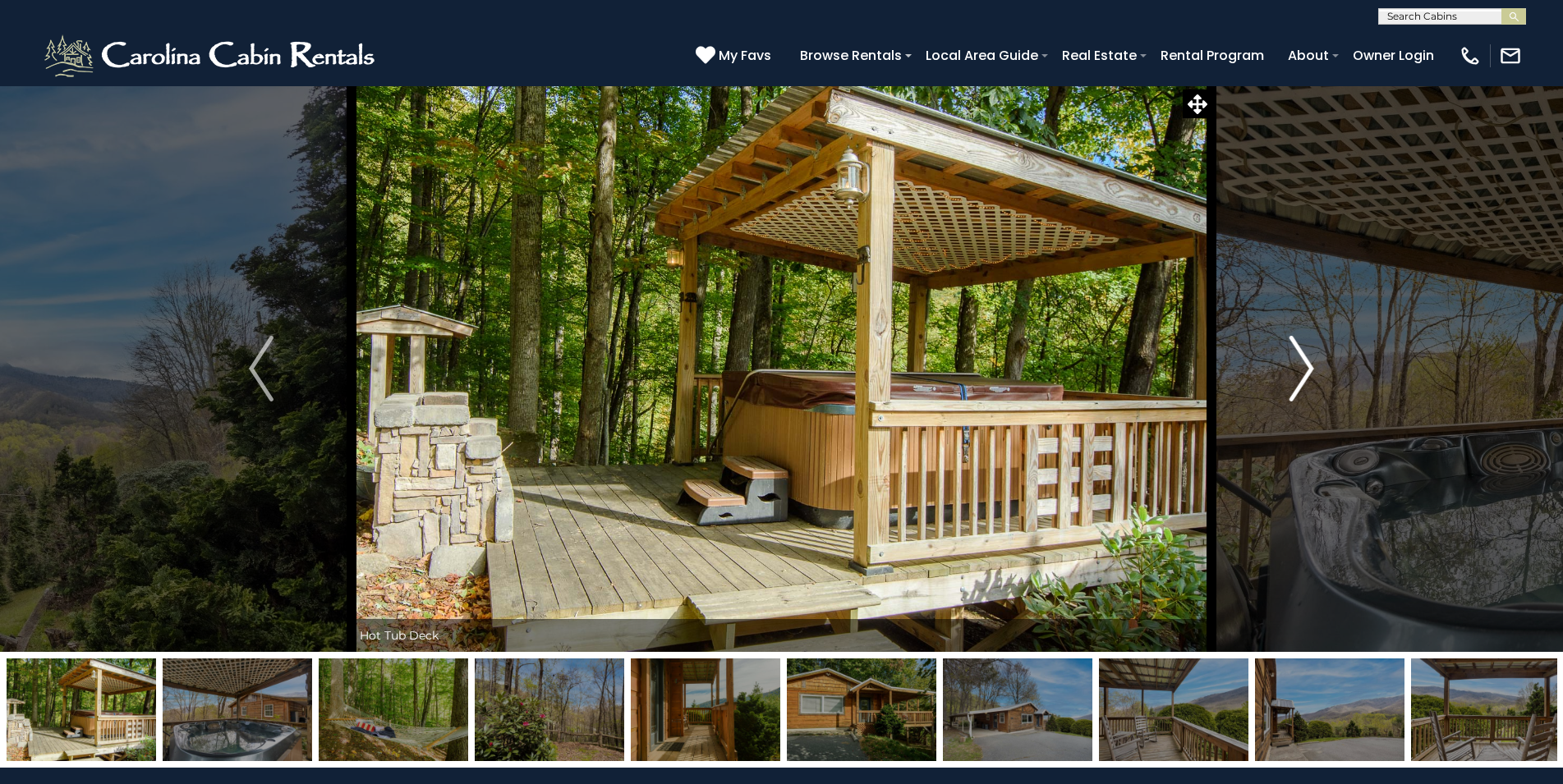
click at [1302, 374] on img "Next" at bounding box center [1302, 368] width 25 height 65
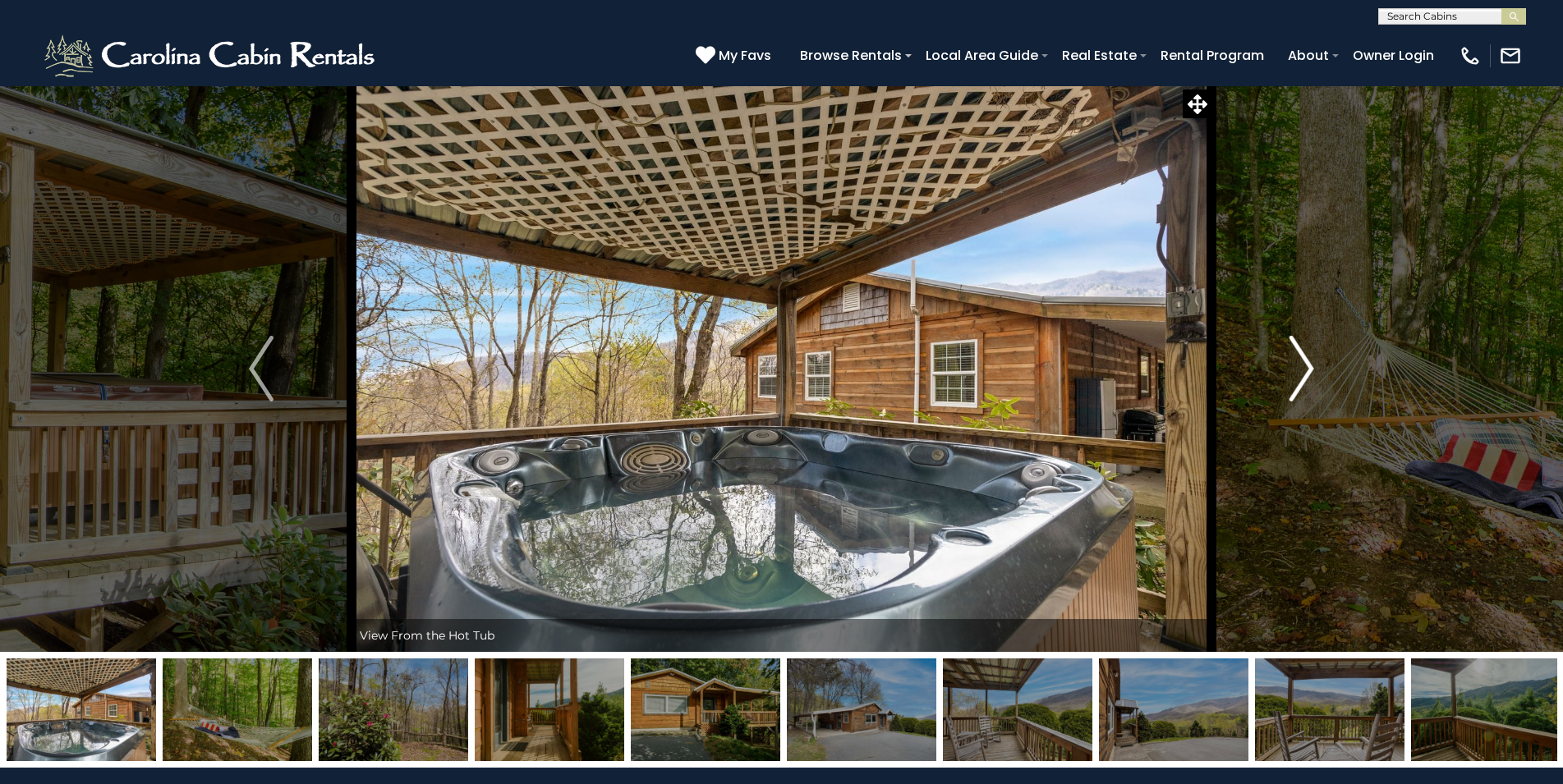
click at [1302, 374] on img "Next" at bounding box center [1302, 368] width 25 height 65
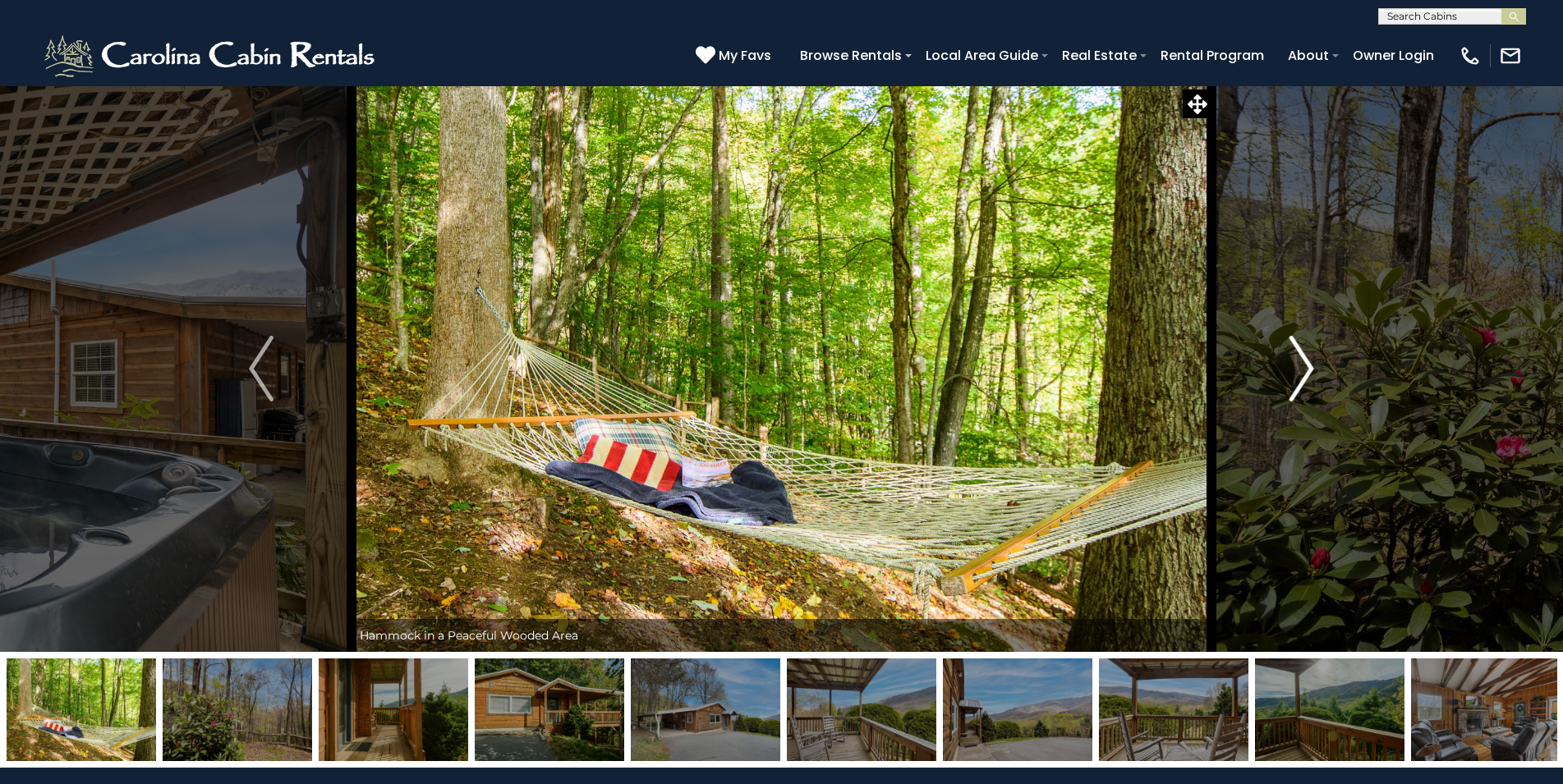
click at [1302, 374] on img "Next" at bounding box center [1302, 368] width 25 height 65
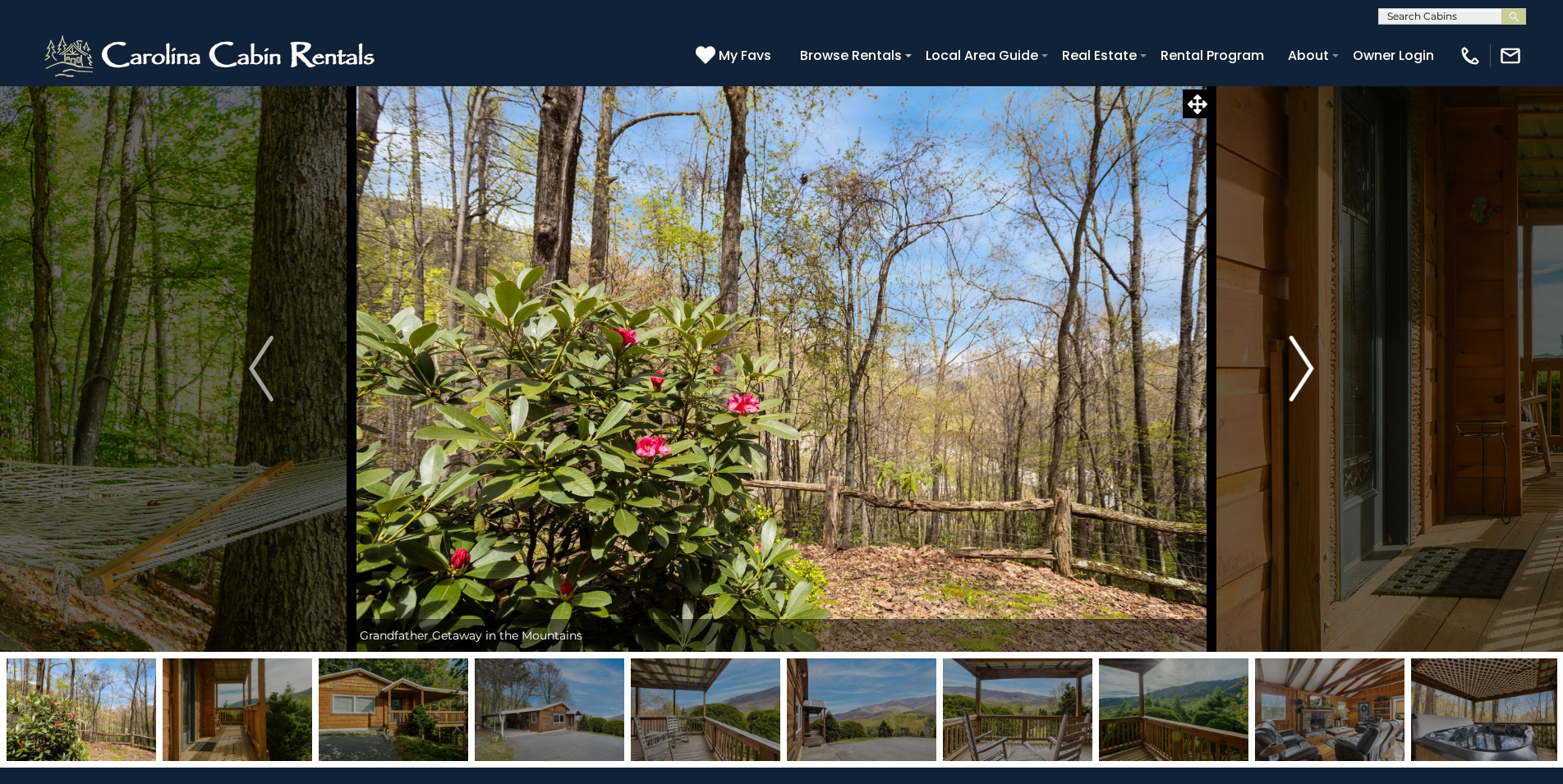
click at [1302, 374] on img "Next" at bounding box center [1302, 368] width 25 height 65
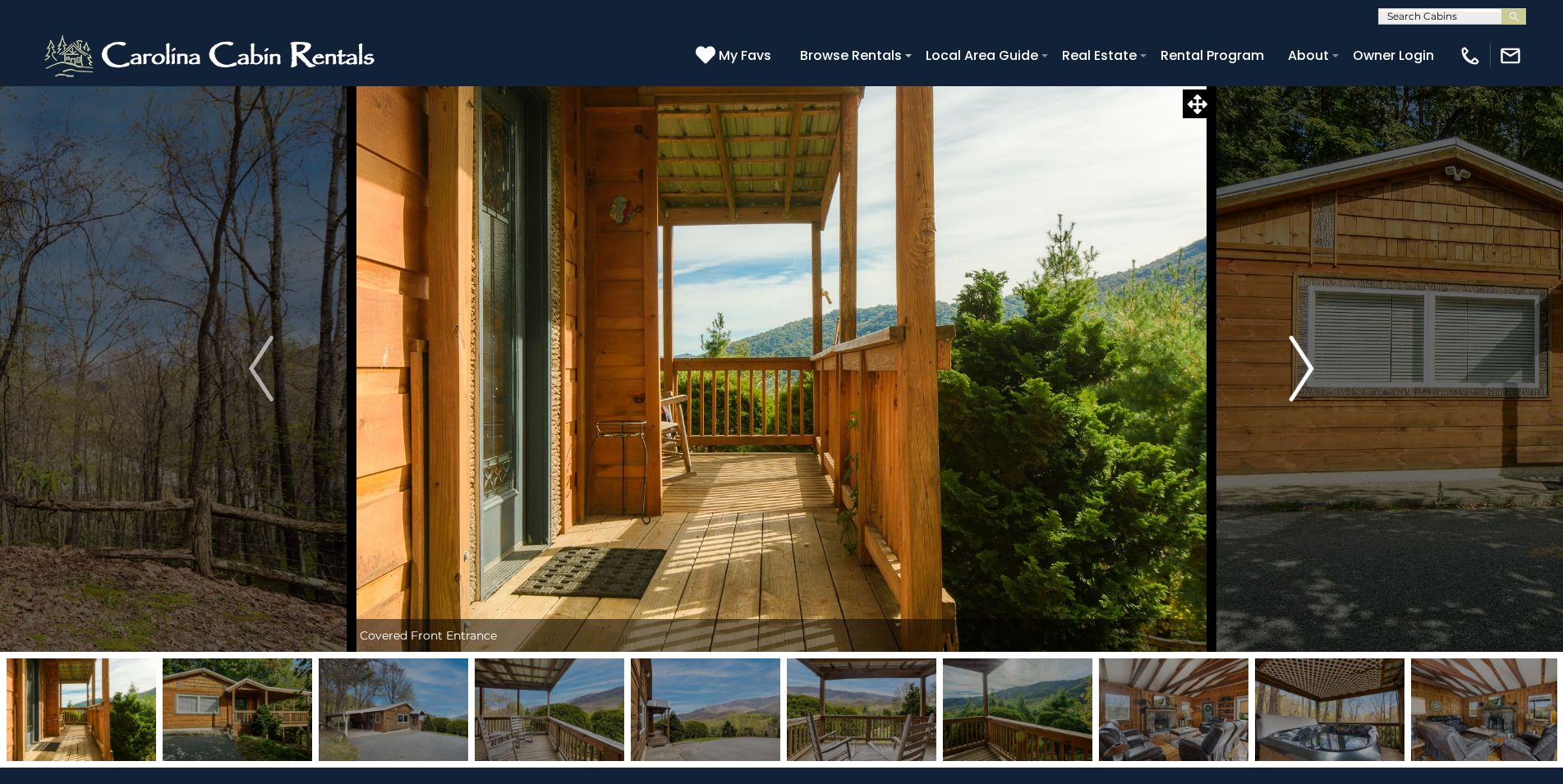
click at [1302, 374] on img "Next" at bounding box center [1302, 368] width 25 height 65
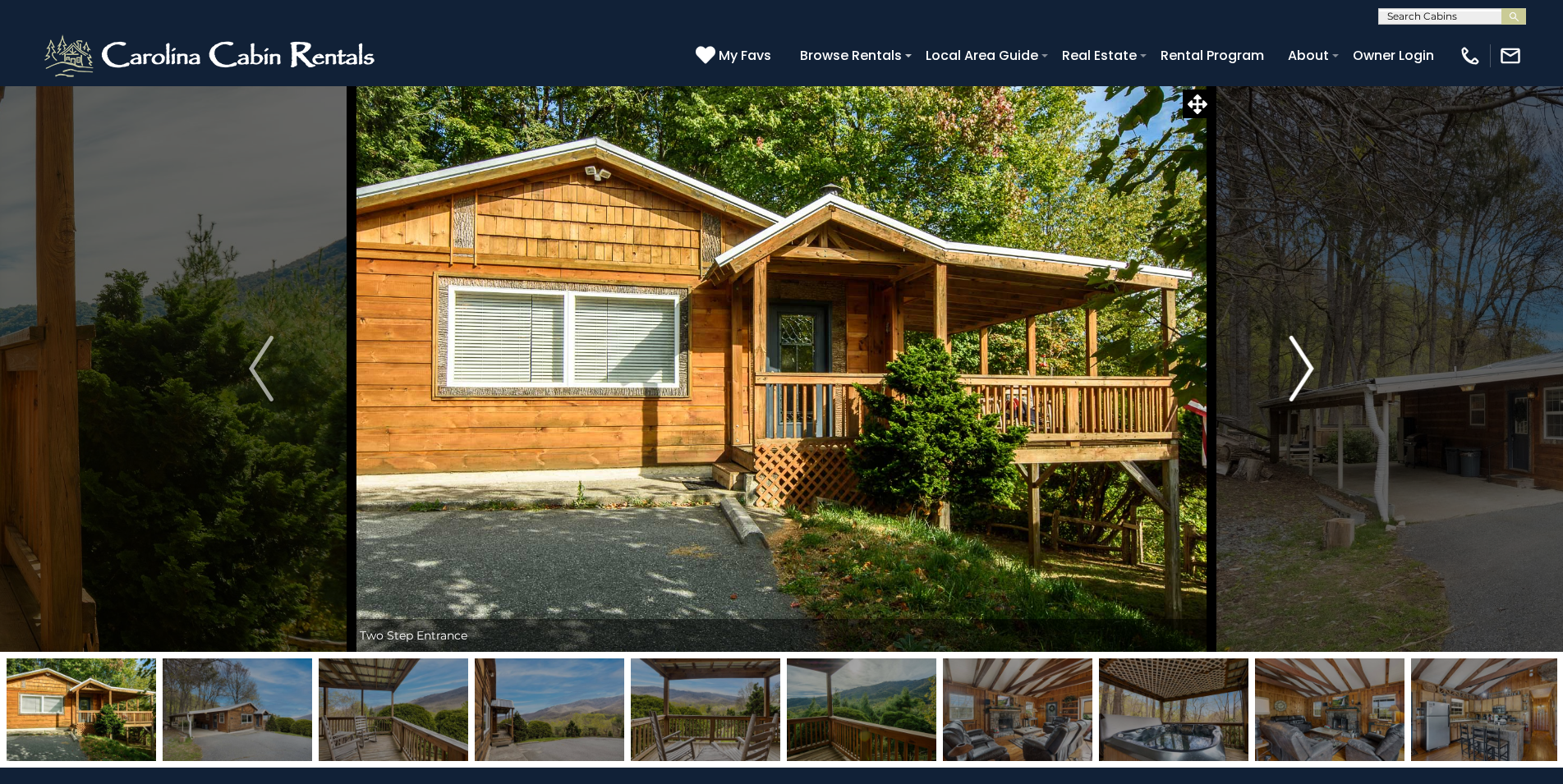
click at [1302, 374] on img "Next" at bounding box center [1302, 368] width 25 height 65
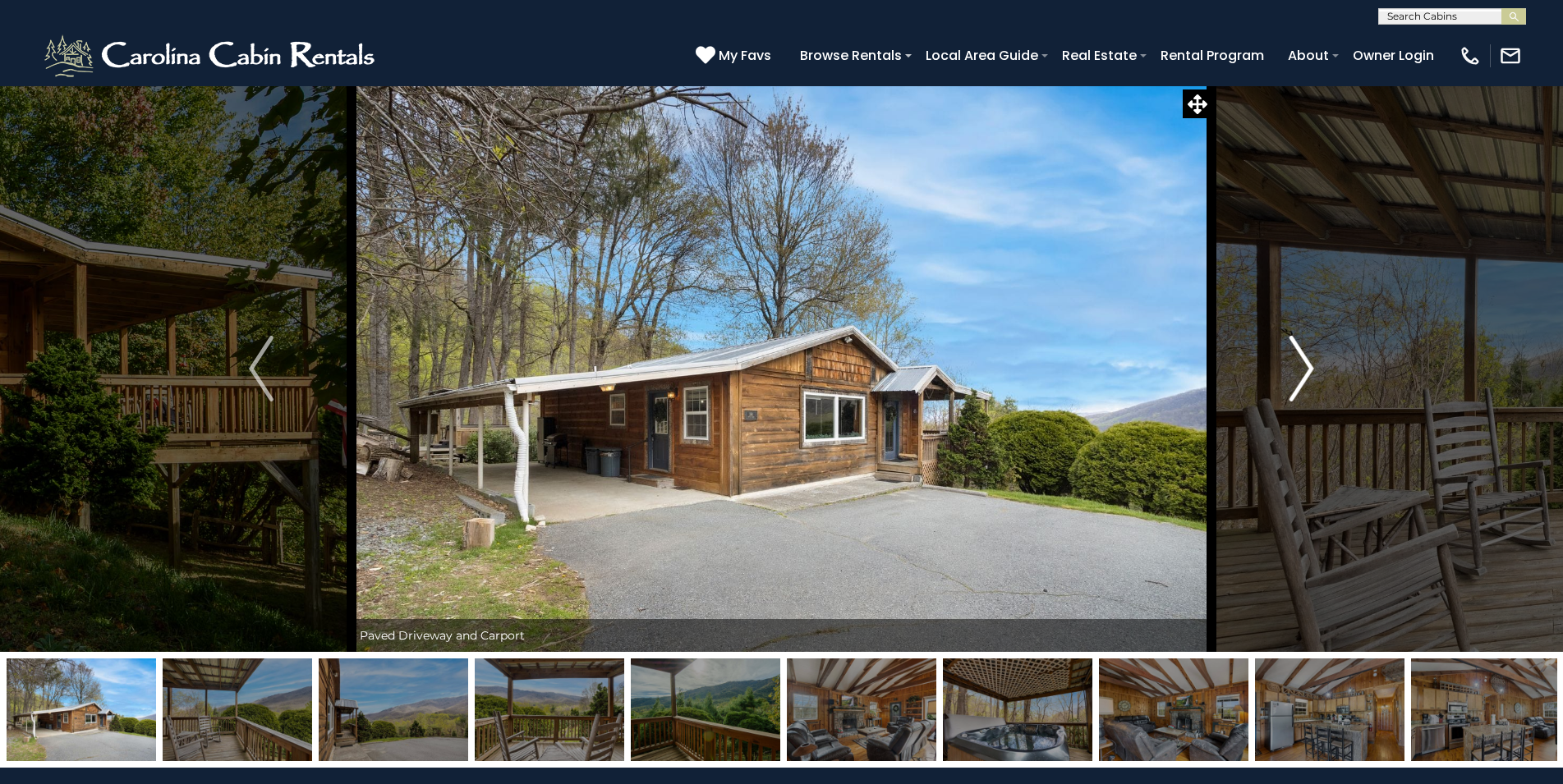
click at [1302, 374] on img "Next" at bounding box center [1302, 368] width 25 height 65
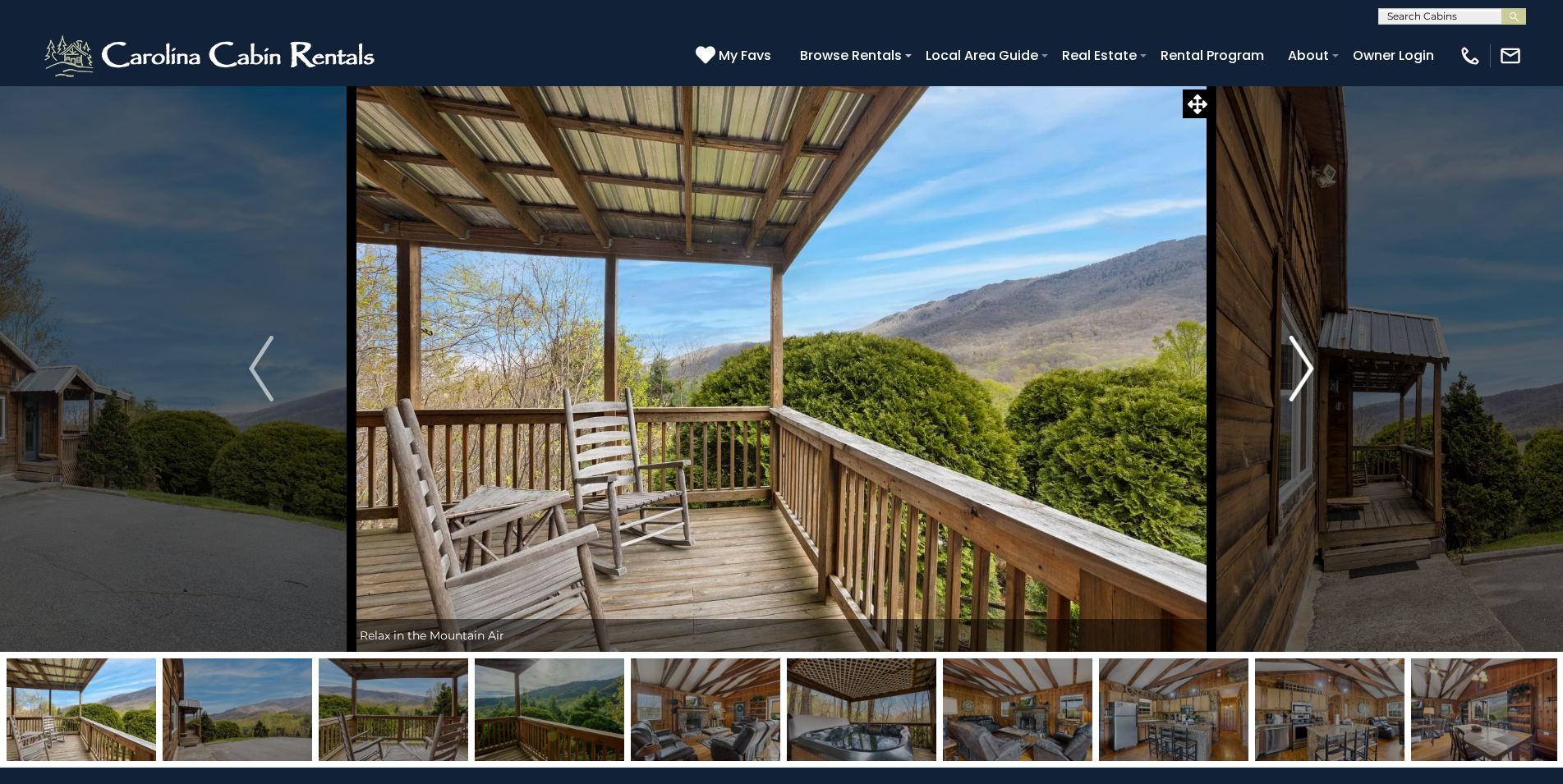
click at [1302, 374] on img "Next" at bounding box center [1302, 368] width 25 height 65
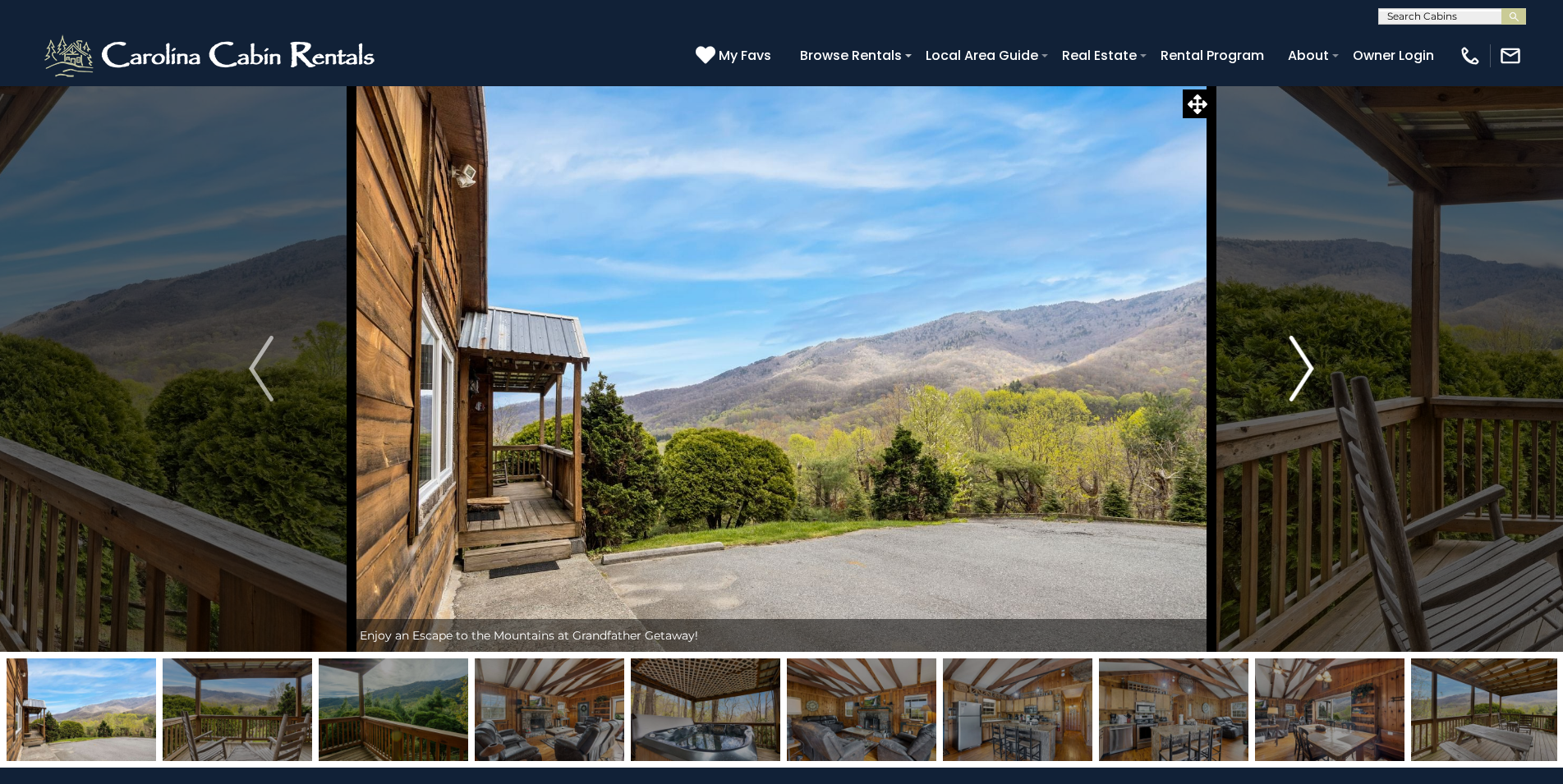
click at [1302, 374] on img "Next" at bounding box center [1302, 368] width 25 height 65
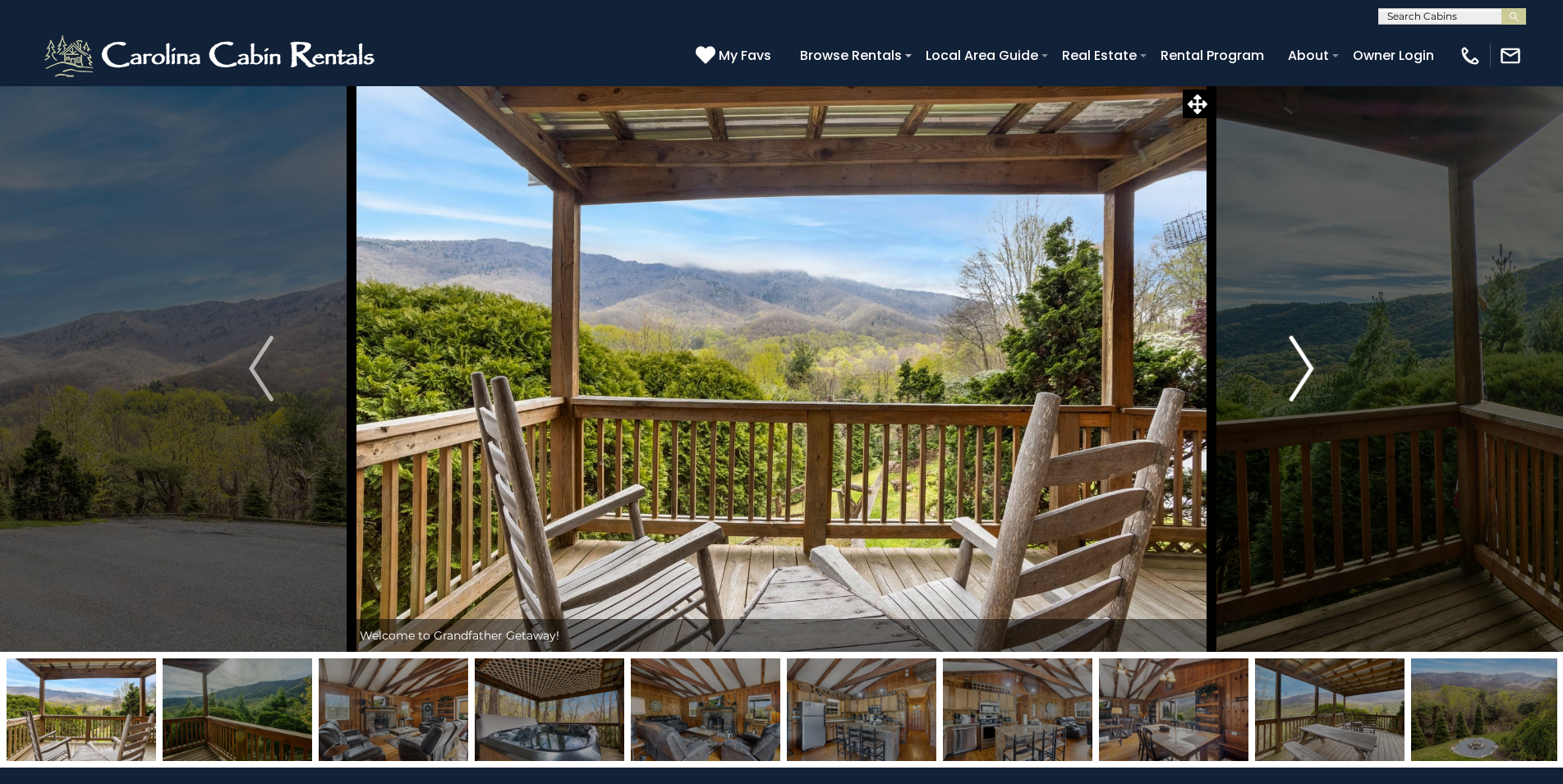
click at [1302, 374] on img "Next" at bounding box center [1302, 368] width 25 height 65
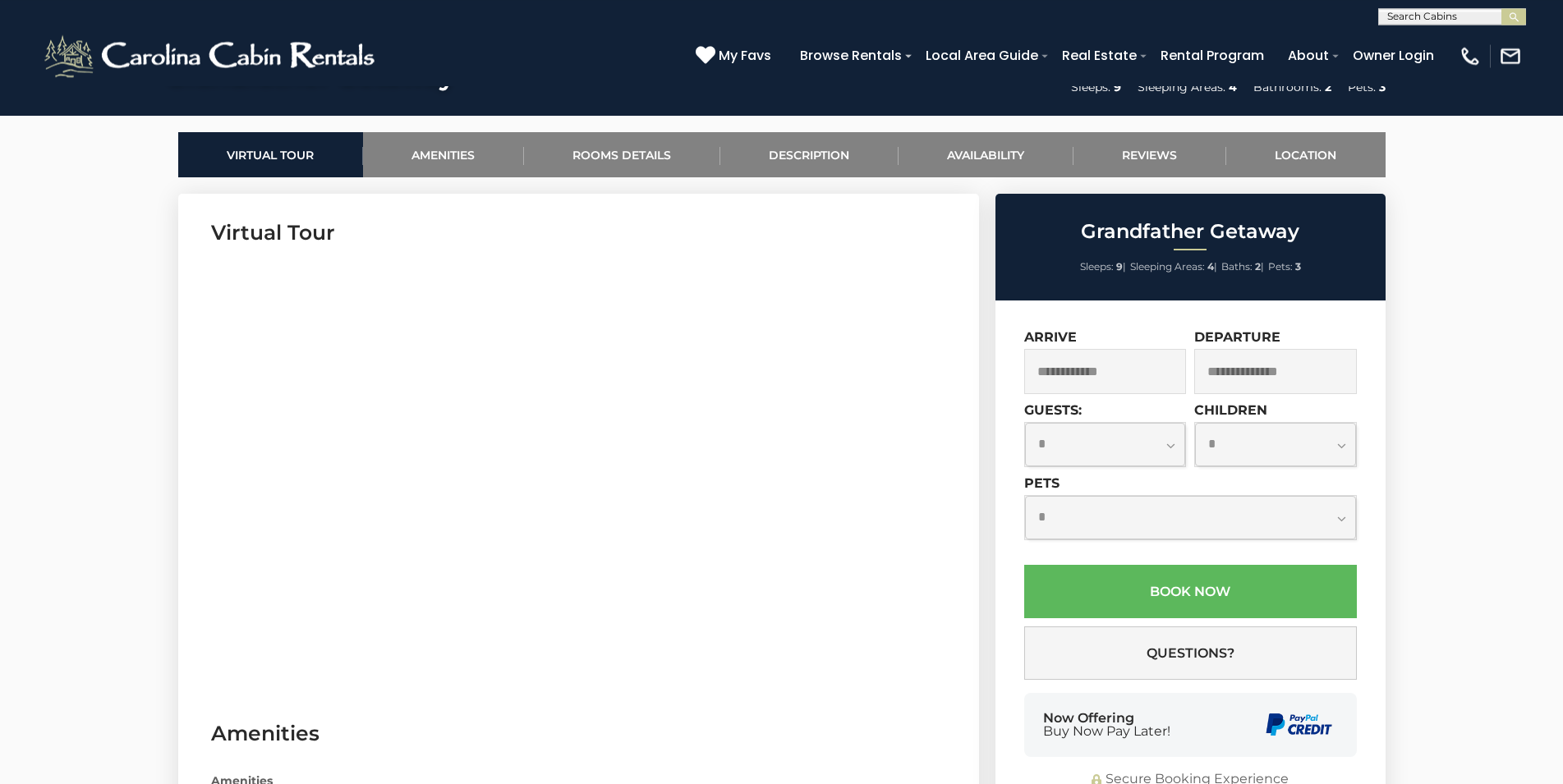
scroll to position [837, 0]
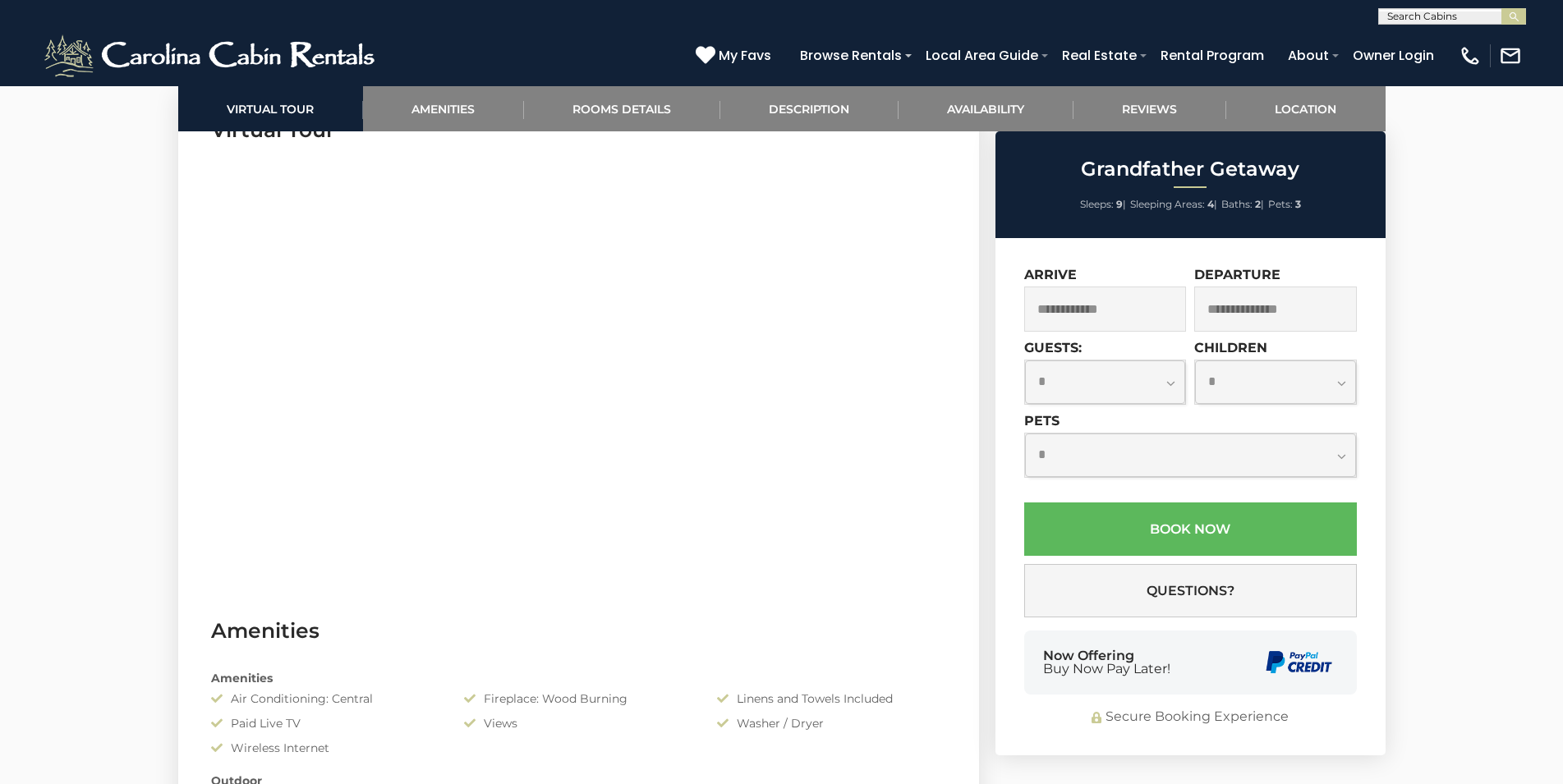
click at [1106, 315] on input "text" at bounding box center [1105, 309] width 162 height 46
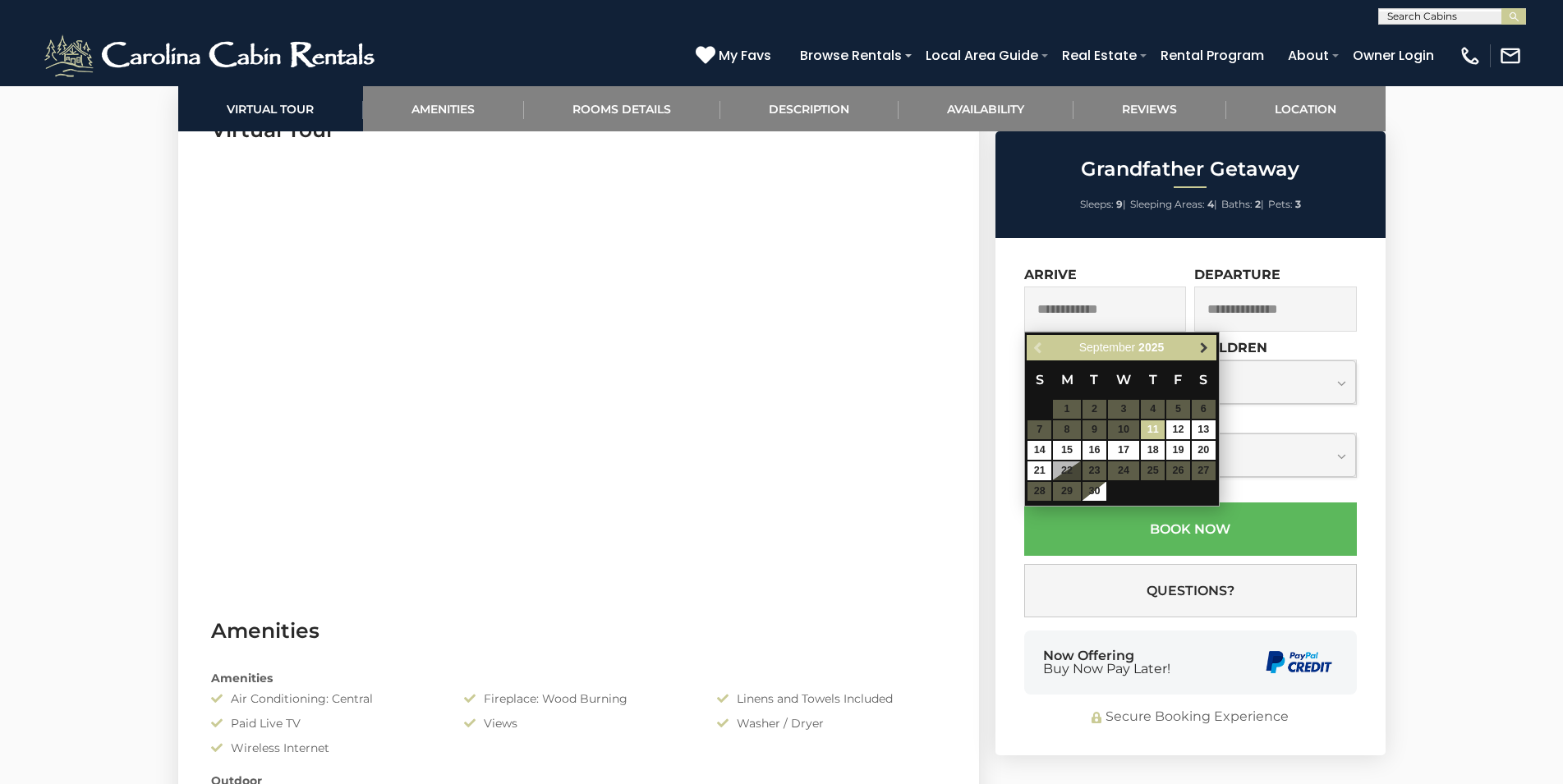
click at [1207, 350] on span "Next" at bounding box center [1204, 348] width 13 height 13
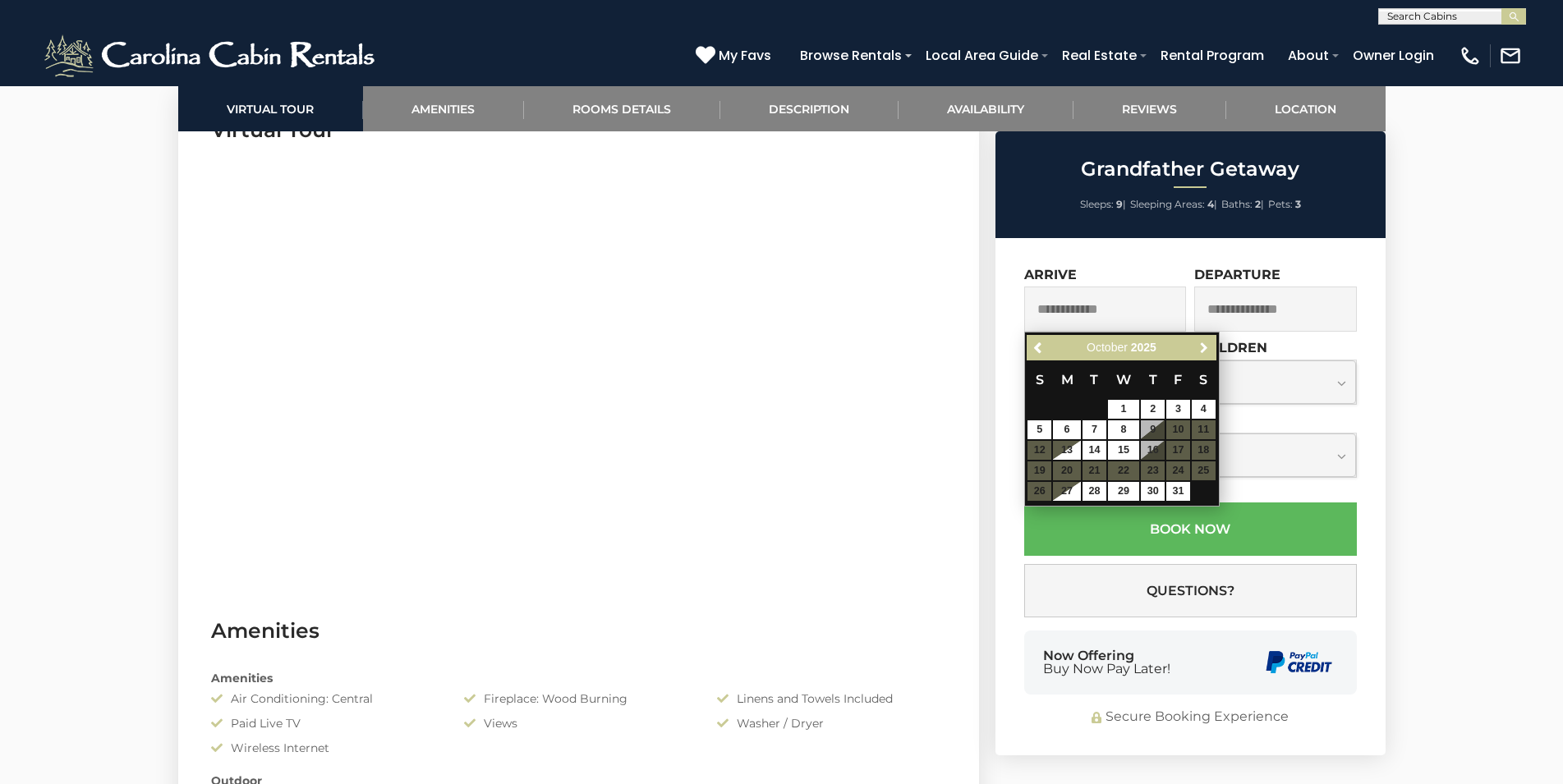
click at [1207, 350] on span "Next" at bounding box center [1204, 348] width 13 height 13
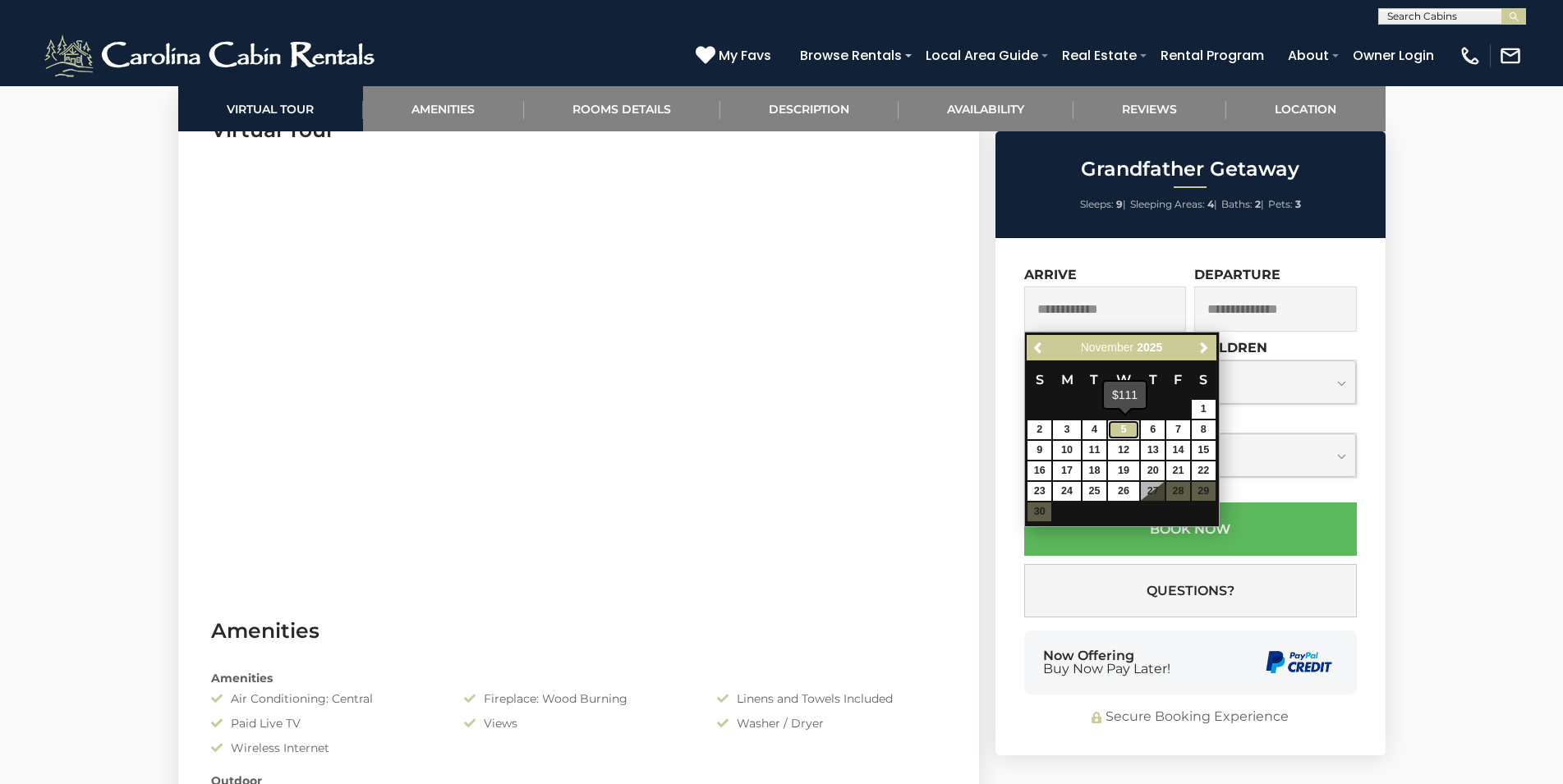
click at [1113, 426] on link "5" at bounding box center [1123, 429] width 31 height 19
type input "**********"
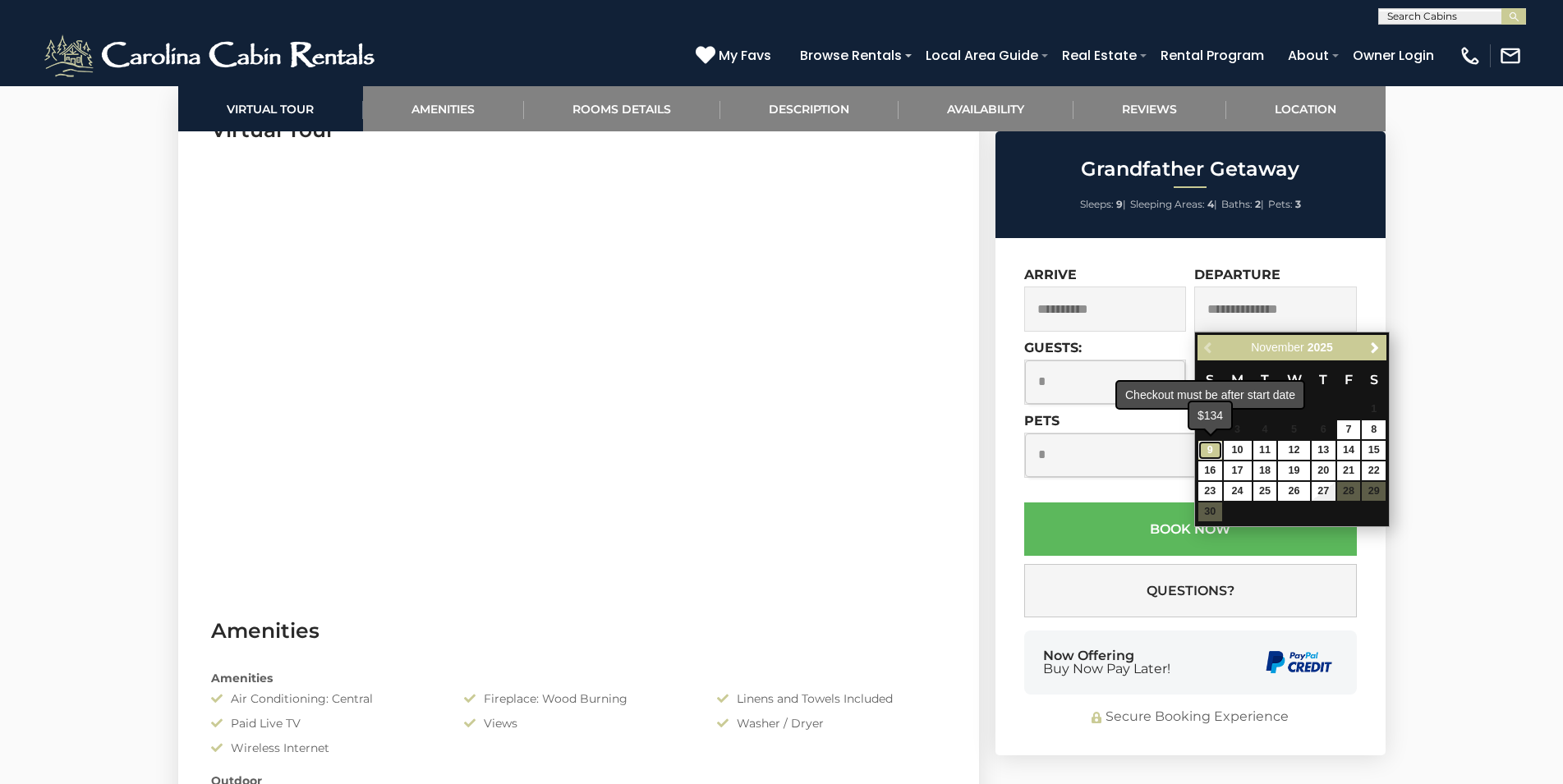
click at [1208, 449] on link "9" at bounding box center [1209, 450] width 24 height 19
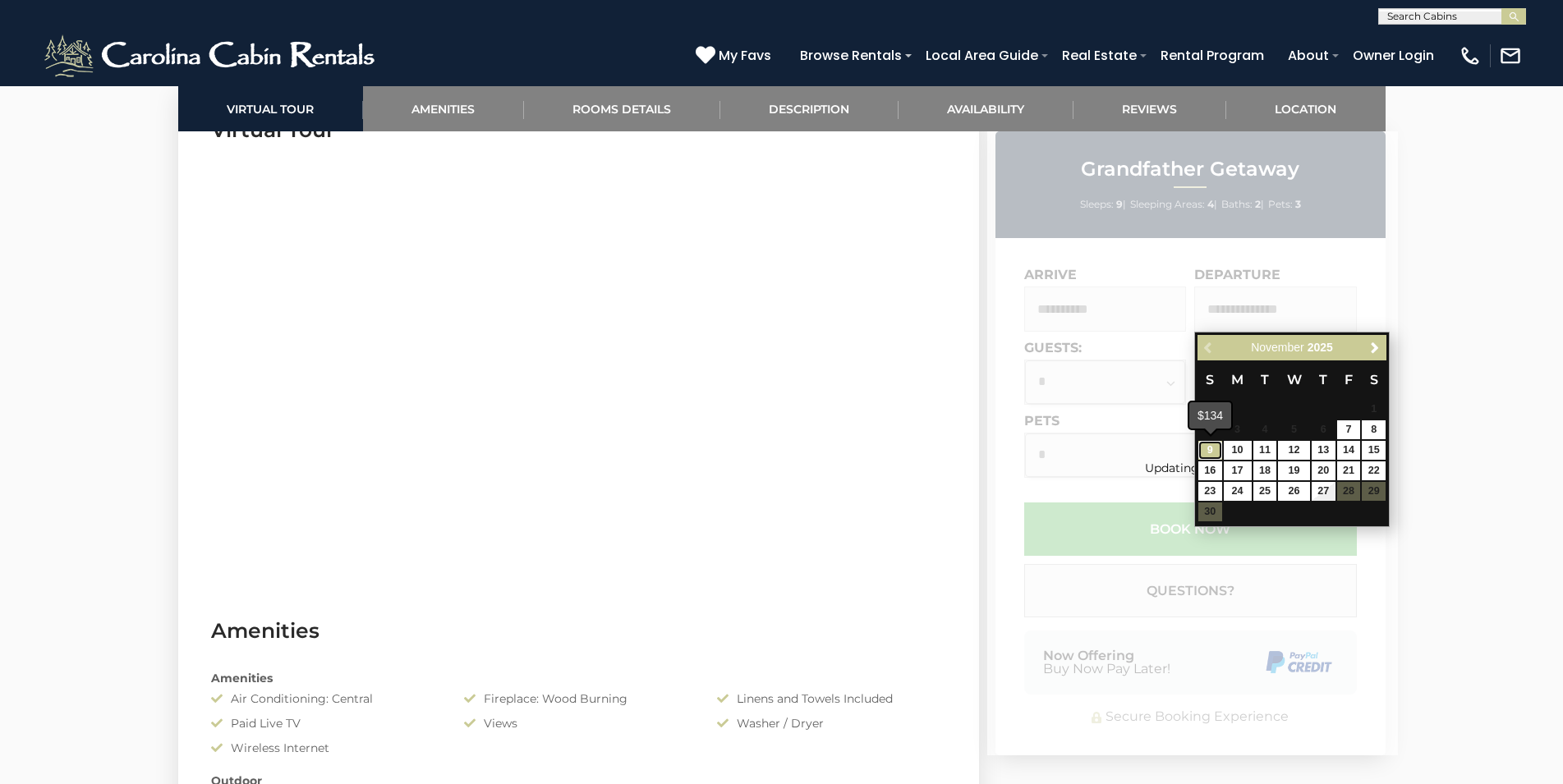
type input "**********"
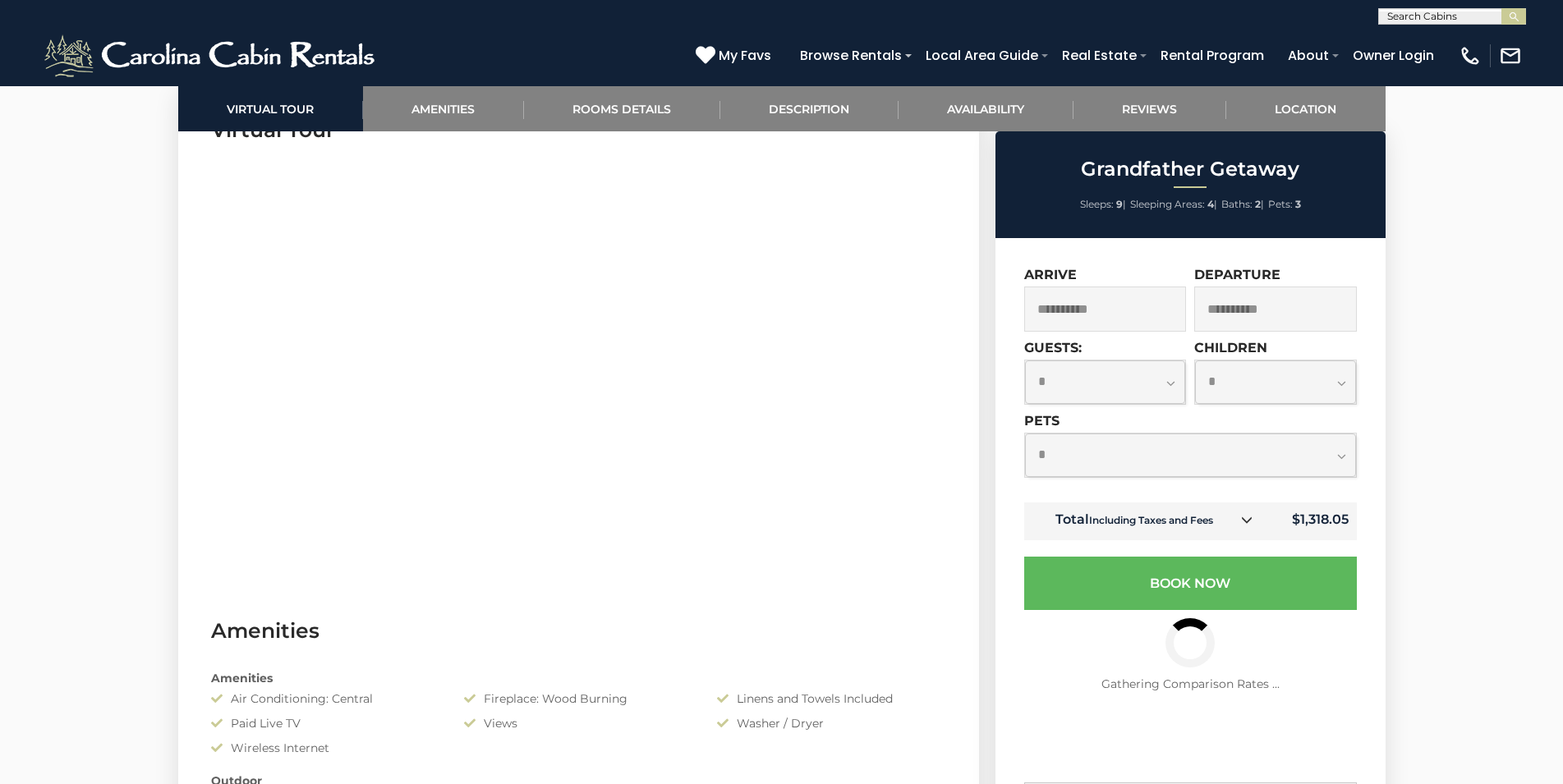
click at [1246, 522] on icon at bounding box center [1246, 520] width 11 height 11
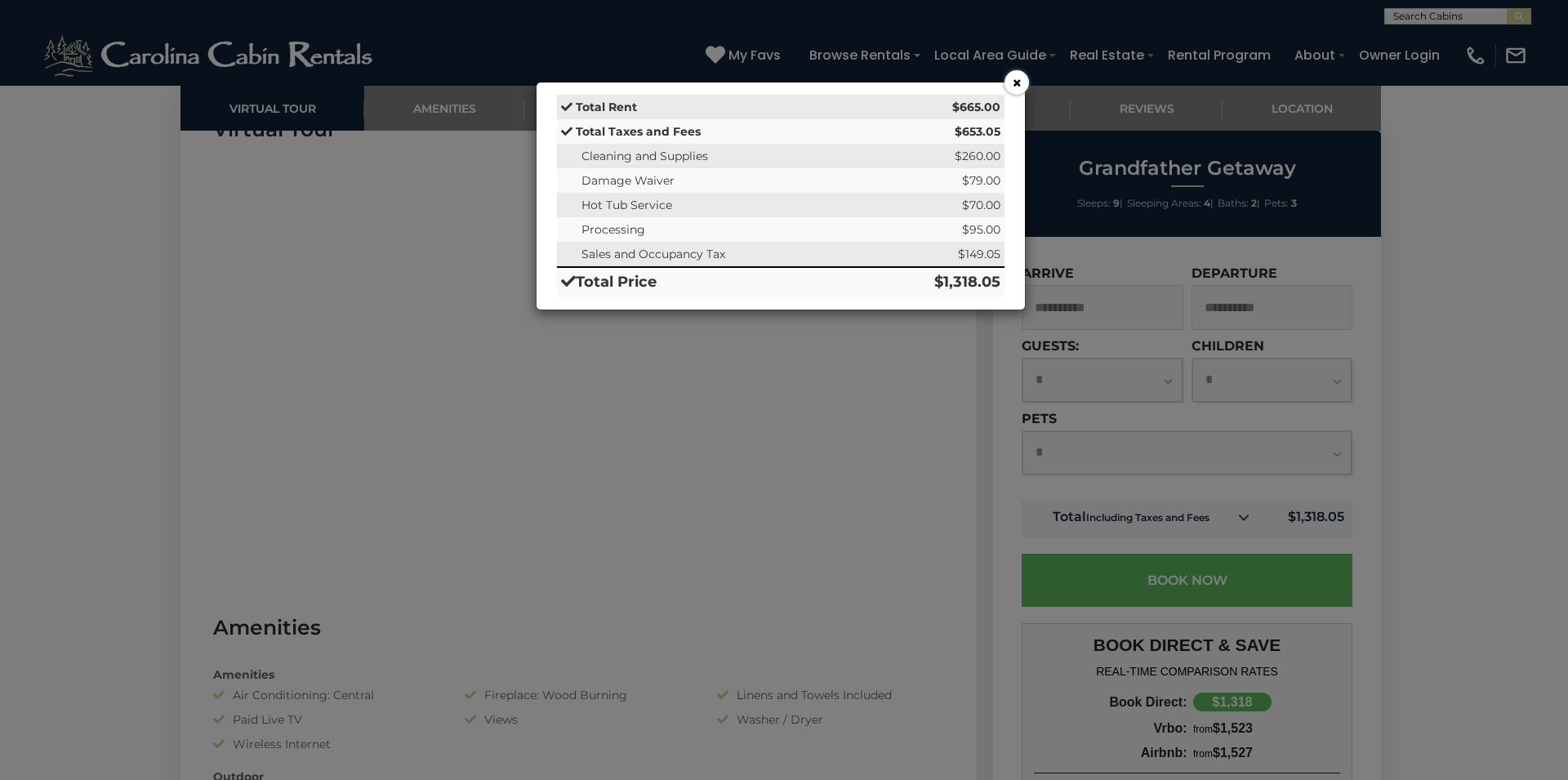
click at [1015, 81] on button "×" at bounding box center [1016, 82] width 25 height 25
